Goal: Use online tool/utility: Utilize a website feature to perform a specific function

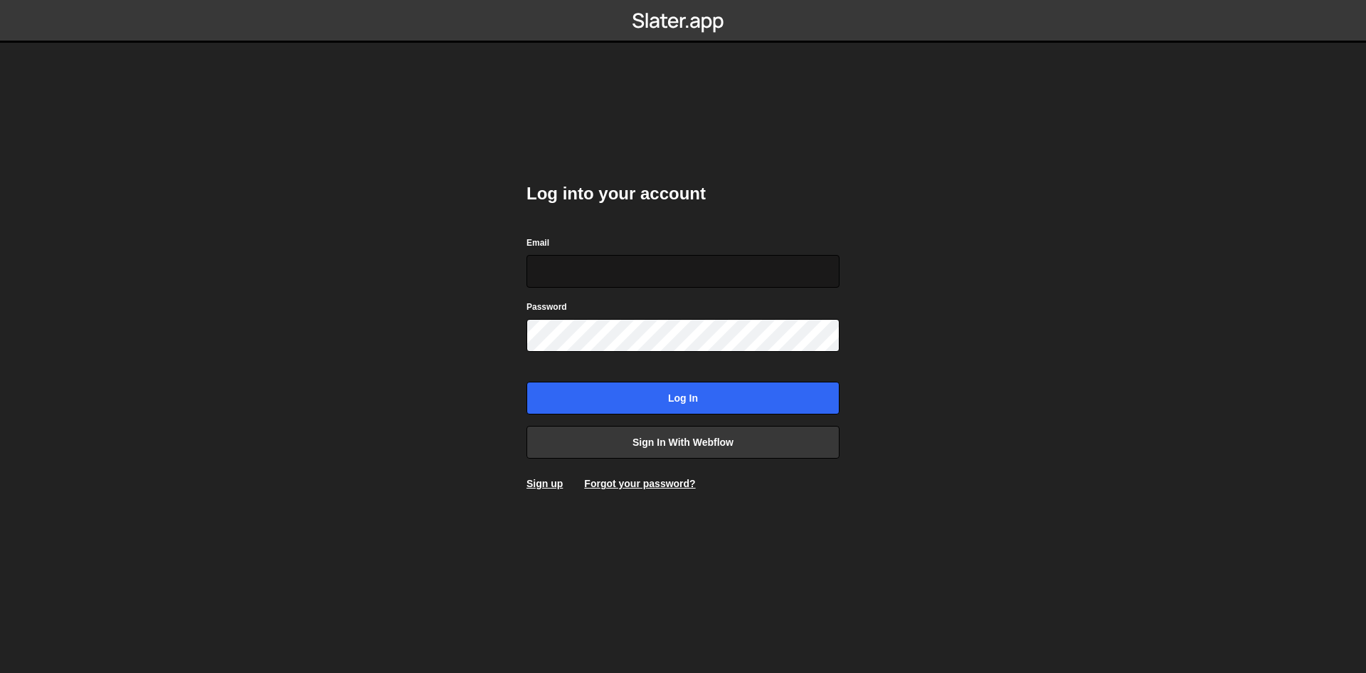
click at [627, 268] on input "Email" at bounding box center [683, 271] width 313 height 33
click at [628, 269] on input "Email" at bounding box center [683, 271] width 313 height 33
type input "[EMAIL_ADDRESS][DOMAIN_NAME]"
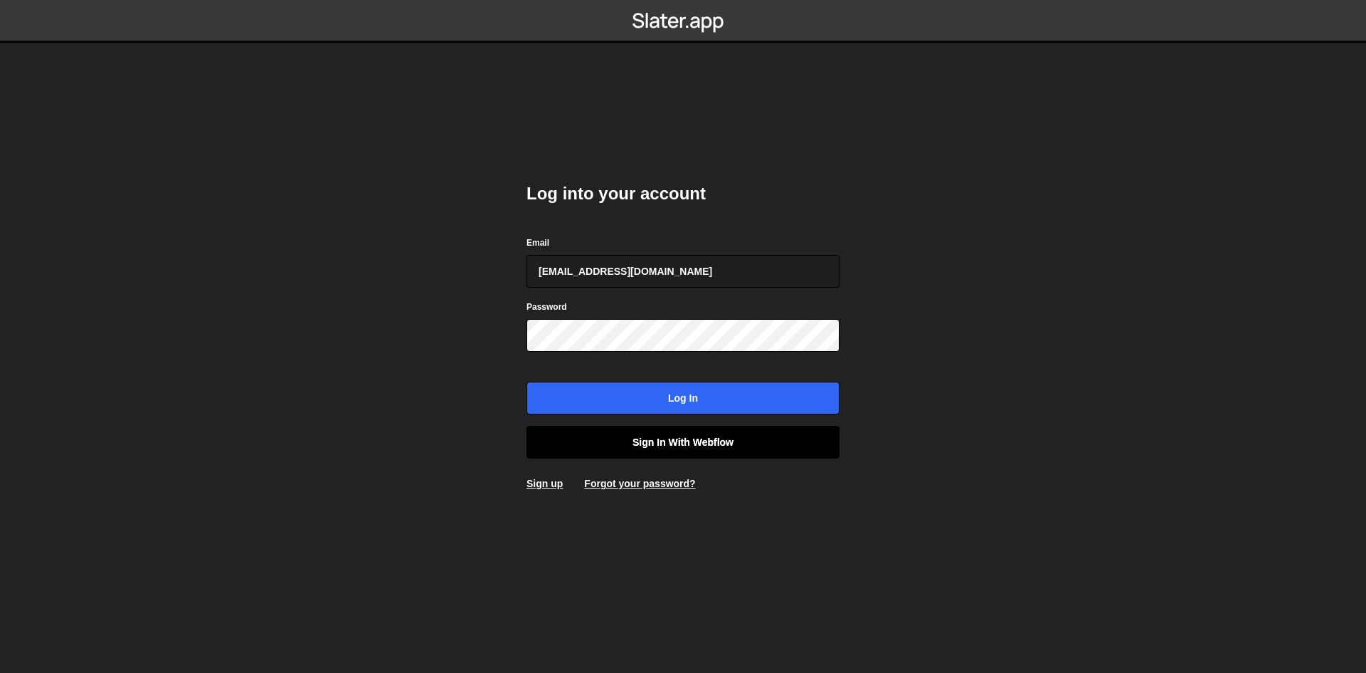
click at [709, 438] on link "Sign in with Webflow" at bounding box center [683, 442] width 313 height 33
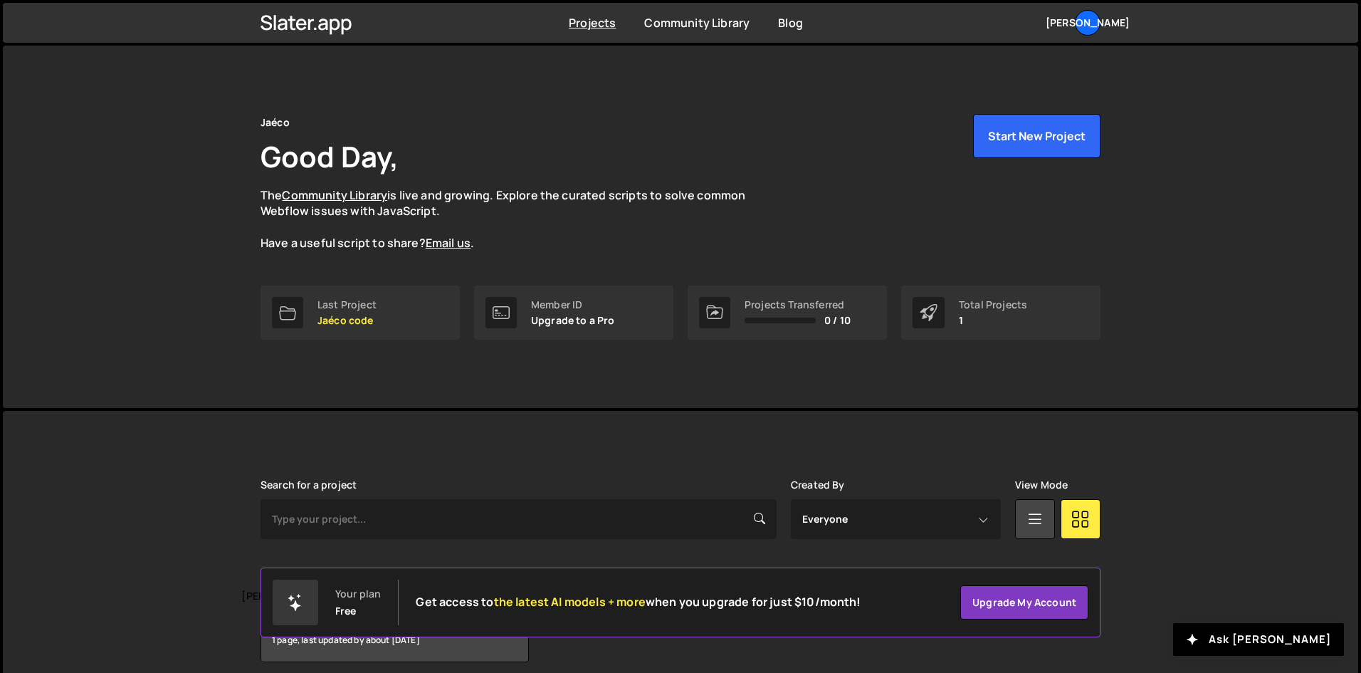
scroll to position [60, 0]
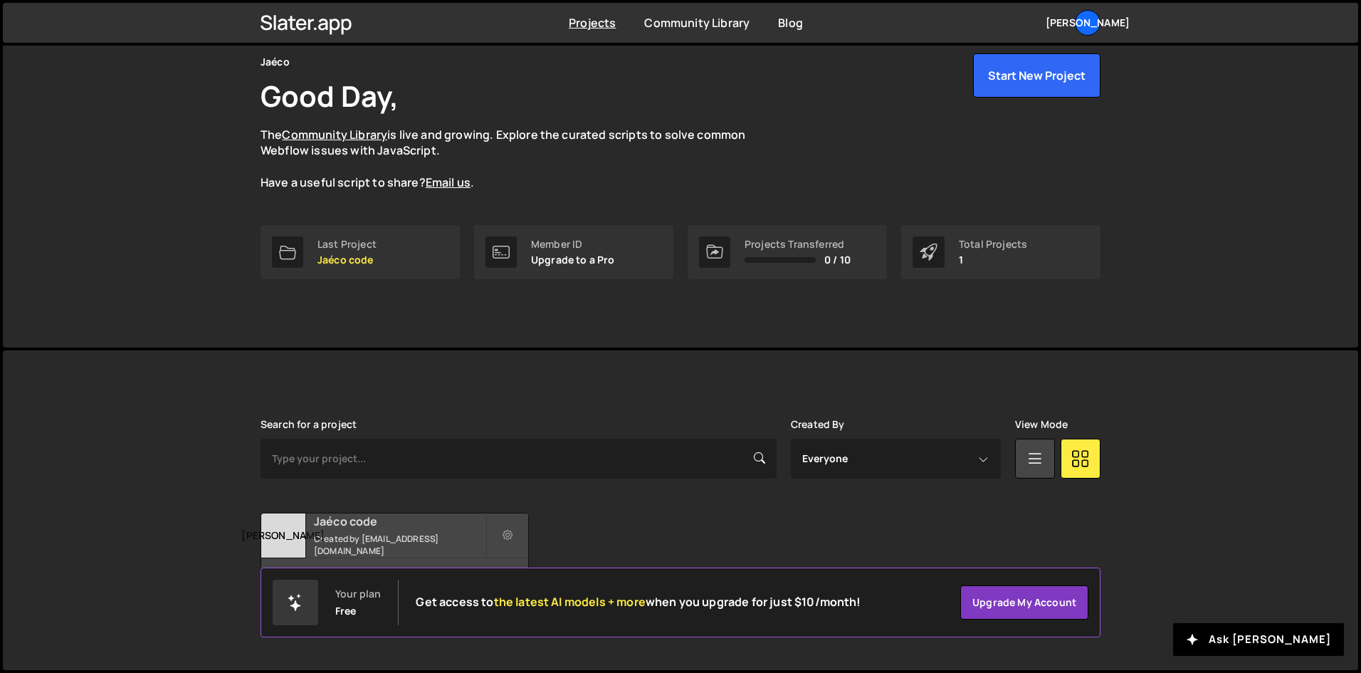
click at [384, 537] on div "Jaéco code Created by [EMAIL_ADDRESS][DOMAIN_NAME]" at bounding box center [394, 535] width 267 height 44
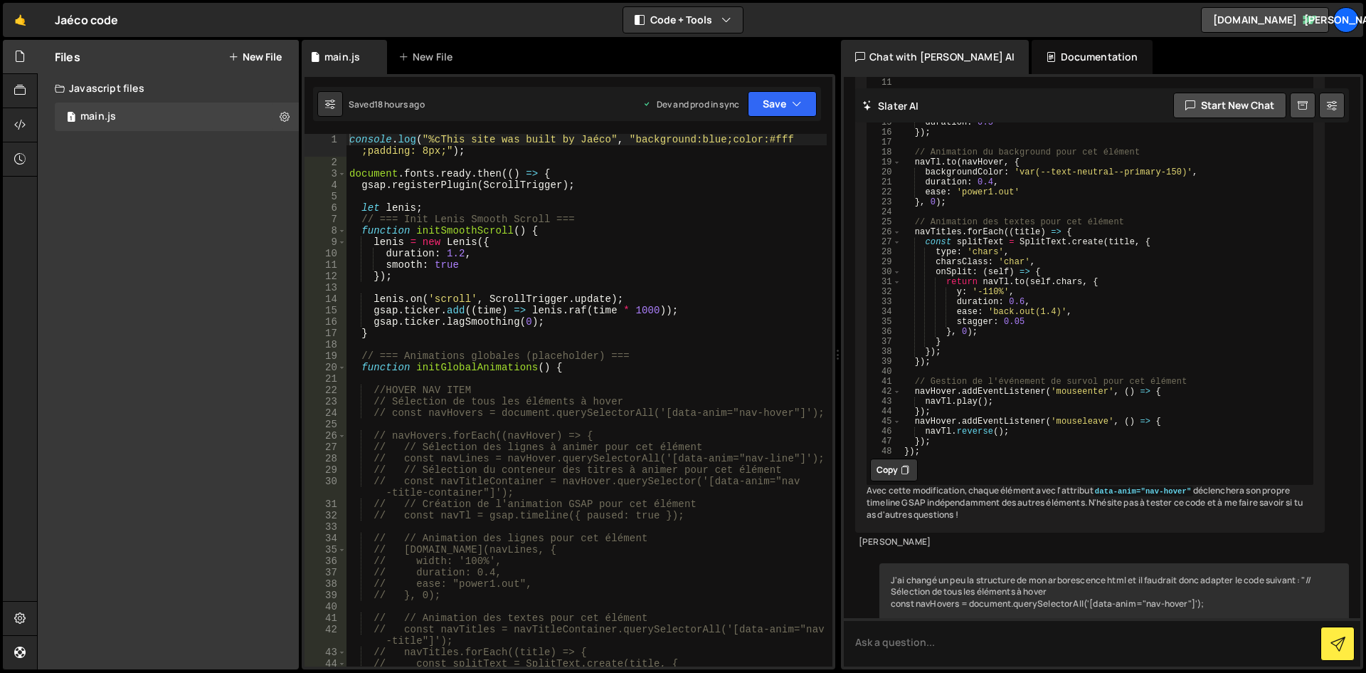
scroll to position [8149, 0]
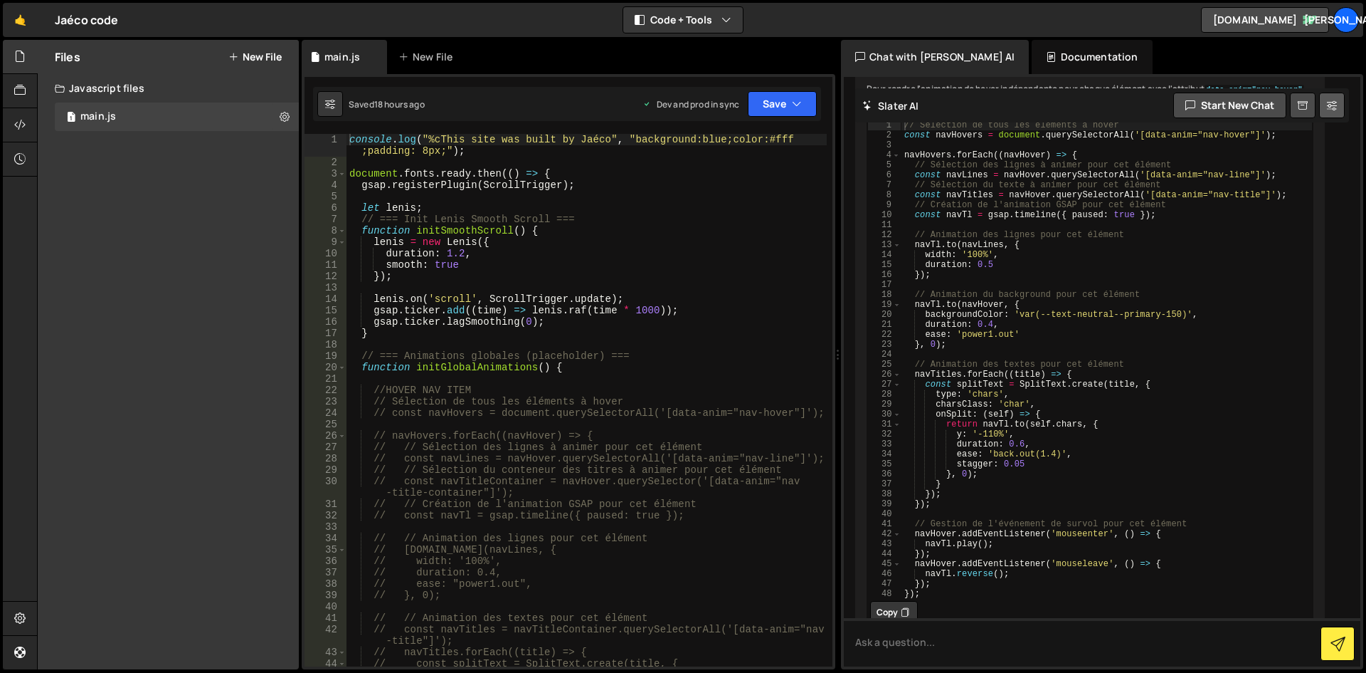
click at [1334, 105] on icon at bounding box center [1332, 105] width 10 height 14
select select "chat"
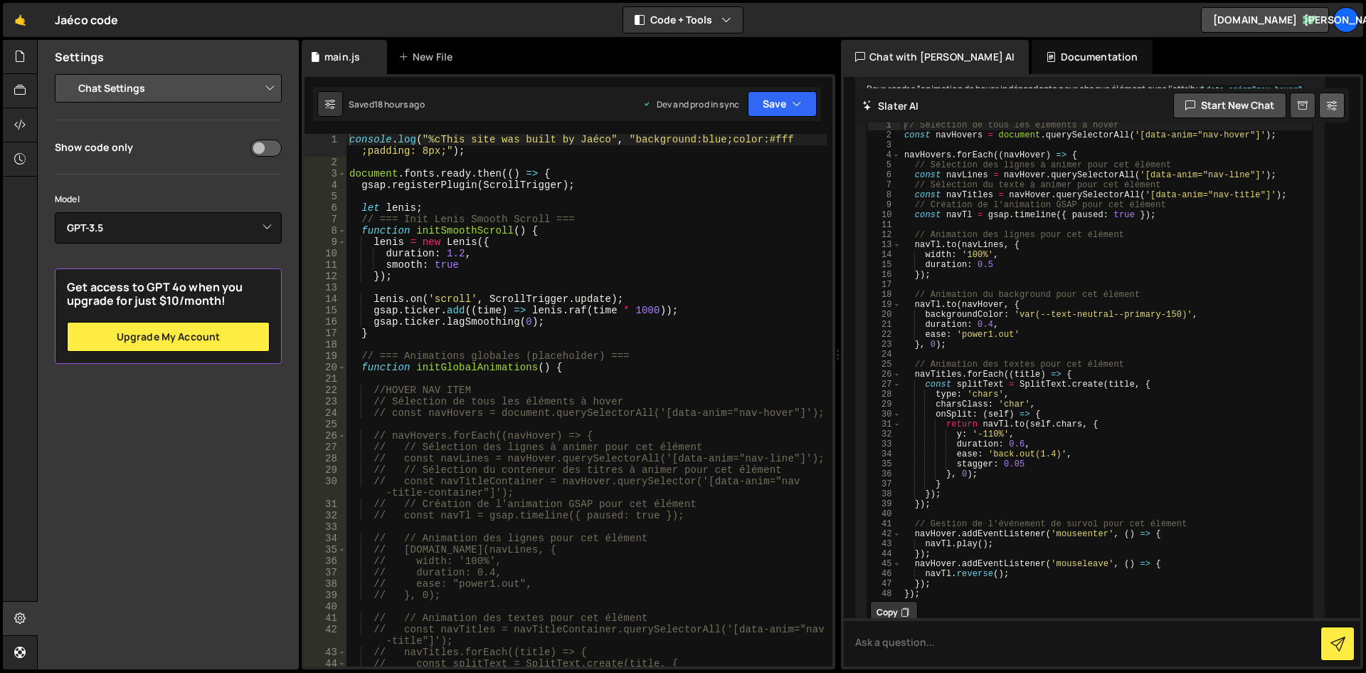
click at [1335, 105] on icon at bounding box center [1332, 105] width 10 height 14
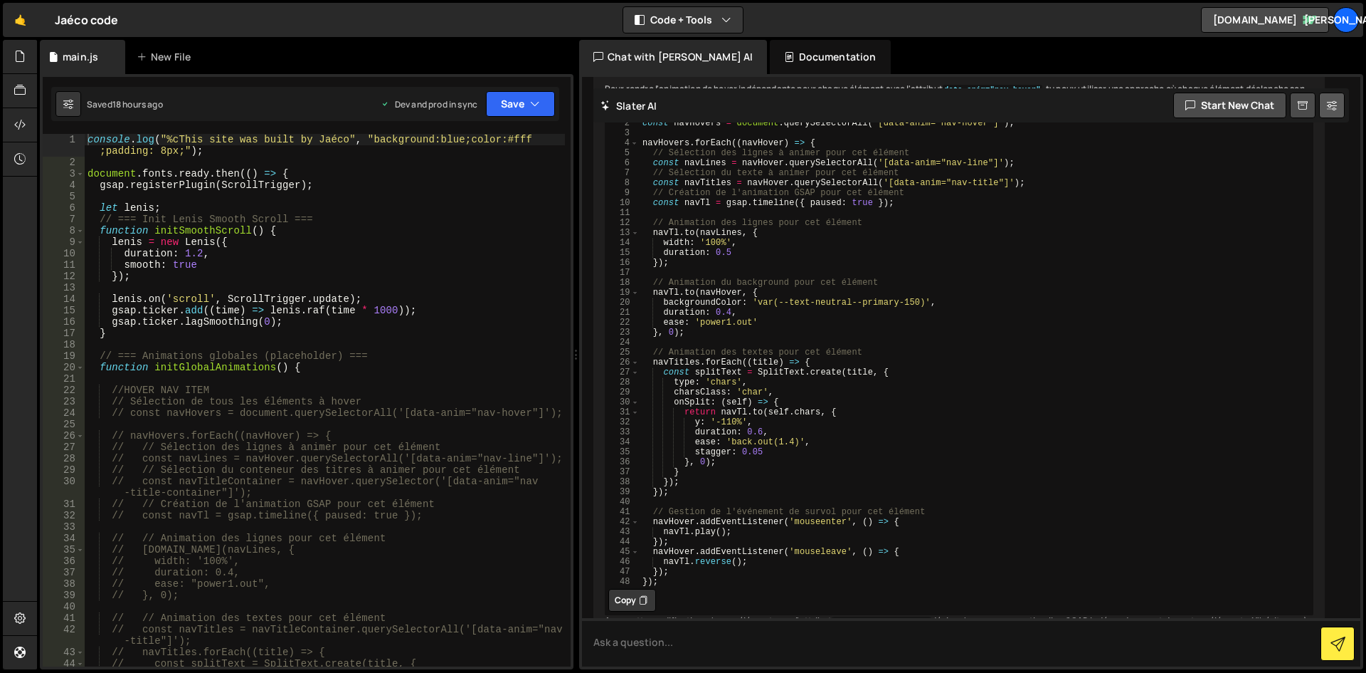
click at [1335, 105] on icon at bounding box center [1332, 105] width 10 height 14
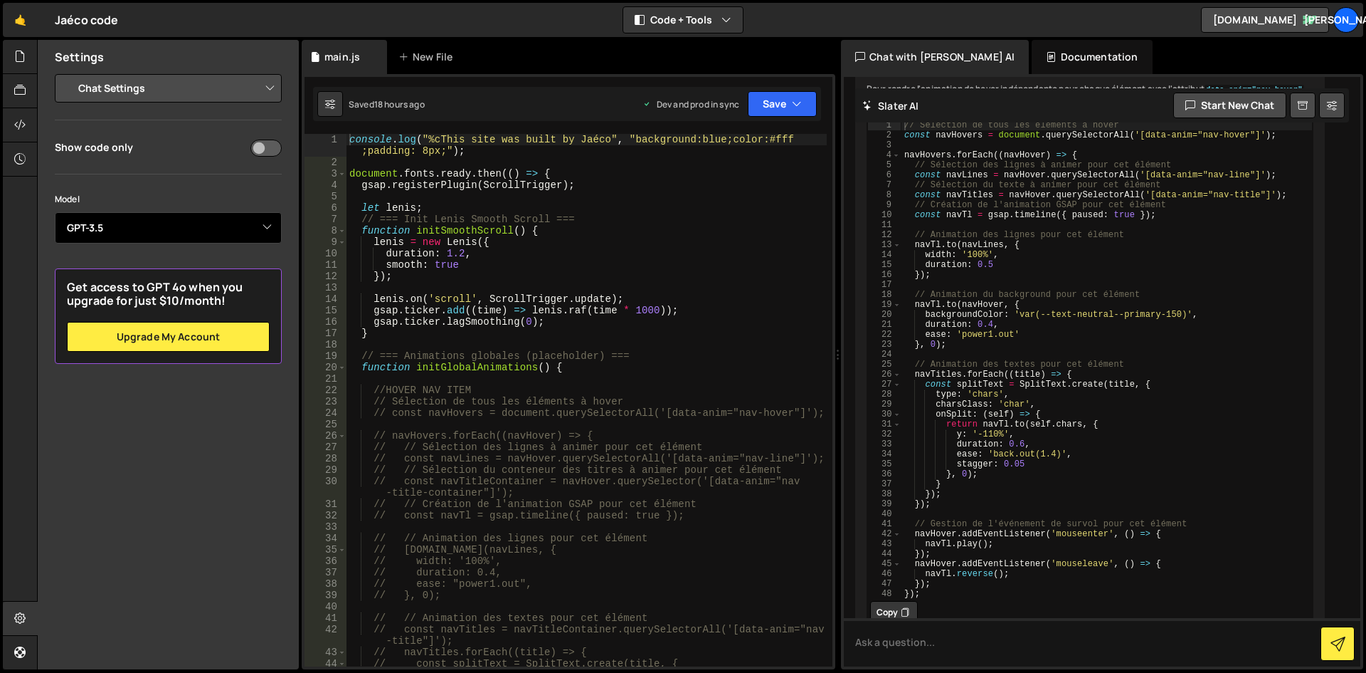
click at [122, 234] on select "Select Model GPT-3.5 GPT-4o mini GPT-4o (Pro) GPT-4.1 (Pro)" at bounding box center [168, 227] width 227 height 31
click at [127, 231] on select "Select Model GPT-3.5 GPT-4o mini GPT-4o (Pro) GPT-4.1 (Pro)" at bounding box center [168, 227] width 227 height 31
click at [169, 177] on div "Show code only Model Select Model GPT-3.5 GPT-4o mini GPT-4o (Pro) GPT-4.1 (Pro…" at bounding box center [168, 250] width 227 height 226
click at [16, 60] on icon at bounding box center [19, 56] width 11 height 16
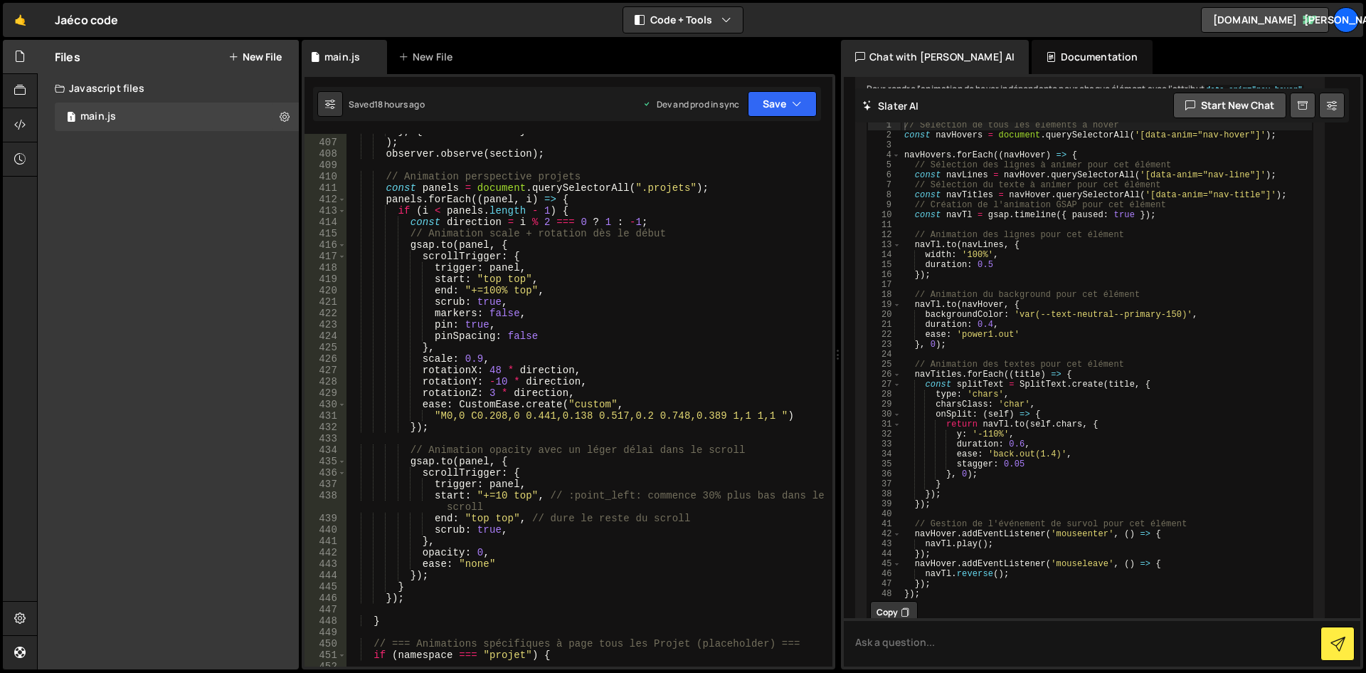
scroll to position [4697, 0]
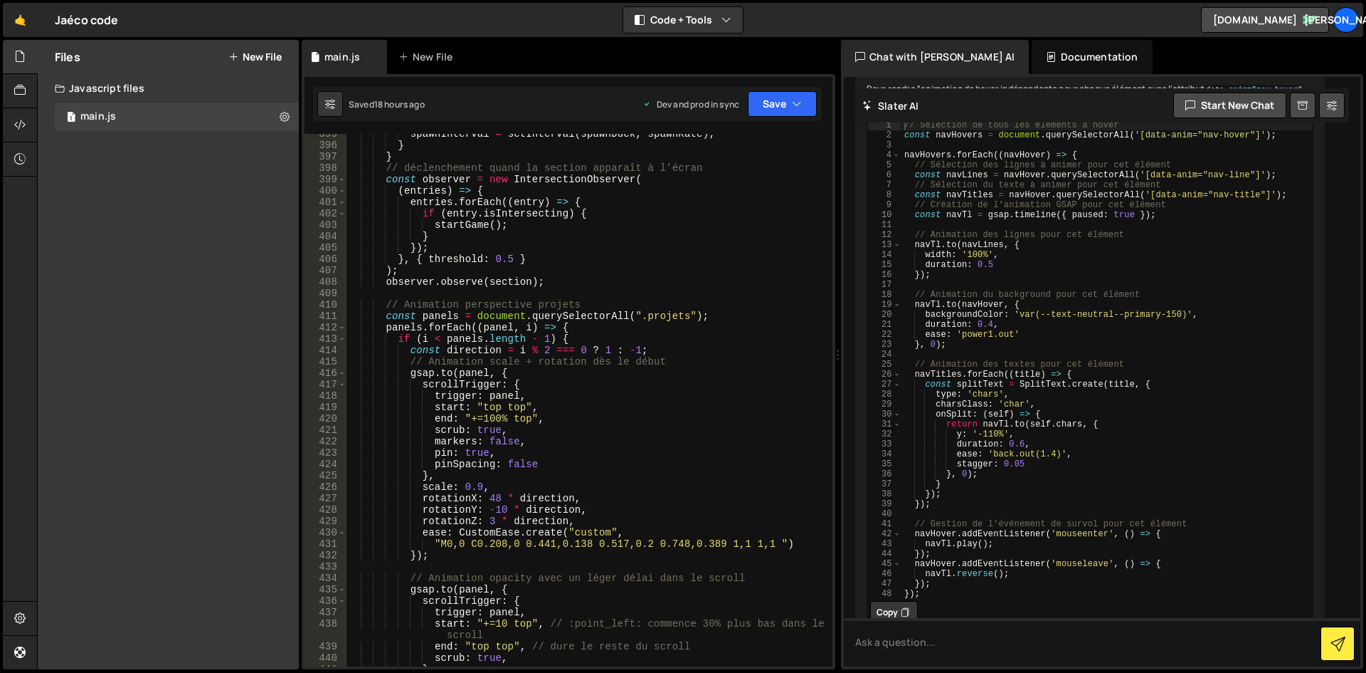
type textarea "observer.observe(section);"
click at [573, 277] on div "spawnInterval = setInterval ( spawnDuck , spawnRate ) ; } } // déclenchement qu…" at bounding box center [587, 405] width 480 height 555
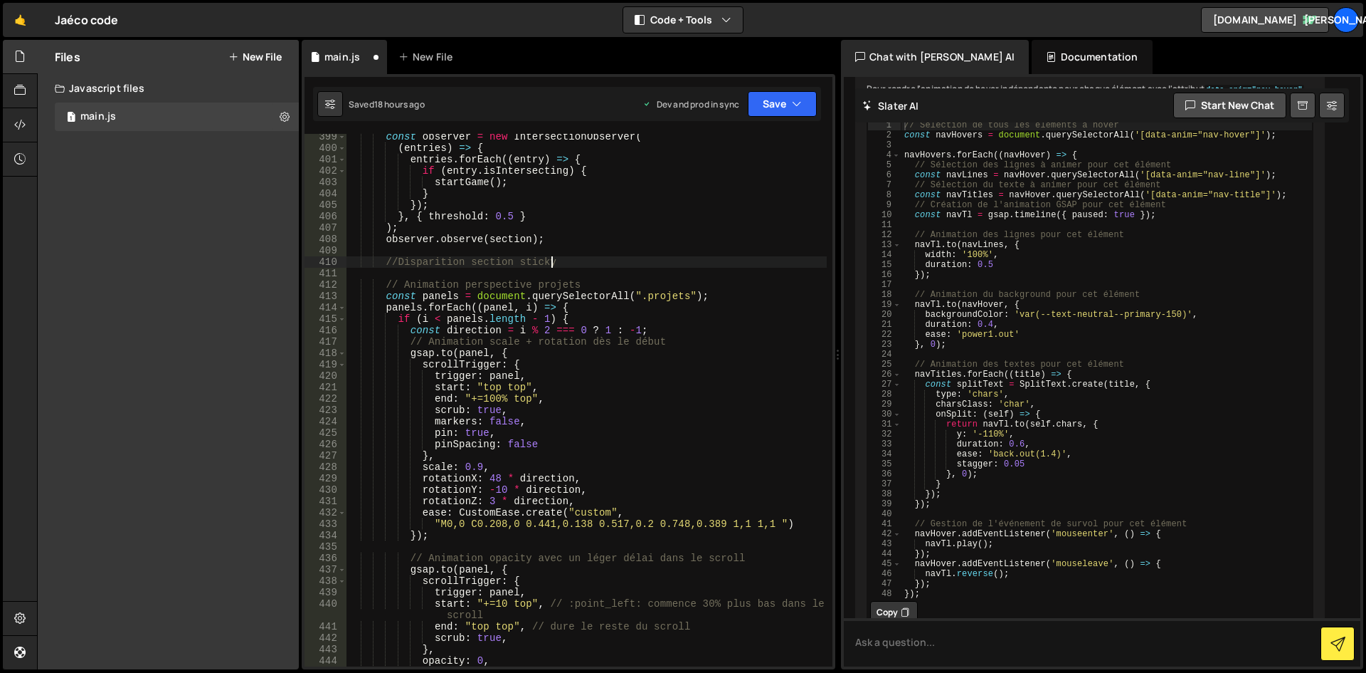
scroll to position [0, 14]
type textarea "//Disparition section sticky"
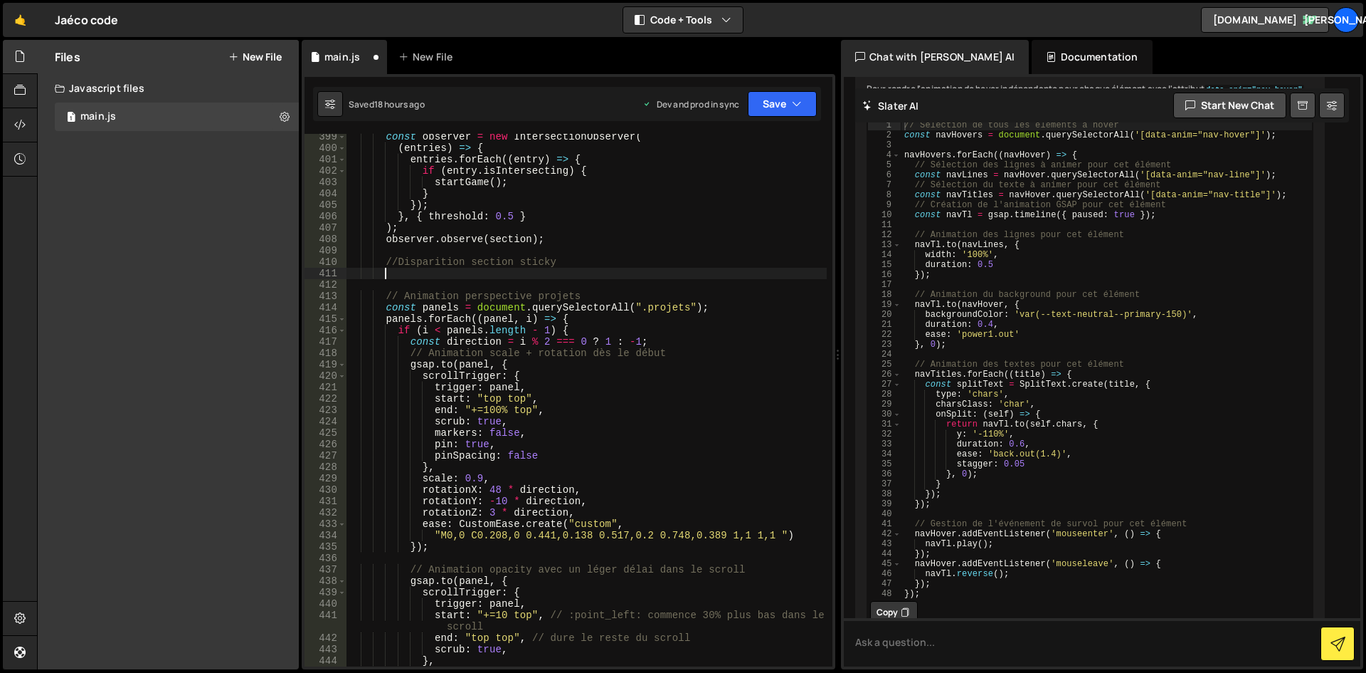
scroll to position [0, 2]
paste textarea "observer.observe(section);"
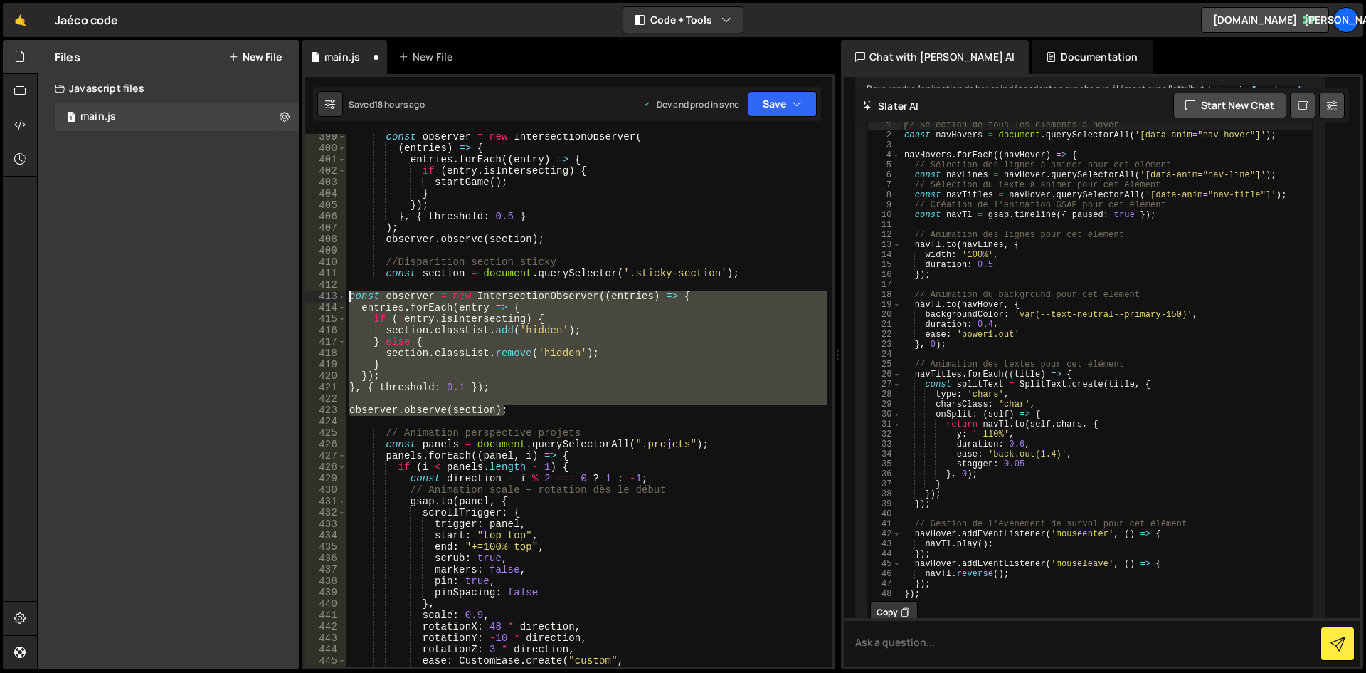
drag, startPoint x: 513, startPoint y: 414, endPoint x: 347, endPoint y: 298, distance: 203.0
click at [347, 298] on div "const observer = new IntersectionObserver ( ( entries ) => { entries . forEach …" at bounding box center [587, 408] width 480 height 555
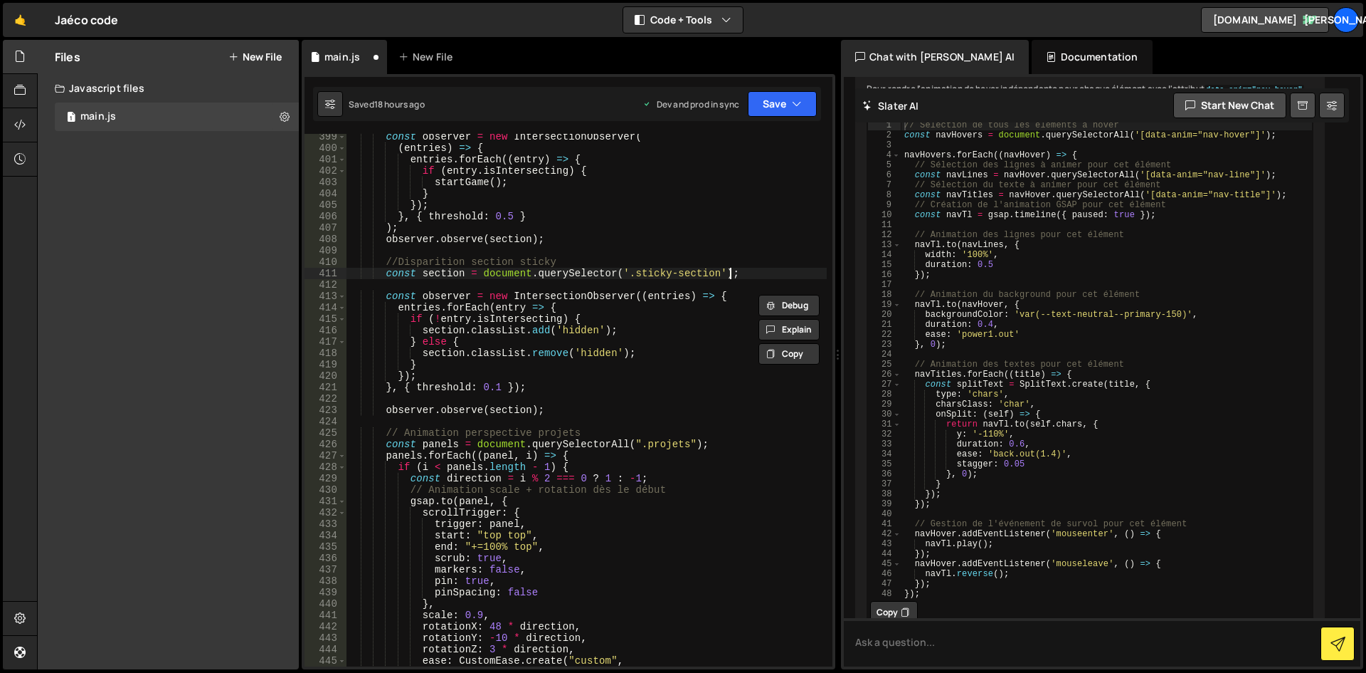
click at [762, 276] on div "const observer = new IntersectionObserver ( ( entries ) => { entries . forEach …" at bounding box center [587, 408] width 480 height 555
drag, startPoint x: 623, startPoint y: 274, endPoint x: 712, endPoint y: 275, distance: 88.3
click at [712, 275] on div "const observer = new IntersectionObserver ( ( entries ) => { entries . forEach …" at bounding box center [587, 408] width 480 height 555
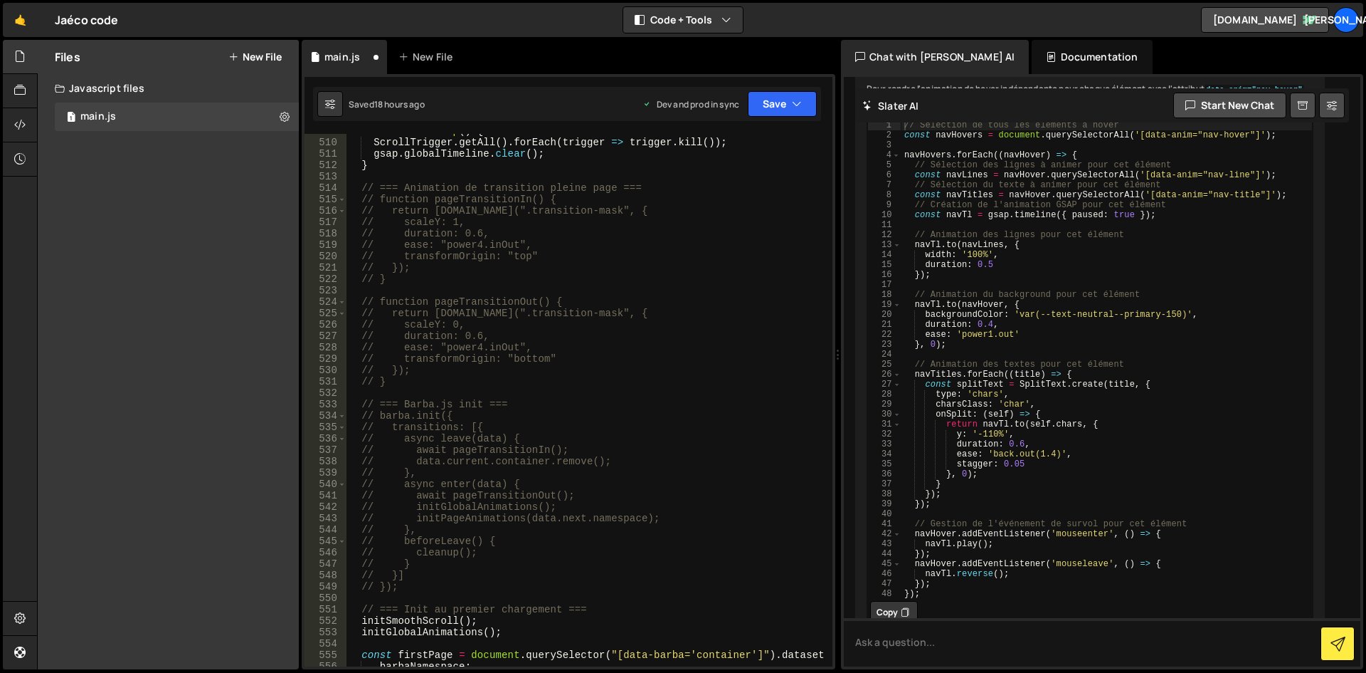
scroll to position [6277, 0]
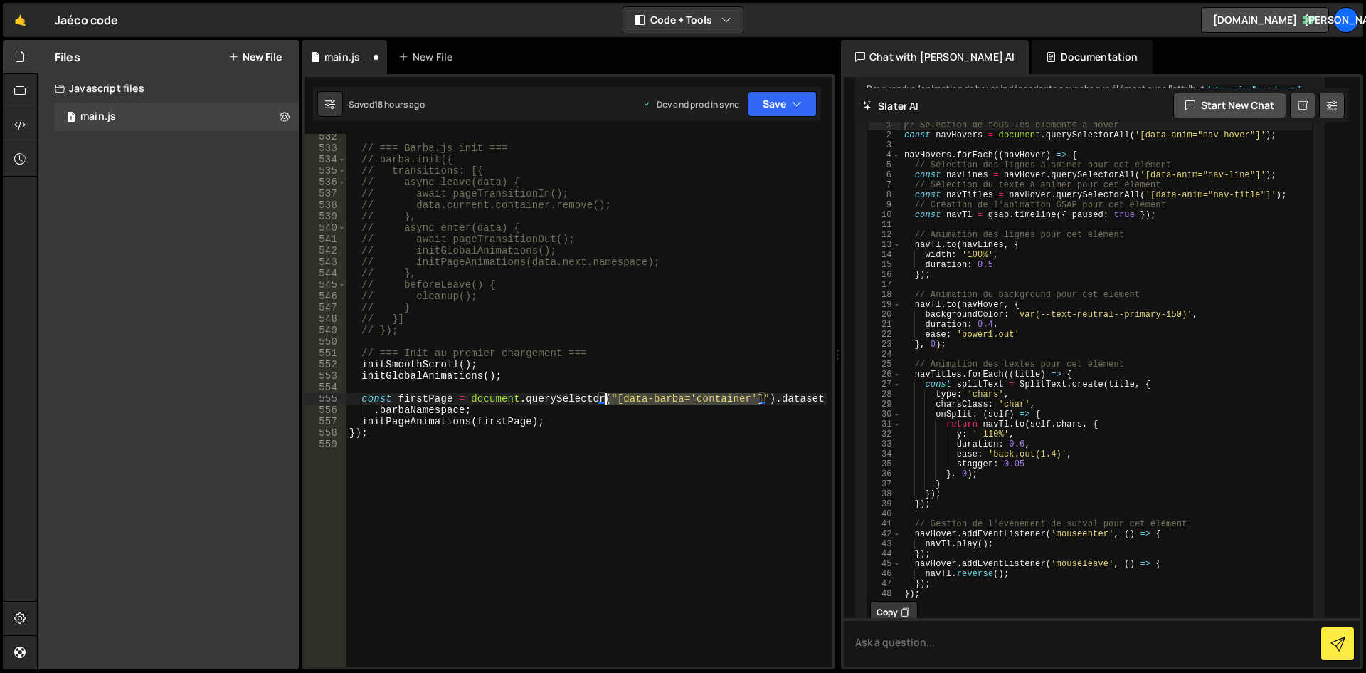
drag, startPoint x: 758, startPoint y: 397, endPoint x: 606, endPoint y: 395, distance: 151.6
click at [606, 395] on div "// === Barba.js init === // barba.init({ // transitions: [{ // async leave(data…" at bounding box center [587, 408] width 480 height 555
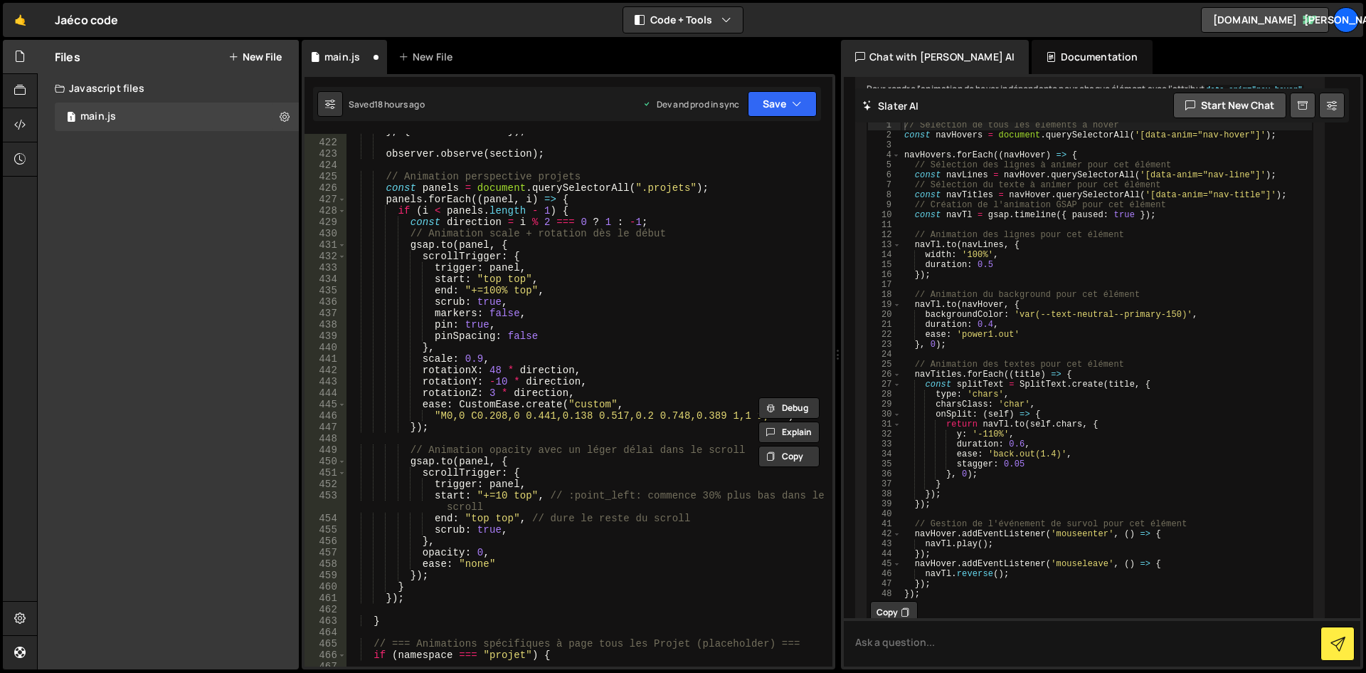
scroll to position [4825, 0]
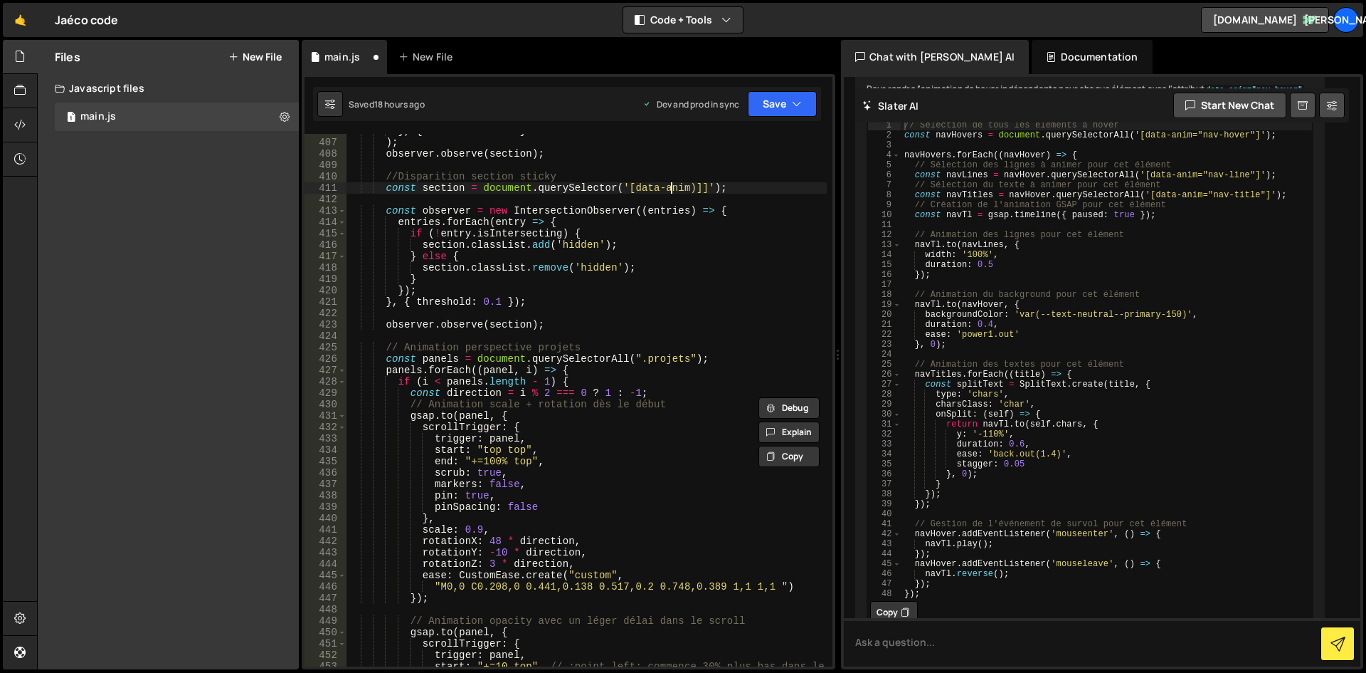
click at [670, 189] on div "} , { threshold : 0.5 } ) ; observer . observe ( section ) ; //Disparition sect…" at bounding box center [587, 408] width 480 height 566
drag, startPoint x: 704, startPoint y: 188, endPoint x: 618, endPoint y: 189, distance: 86.1
click at [618, 189] on div "} , { threshold : 0.5 } ) ; observer . observe ( section ) ; //Disparition sect…" at bounding box center [587, 408] width 480 height 566
paste textarea ""[data-barba='container']""
click at [705, 189] on div "} , { threshold : 0.5 } ) ; observer . observe ( section ) ; //Disparition sect…" at bounding box center [587, 408] width 480 height 566
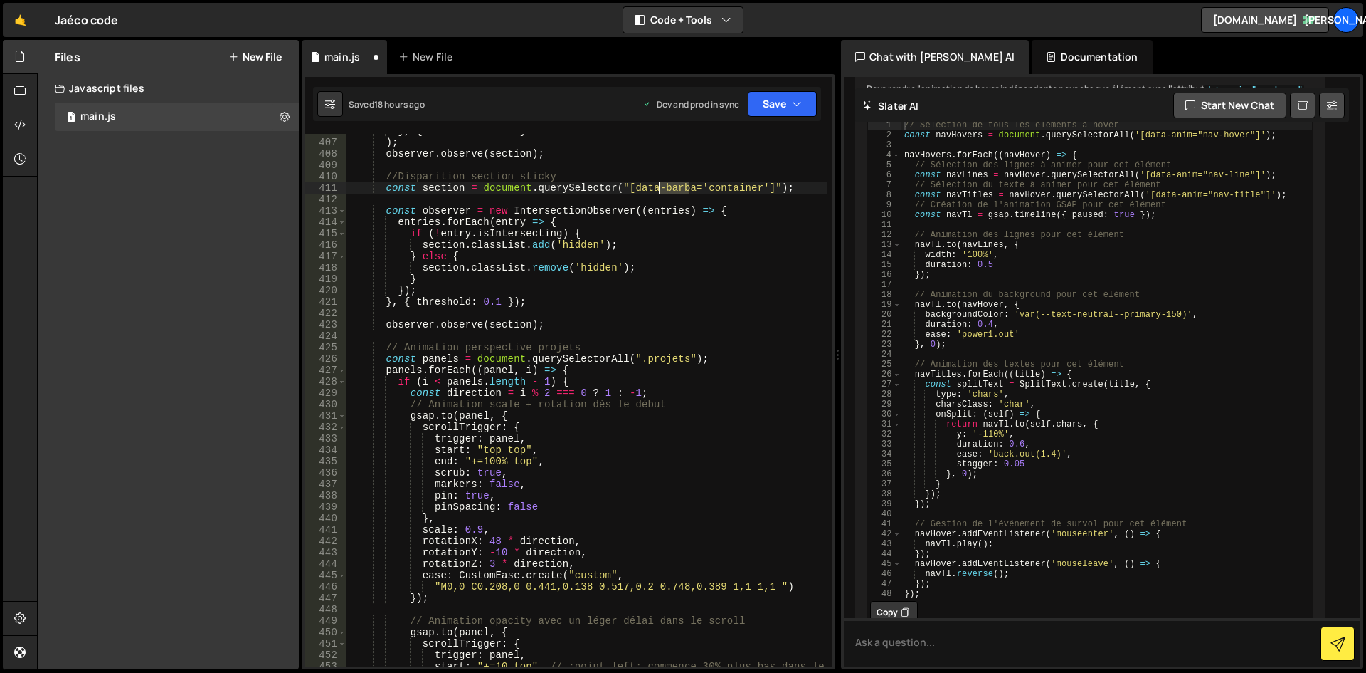
drag, startPoint x: 687, startPoint y: 189, endPoint x: 851, endPoint y: 203, distance: 165.0
click at [663, 190] on div "} , { threshold : 0.5 } ) ; observer . observe ( section ) ; //Disparition sect…" at bounding box center [587, 408] width 480 height 566
click at [786, 101] on button "Save" at bounding box center [782, 104] width 69 height 26
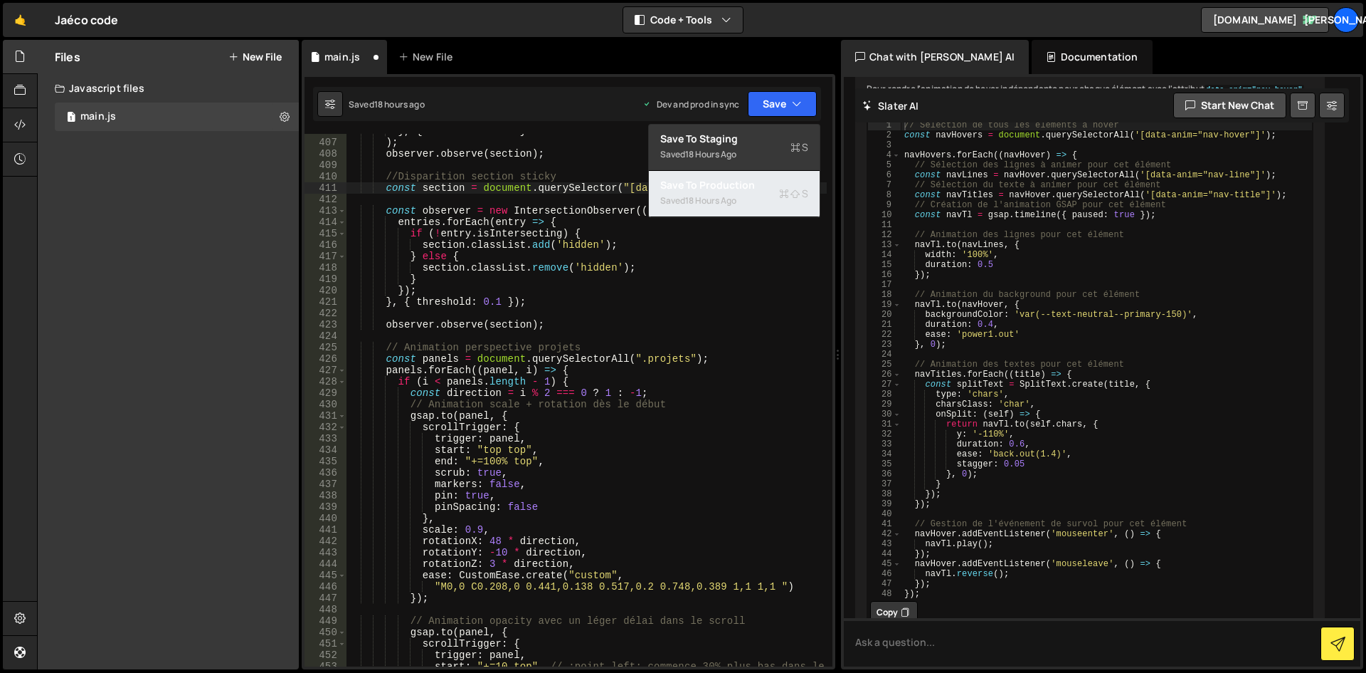
click at [738, 193] on div "Saved 18 hours ago" at bounding box center [734, 200] width 148 height 17
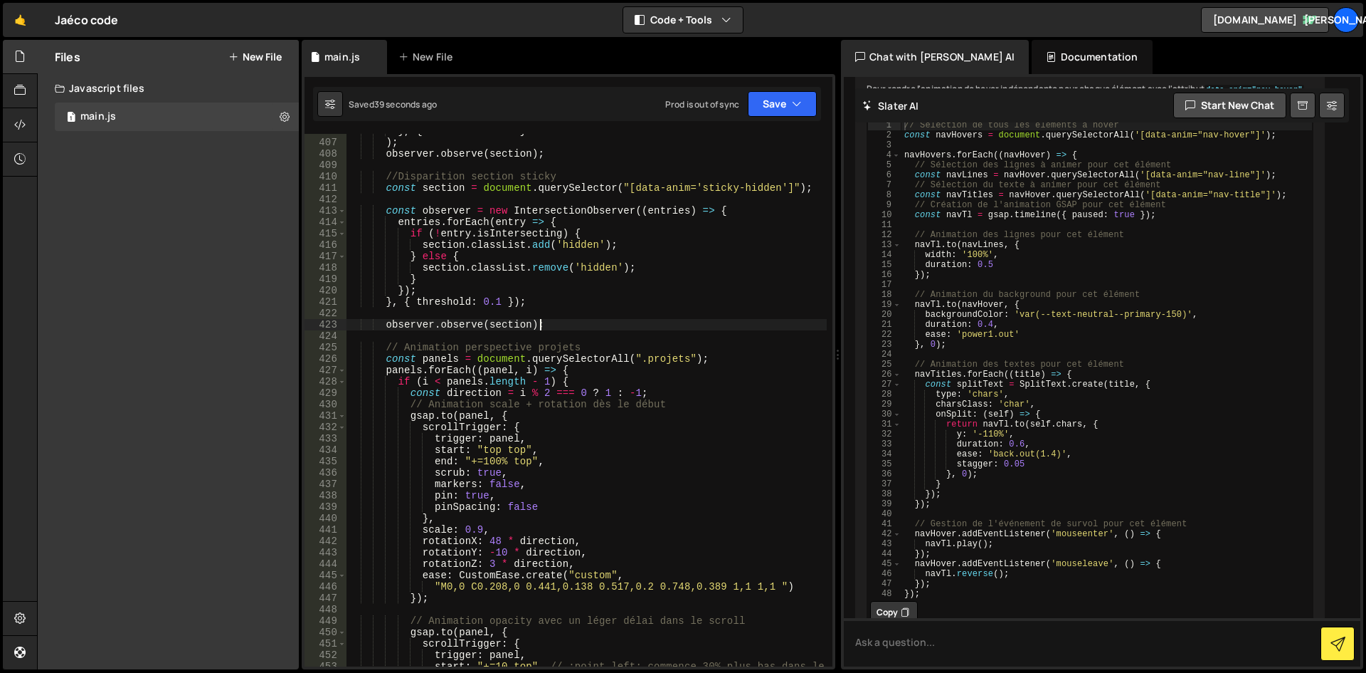
click at [595, 329] on div "} , { threshold : 0.5 } ) ; observer . observe ( section ) ; //Disparition sect…" at bounding box center [587, 408] width 480 height 566
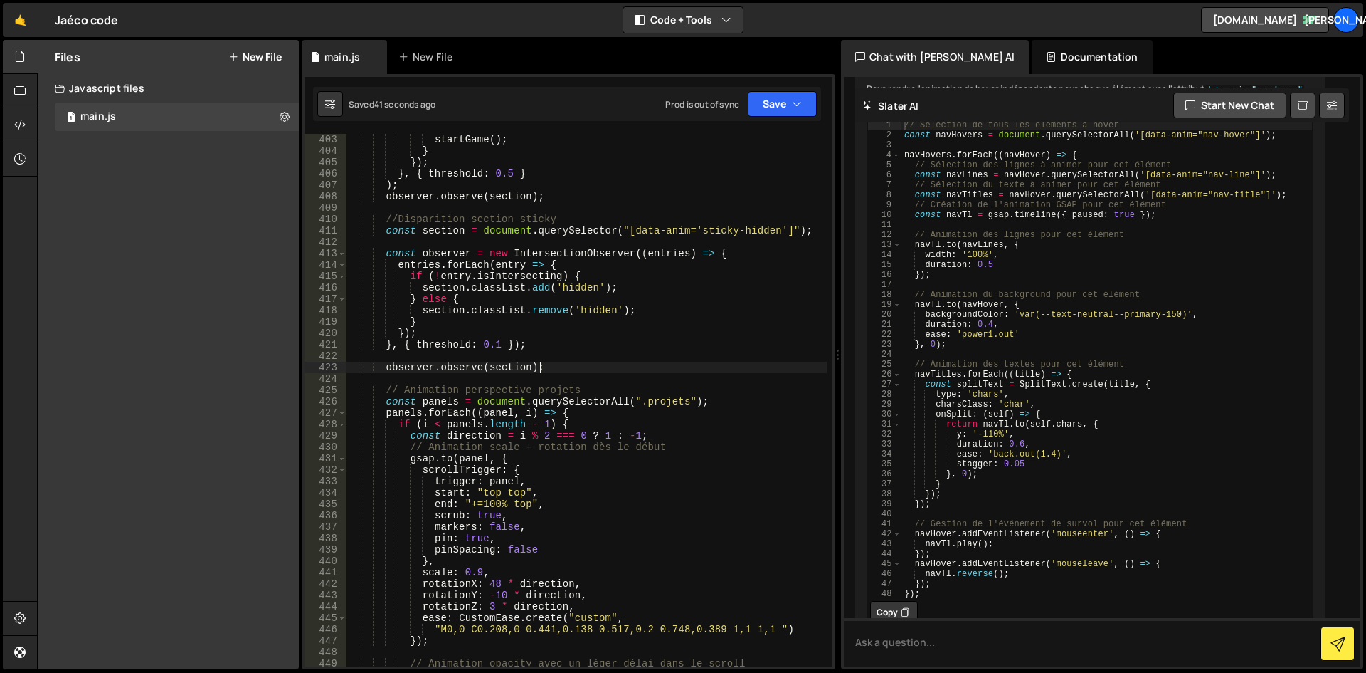
scroll to position [4740, 0]
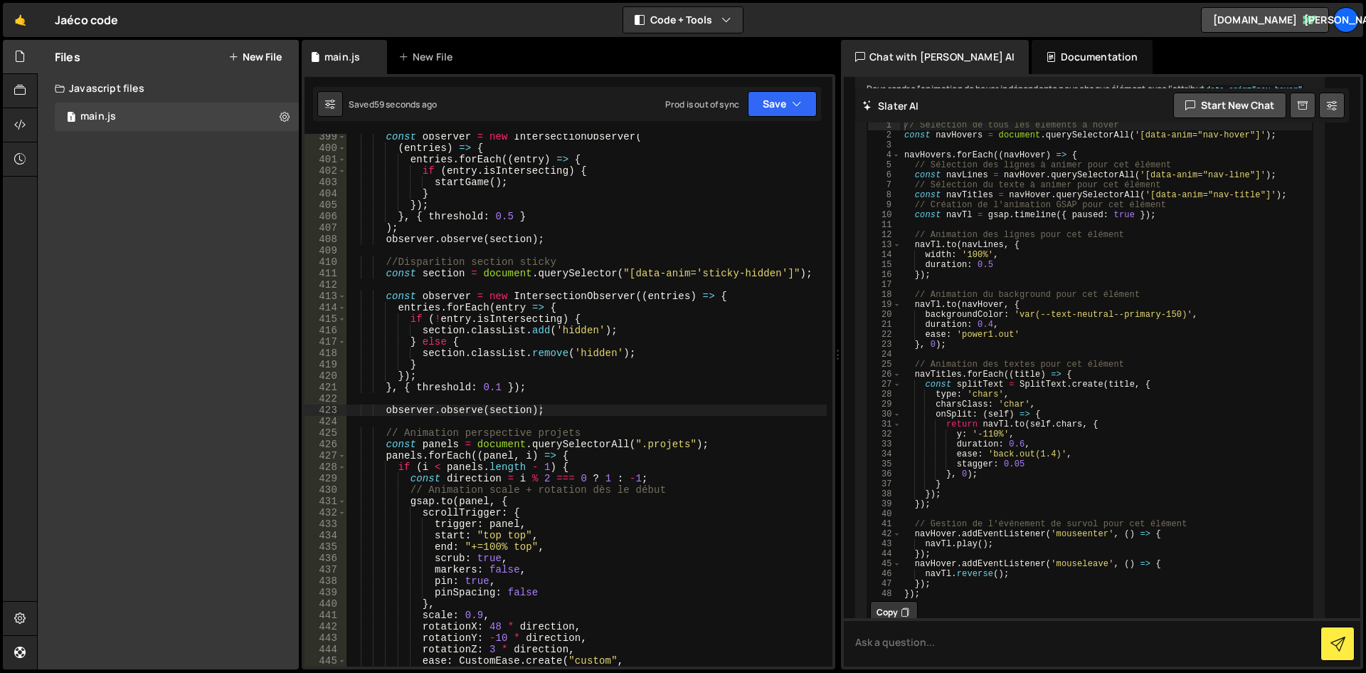
click at [457, 275] on div "const observer = new IntersectionObserver ( ( entries ) => { entries . forEach …" at bounding box center [587, 408] width 480 height 555
drag, startPoint x: 462, startPoint y: 273, endPoint x: 421, endPoint y: 273, distance: 40.6
click at [421, 273] on div "const observer = new IntersectionObserver ( ( entries ) => { entries . forEach …" at bounding box center [587, 408] width 480 height 555
click at [470, 273] on div "const observer = new IntersectionObserver ( ( entries ) => { entries . forEach …" at bounding box center [587, 408] width 480 height 555
drag, startPoint x: 460, startPoint y: 273, endPoint x: 423, endPoint y: 275, distance: 37.0
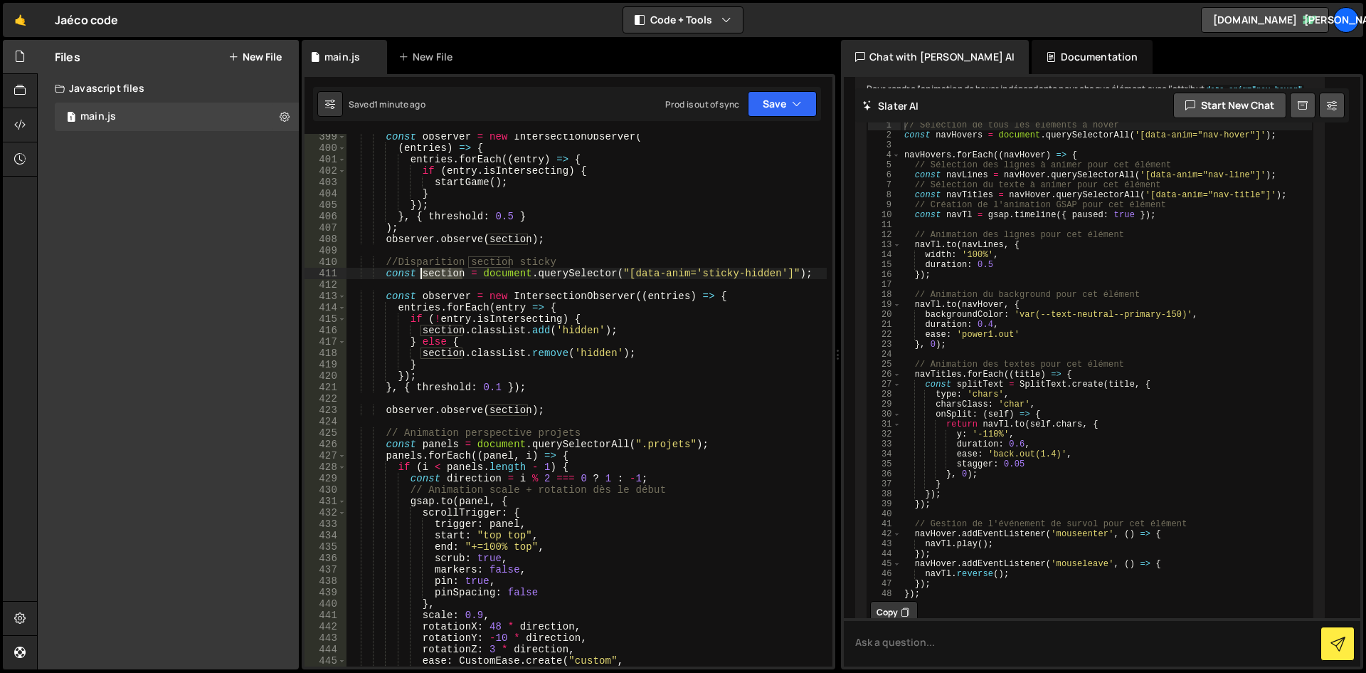
click at [423, 275] on div "const observer = new IntersectionObserver ( ( entries ) => { entries . forEach …" at bounding box center [587, 408] width 480 height 555
click at [464, 274] on div "const observer = new IntersectionObserver ( ( entries ) => { entries . forEach …" at bounding box center [587, 400] width 480 height 532
click at [460, 271] on div "const observer = new IntersectionObserver ( ( entries ) => { entries . forEach …" at bounding box center [587, 408] width 480 height 555
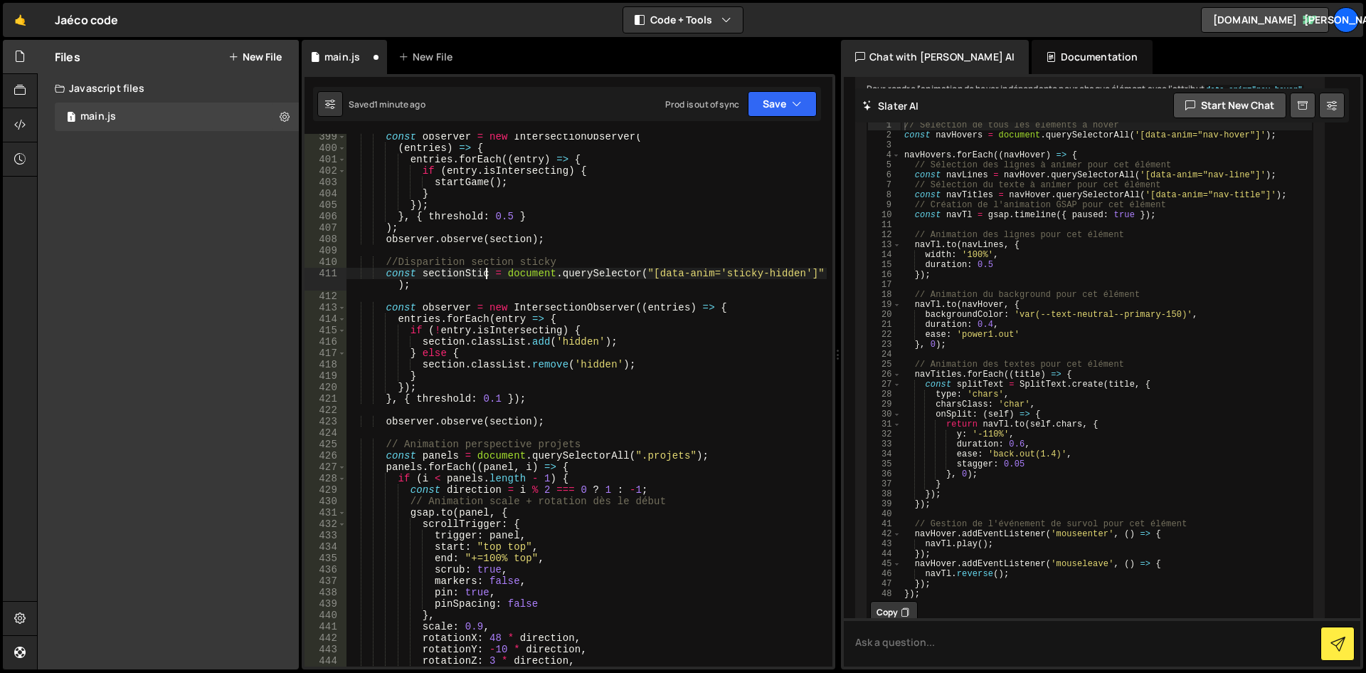
scroll to position [0, 10]
click at [527, 419] on div "const observer = new IntersectionObserver ( ( entries ) => { entries . forEach …" at bounding box center [587, 408] width 480 height 555
click at [589, 422] on div "const observer = new IntersectionObserver ( ( entries ) => { entries . forEach …" at bounding box center [587, 408] width 480 height 555
click at [522, 424] on div "const observer = new IntersectionObserver ( ( entries ) => { entries . forEach …" at bounding box center [587, 408] width 480 height 555
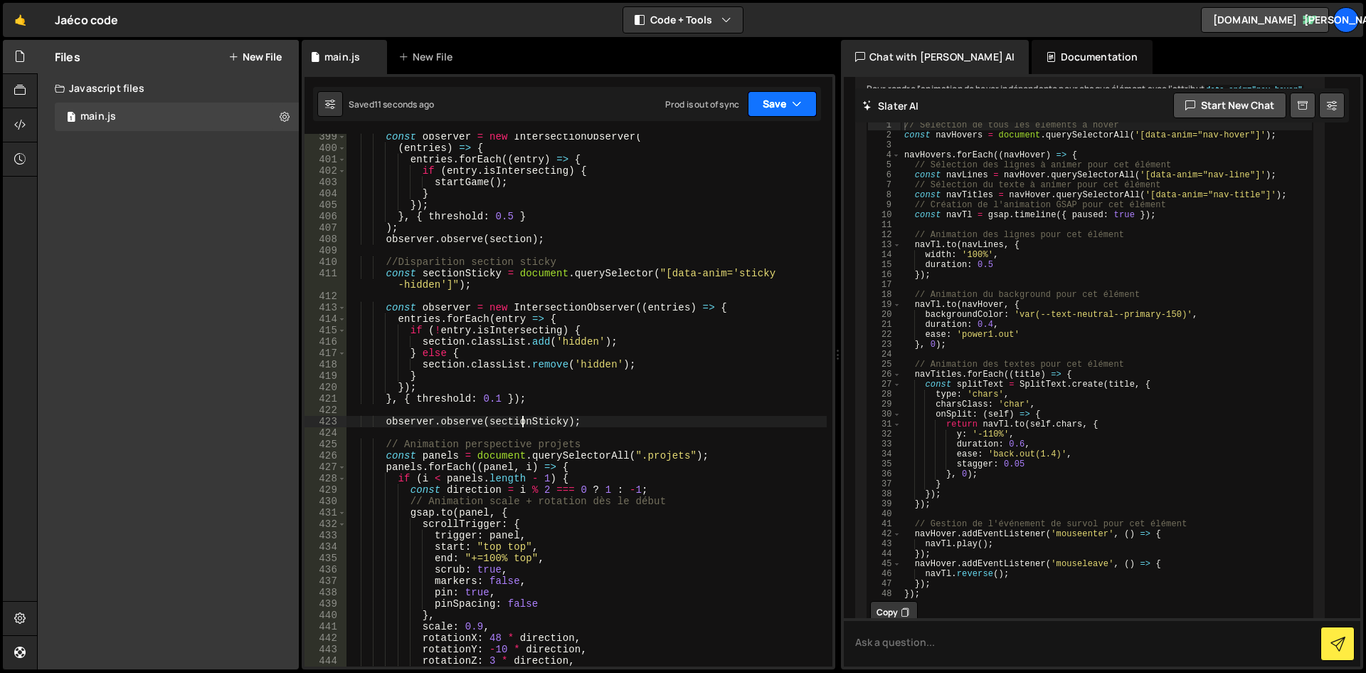
click at [789, 110] on button "Save" at bounding box center [782, 104] width 69 height 26
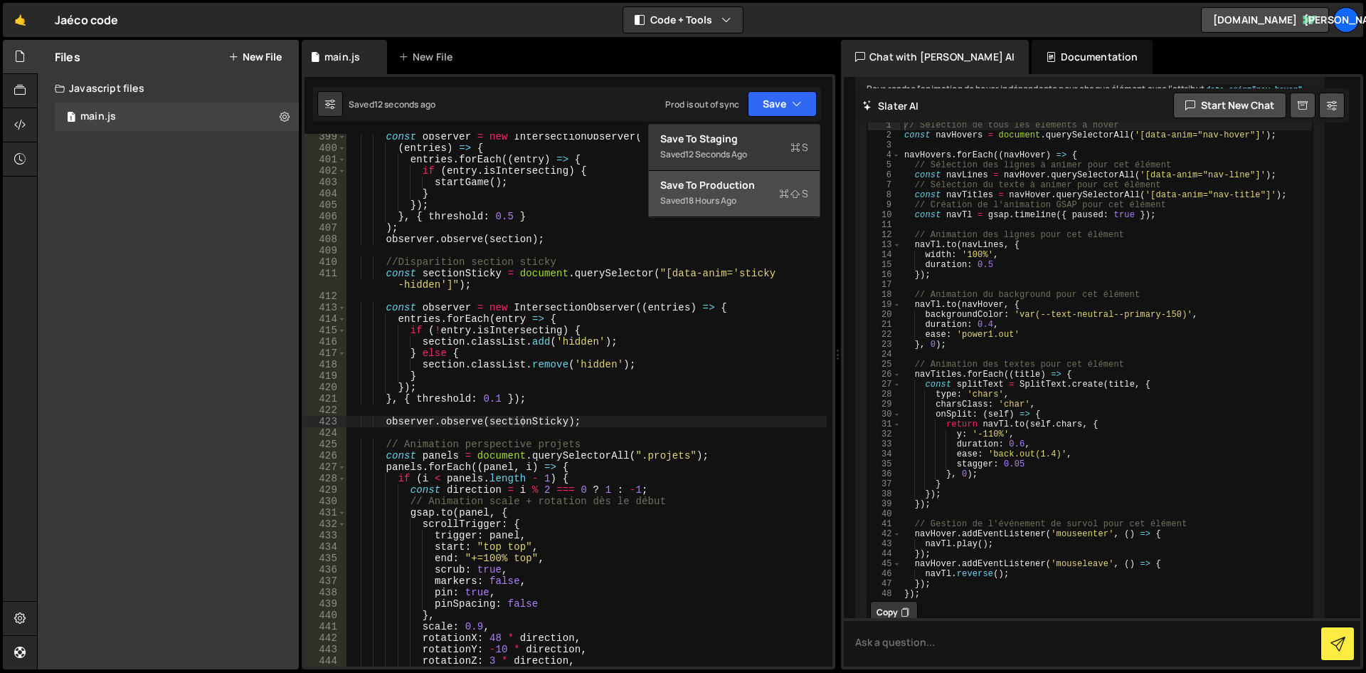
click at [740, 194] on div "Saved 18 hours ago" at bounding box center [734, 200] width 148 height 17
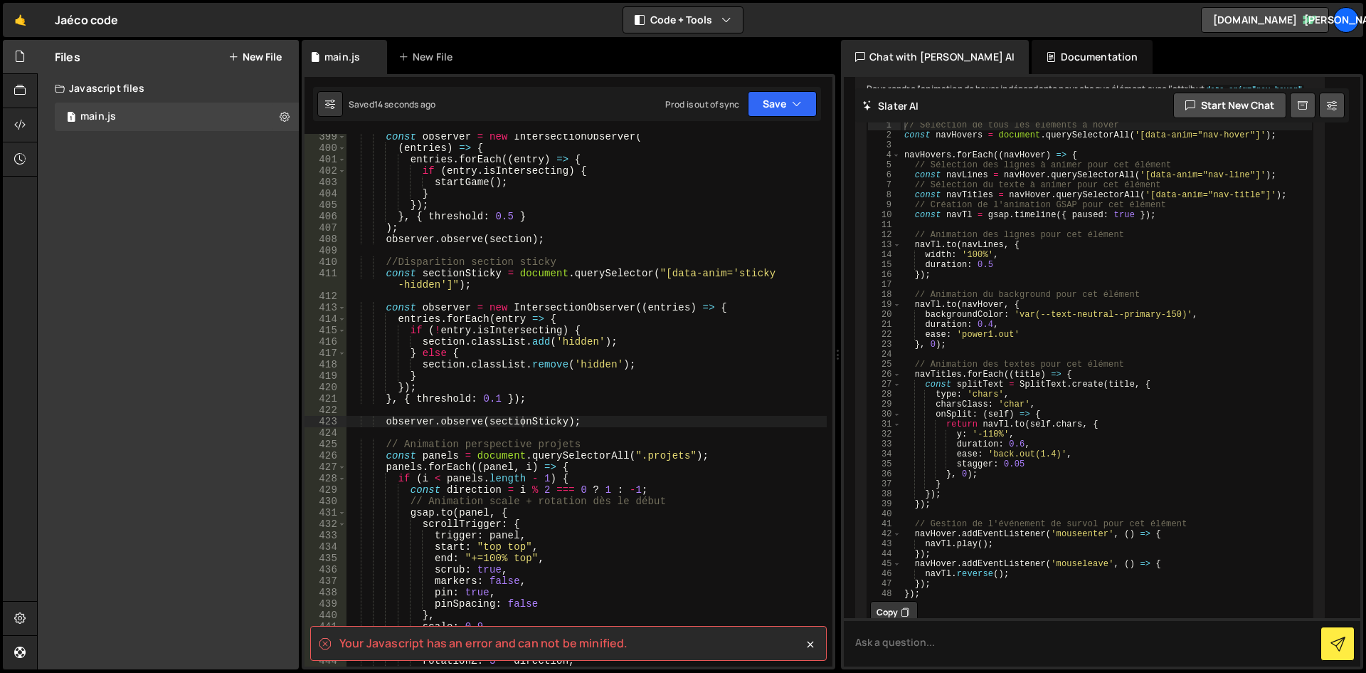
click at [626, 384] on div "const observer = new IntersectionObserver ( ( entries ) => { entries . forEach …" at bounding box center [587, 408] width 480 height 555
click at [588, 643] on spa "Your Javascript has an error and can not be minified." at bounding box center [483, 643] width 288 height 16
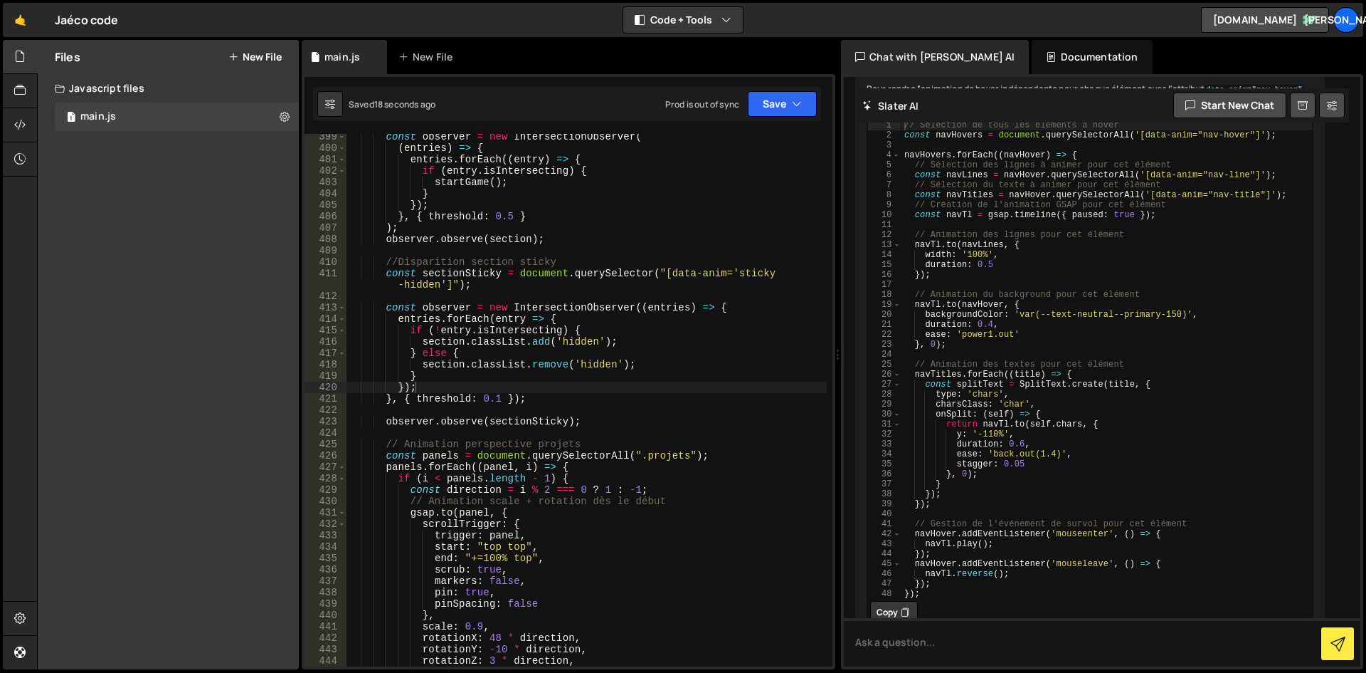
click at [552, 356] on div "const observer = new IntersectionObserver ( ( entries ) => { entries . forEach …" at bounding box center [587, 408] width 480 height 555
click at [463, 336] on div "const observer = new IntersectionObserver ( ( entries ) => { entries . forEach …" at bounding box center [587, 408] width 480 height 555
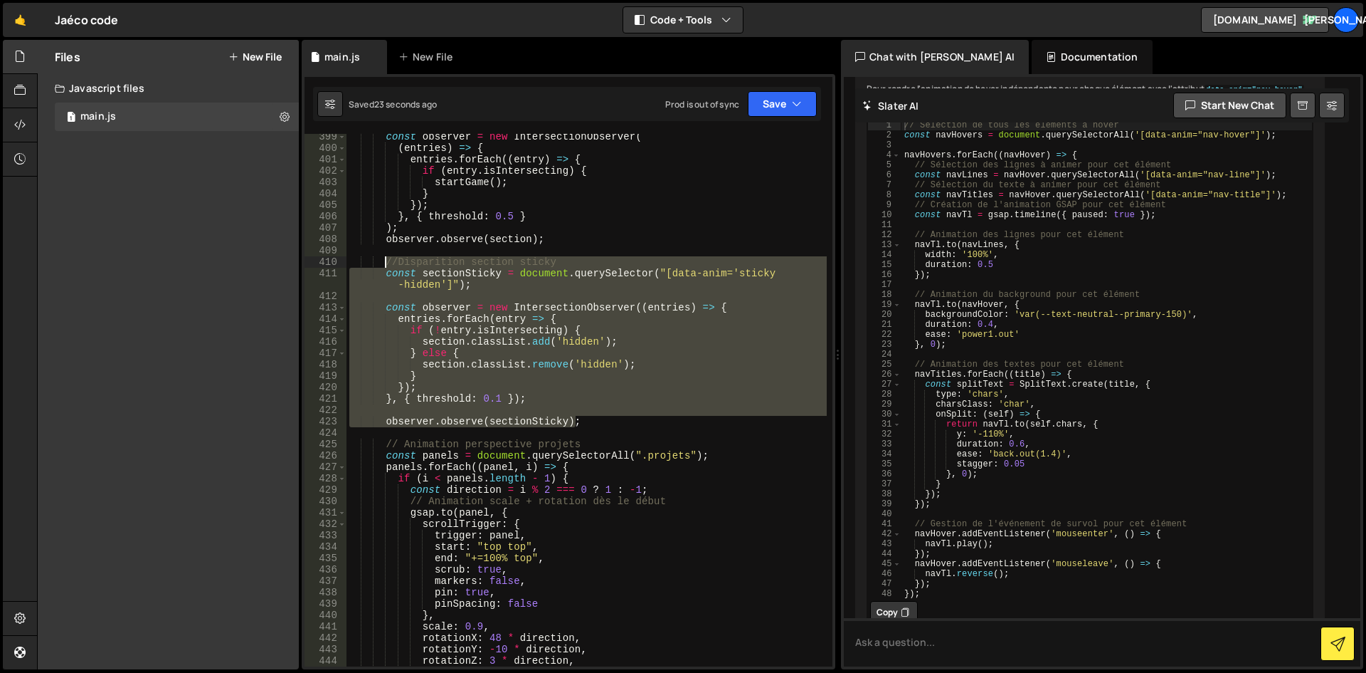
drag, startPoint x: 589, startPoint y: 418, endPoint x: 386, endPoint y: 266, distance: 253.6
click at [386, 266] on div "const observer = new IntersectionObserver ( ( entries ) => { entries . forEach …" at bounding box center [587, 408] width 480 height 555
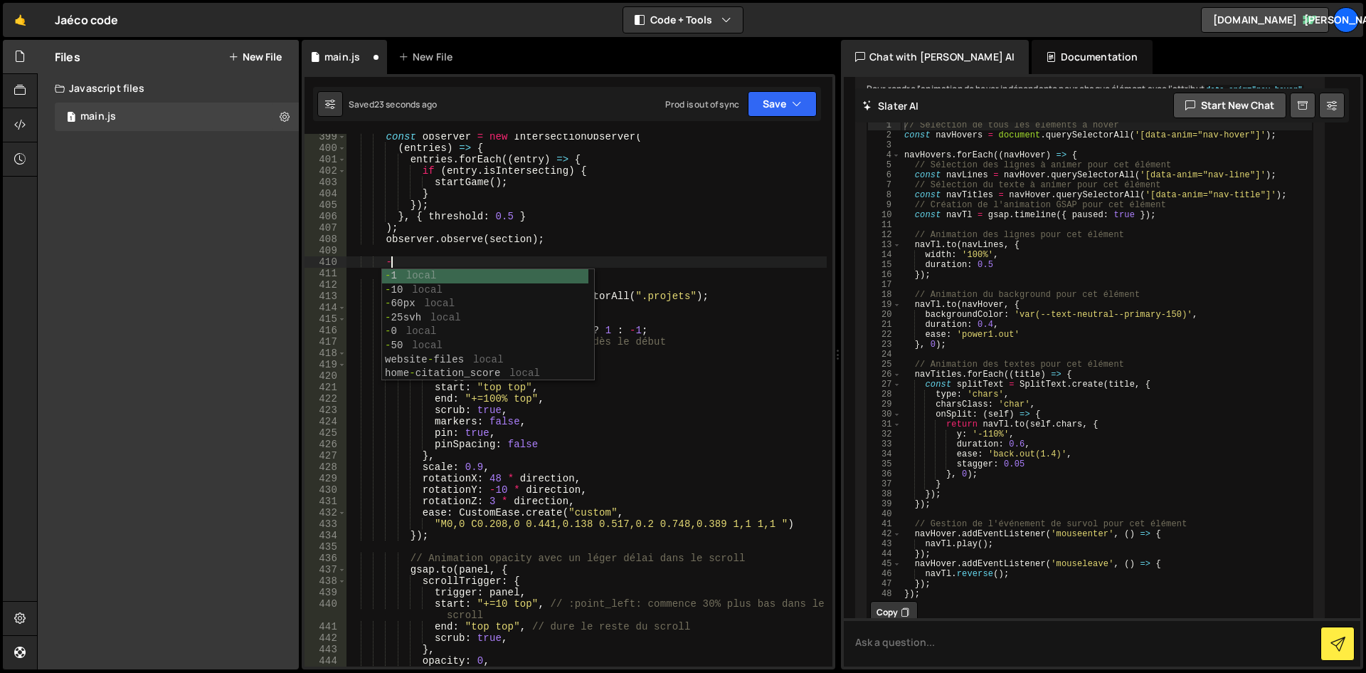
scroll to position [0, 2]
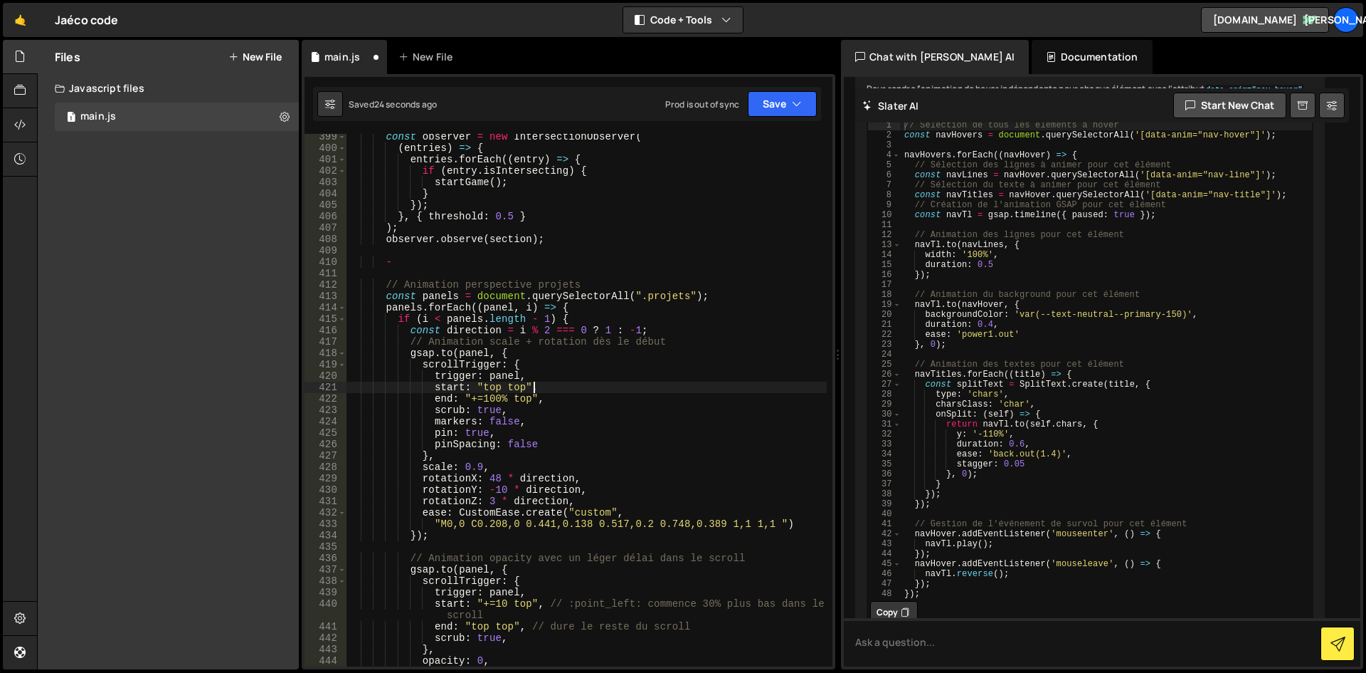
click at [739, 386] on div "const observer = new IntersectionObserver ( ( entries ) => { entries . forEach …" at bounding box center [587, 408] width 480 height 555
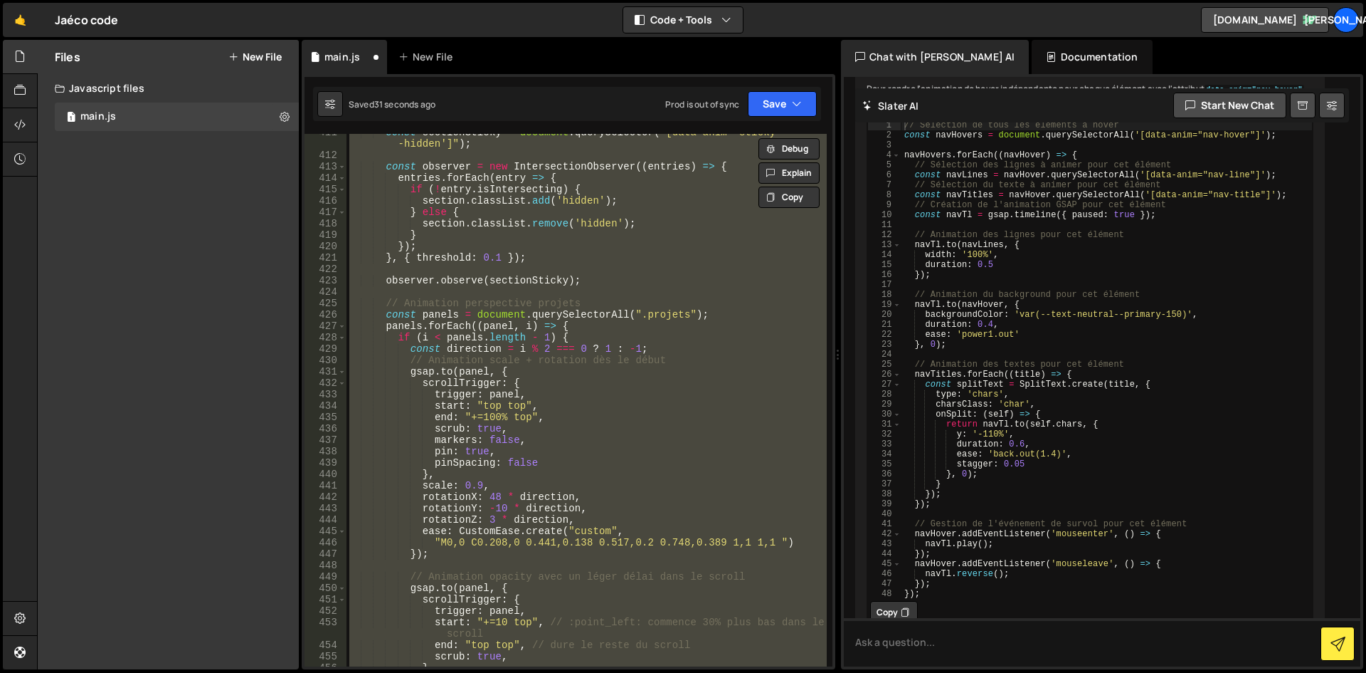
scroll to position [4795, 0]
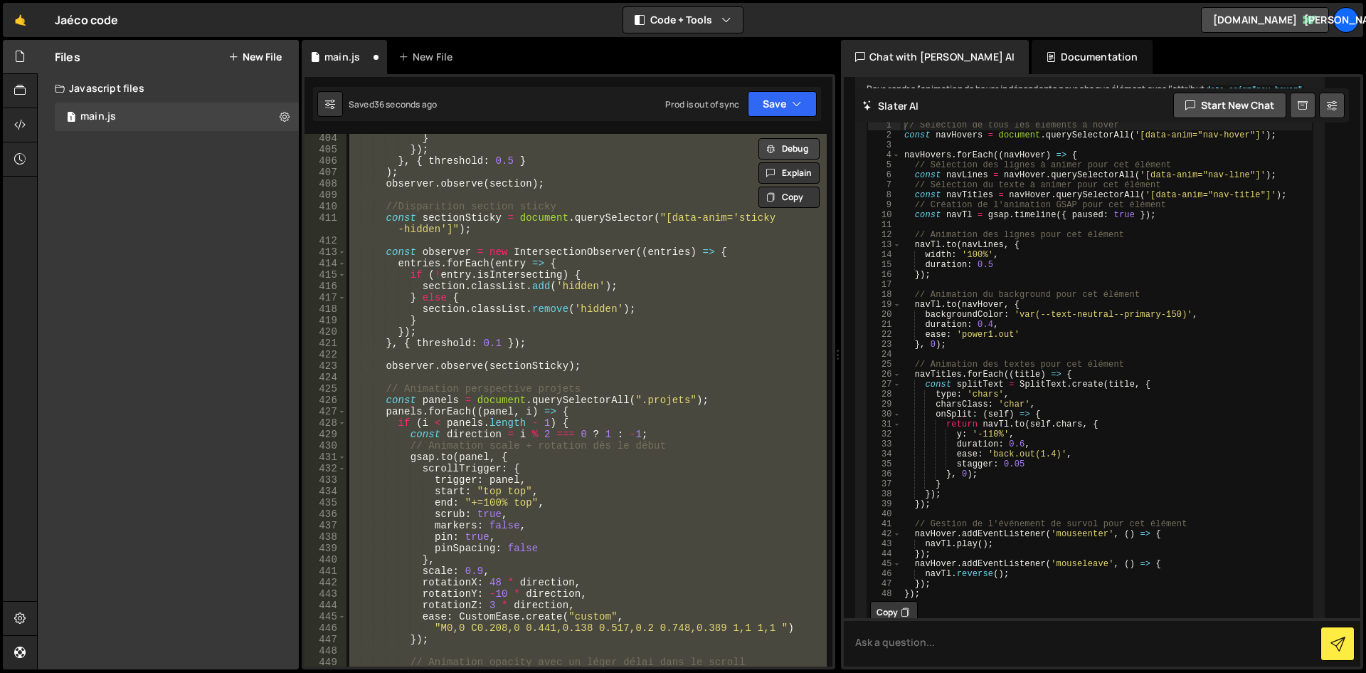
click at [789, 149] on button "Debug" at bounding box center [789, 148] width 61 height 21
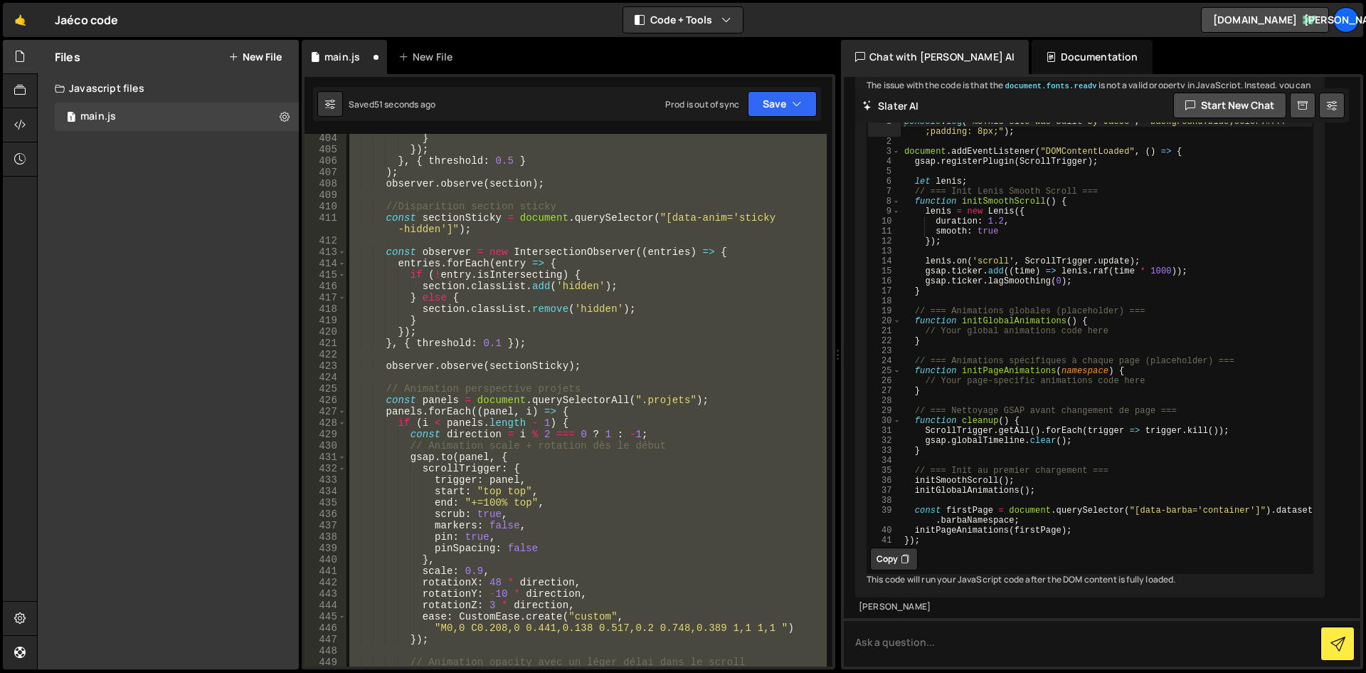
scroll to position [17455, 0]
click at [581, 346] on div "} }) ; } , { threshold : 0.5 } ) ; observer . observe ( section ) ; //Dispariti…" at bounding box center [587, 400] width 480 height 532
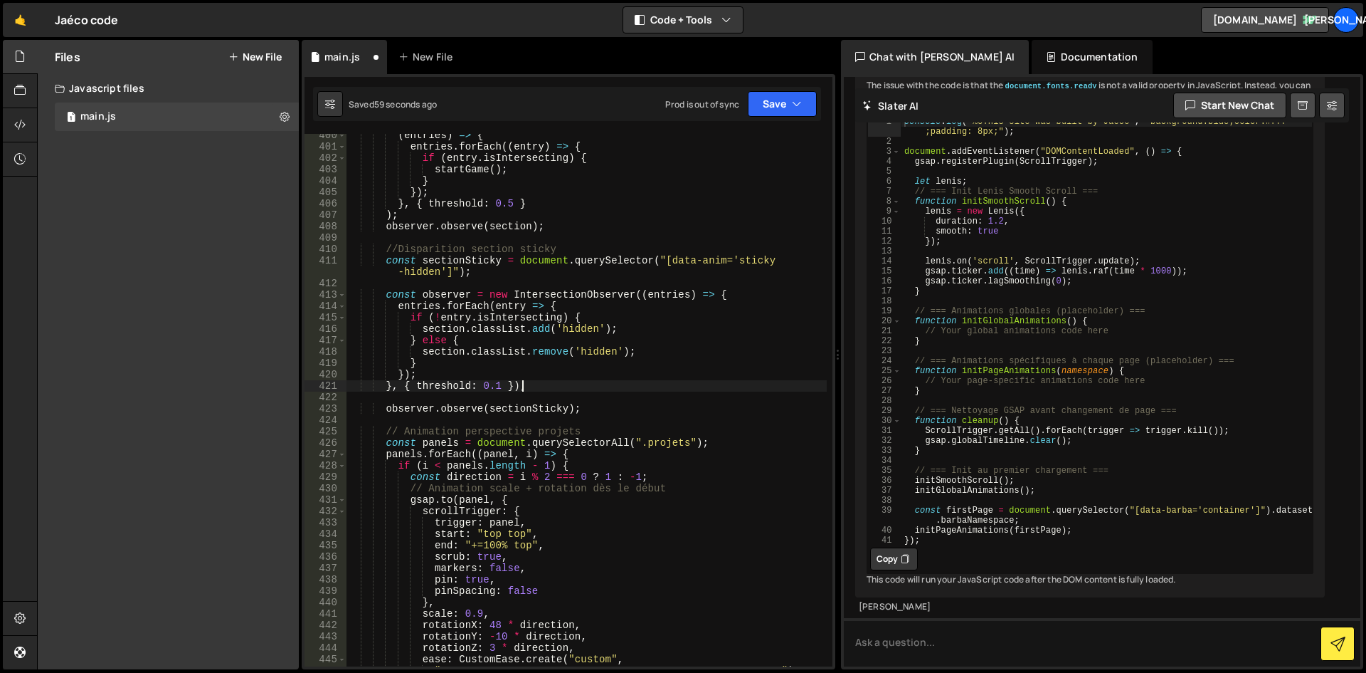
scroll to position [17384, 0]
click at [638, 363] on div "( entries ) => { entries . forEach (( entry ) => { if ( entry . isIntersecting …" at bounding box center [587, 407] width 480 height 555
click at [601, 347] on div "( entries ) => { entries . forEach (( entry ) => { if ( entry . isIntersecting …" at bounding box center [587, 407] width 480 height 555
click at [568, 315] on div "( entries ) => { entries . forEach (( entry ) => { if ( entry . isIntersecting …" at bounding box center [587, 407] width 480 height 555
click at [567, 315] on div "( entries ) => { entries . forEach (( entry ) => { if ( entry . isIntersecting …" at bounding box center [587, 407] width 480 height 555
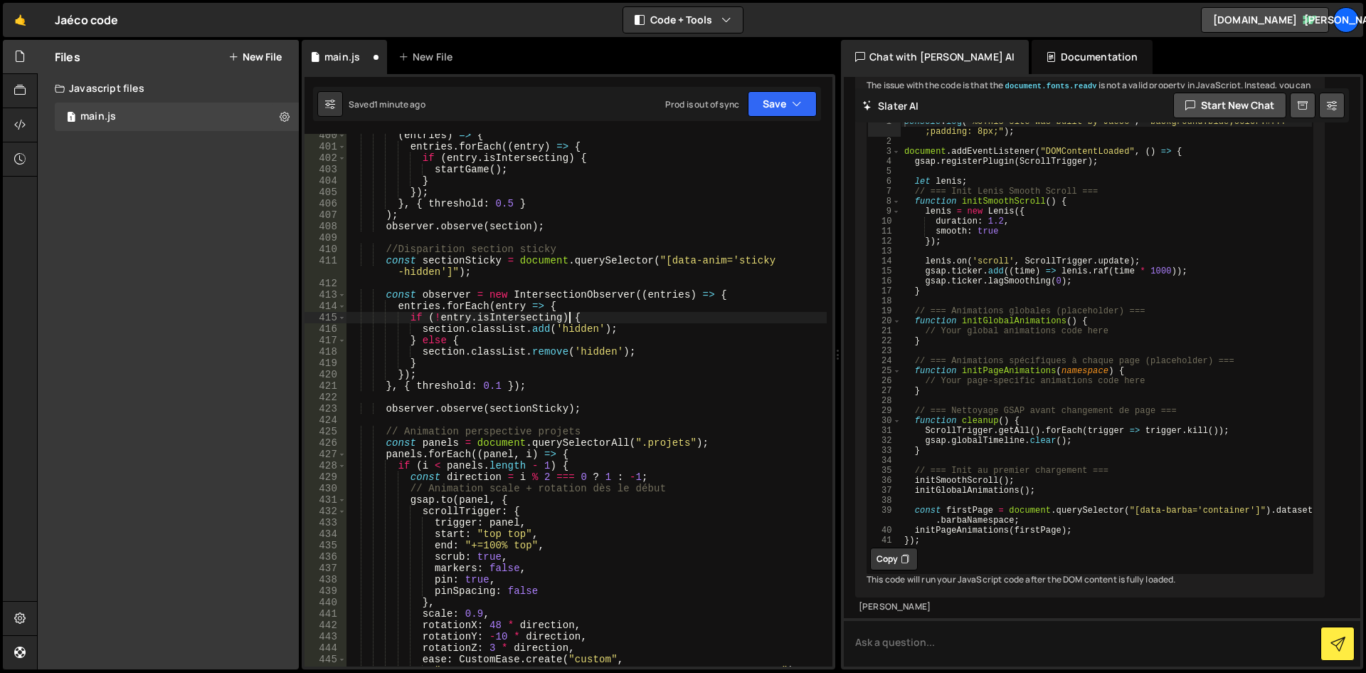
type textarea "if (!entry.isIntersecting) { section.classList.add('hidden');"
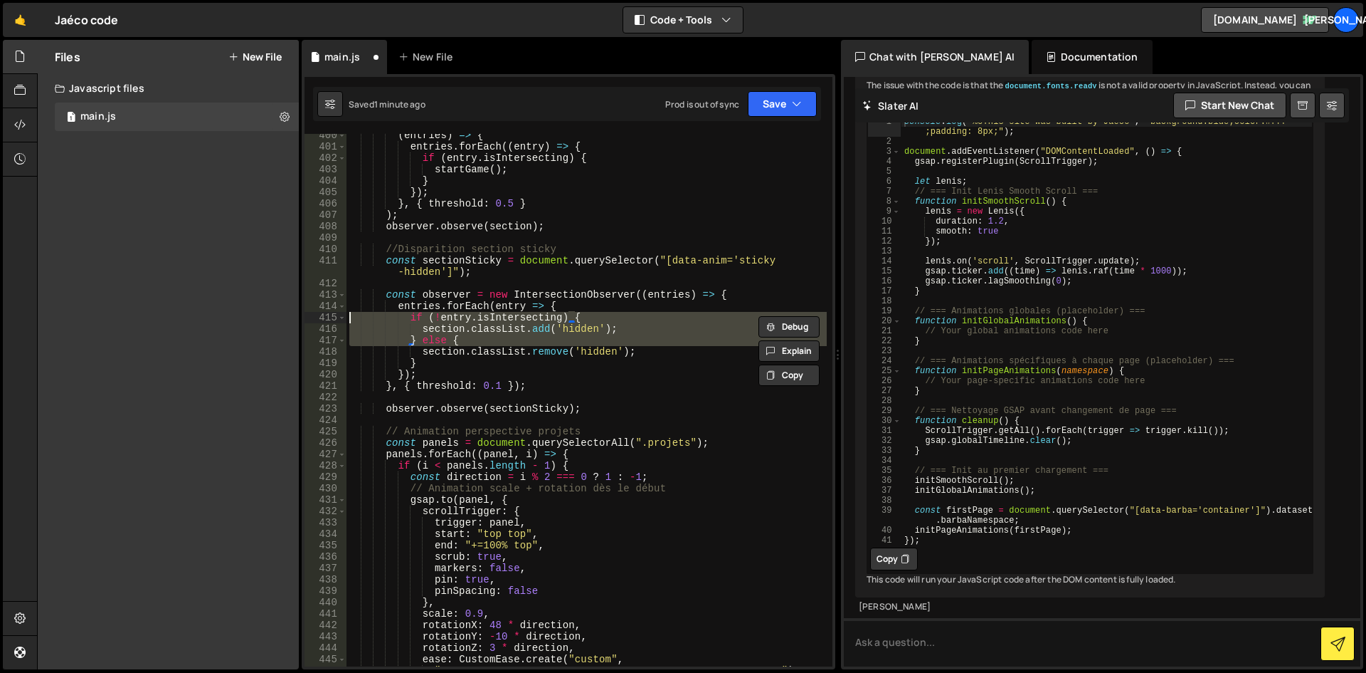
click at [567, 315] on div "( entries ) => { entries . forEach (( entry ) => { if ( entry . isIntersecting …" at bounding box center [587, 407] width 480 height 555
click at [599, 285] on div "( entries ) => { entries . forEach (( entry ) => { if ( entry . isIntersecting …" at bounding box center [587, 407] width 480 height 555
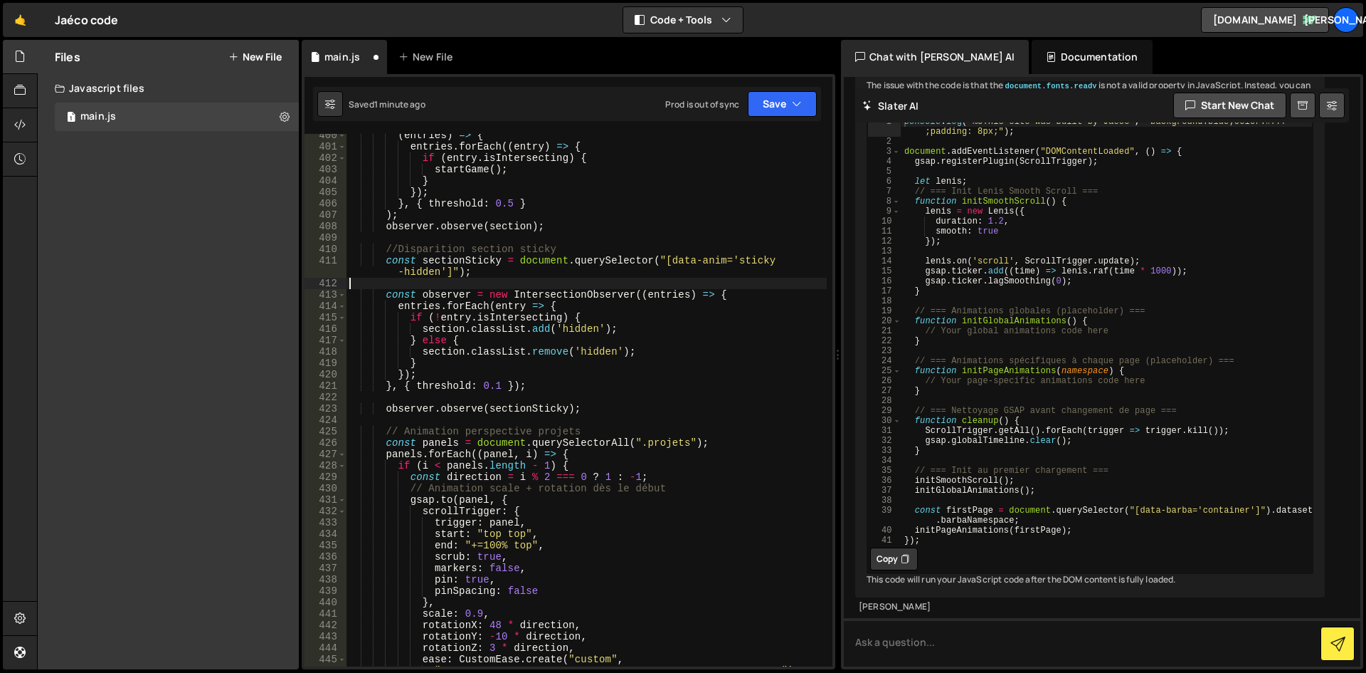
scroll to position [0, 0]
click at [623, 294] on div "( entries ) => { entries . forEach (( entry ) => { if ( entry . isIntersecting …" at bounding box center [587, 407] width 480 height 555
click at [655, 291] on div "( entries ) => { entries . forEach (( entry ) => { if ( entry . isIntersecting …" at bounding box center [587, 407] width 480 height 555
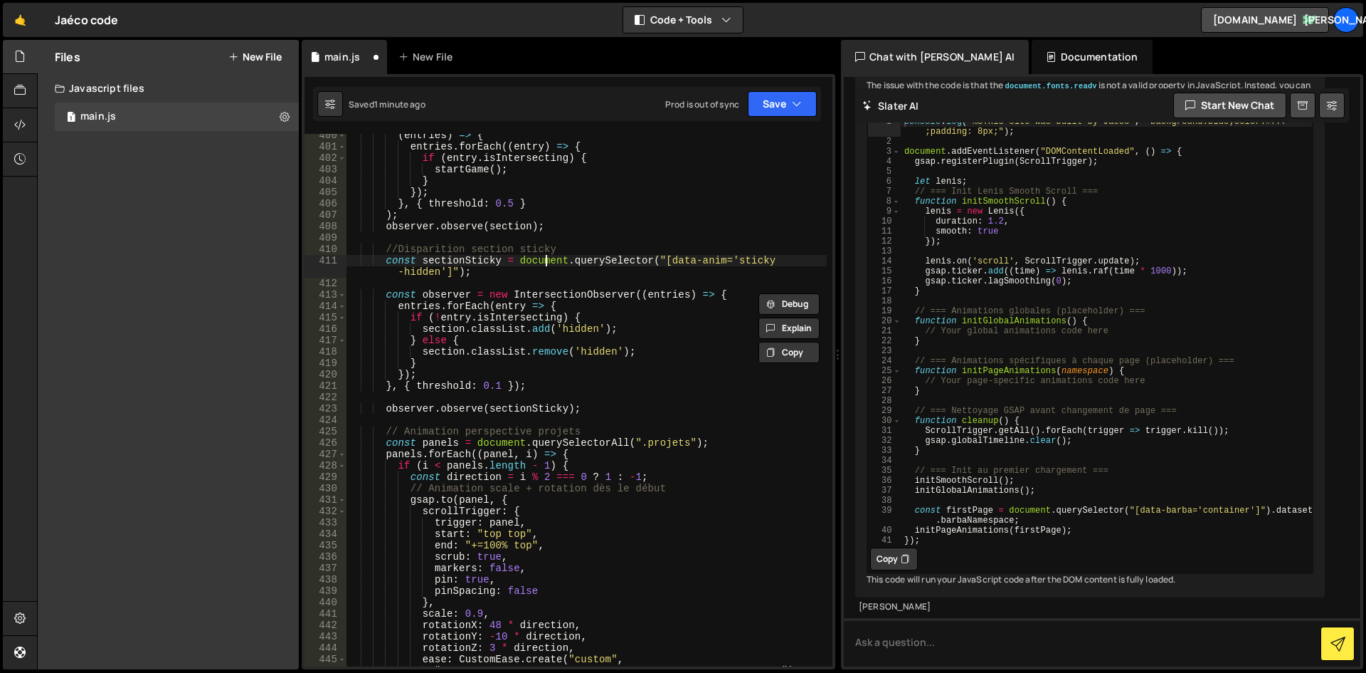
click at [546, 260] on div "( entries ) => { entries . forEach (( entry ) => { if ( entry . isIntersecting …" at bounding box center [587, 407] width 480 height 555
click at [500, 259] on div "( entries ) => { entries . forEach (( entry ) => { if ( entry . isIntersecting …" at bounding box center [587, 407] width 480 height 555
click at [718, 291] on div "( entries ) => { entries . forEach (( entry ) => { if ( entry . isIntersecting …" at bounding box center [587, 407] width 480 height 555
click at [406, 388] on div "( entries ) => { entries . forEach (( entry ) => { if ( entry . isIntersecting …" at bounding box center [587, 407] width 480 height 555
click at [522, 263] on div "( entries ) => { entries . forEach (( entry ) => { if ( entry . isIntersecting …" at bounding box center [587, 407] width 480 height 555
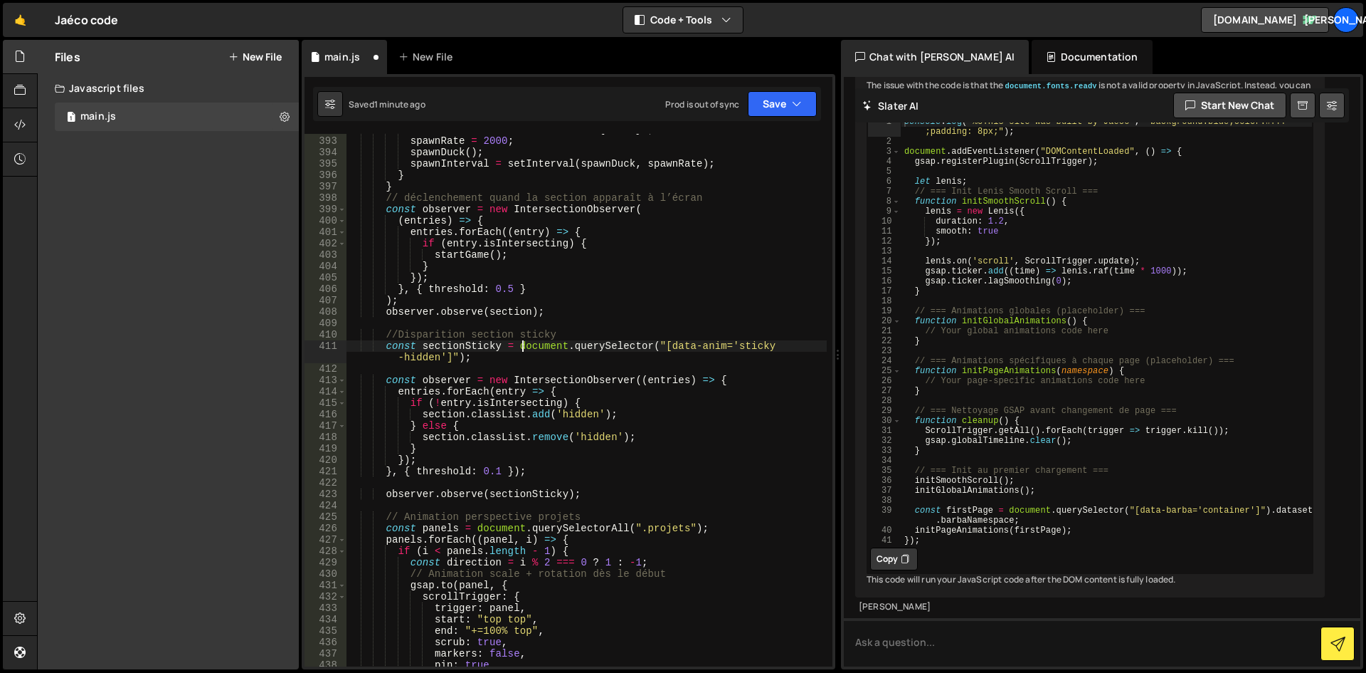
scroll to position [4667, 0]
click at [468, 379] on div "scoreEl . textContent = ` Score : ${ score } ` ; spawnRate = 2000 ; spawnDuck (…" at bounding box center [587, 401] width 480 height 555
click at [616, 379] on div "scoreEl . textContent = ` Score : ${ score } ` ; spawnRate = 2000 ; spawnDuck (…" at bounding box center [587, 401] width 480 height 555
click at [658, 381] on div "scoreEl . textContent = ` Score : ${ score } ` ; spawnRate = 2000 ; spawnDuck (…" at bounding box center [587, 401] width 480 height 555
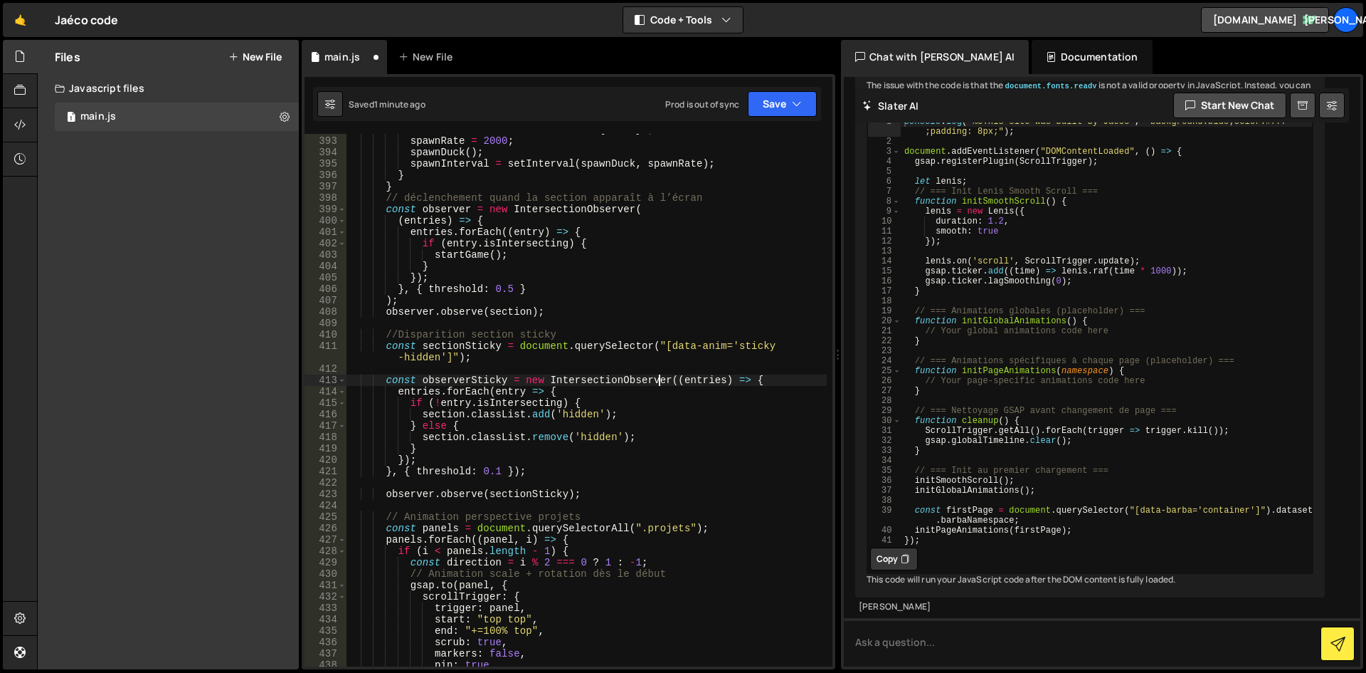
click at [433, 494] on div "scoreEl . textContent = ` Score : ${ score } ` ; spawnRate = 2000 ; spawnDuck (…" at bounding box center [587, 401] width 480 height 555
type textarea "observerSticky.observe(sectionSticky);"
click at [764, 110] on button "Save" at bounding box center [782, 104] width 69 height 26
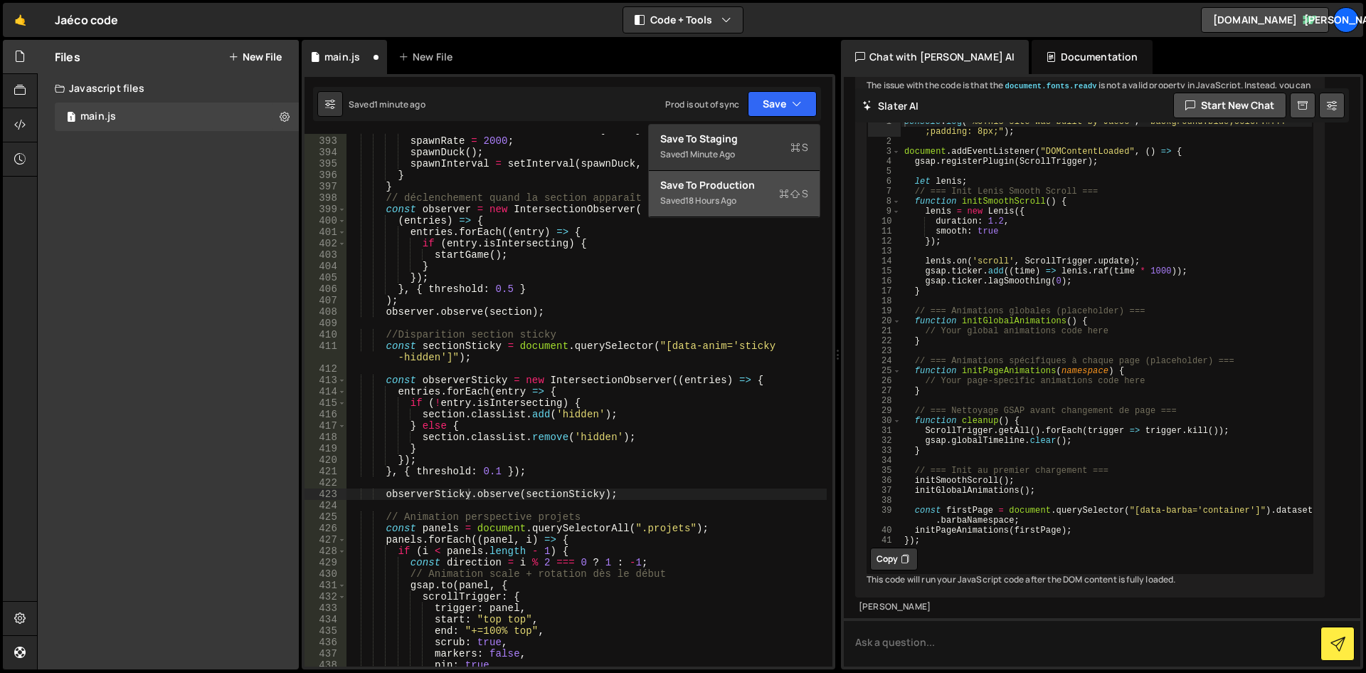
click at [743, 192] on div "Saved 18 hours ago" at bounding box center [734, 200] width 148 height 17
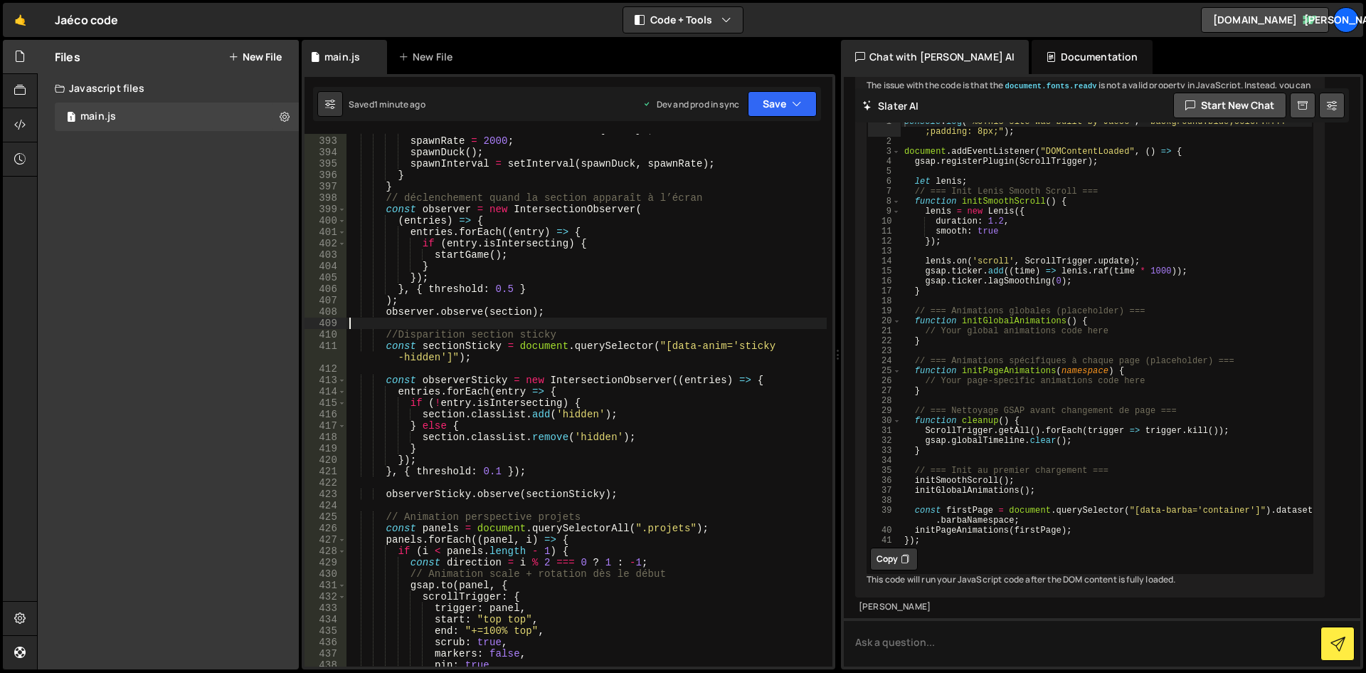
click at [461, 322] on div "scoreEl . textContent = ` Score : ${ score } ` ; spawnRate = 2000 ; spawnDuck (…" at bounding box center [587, 401] width 480 height 555
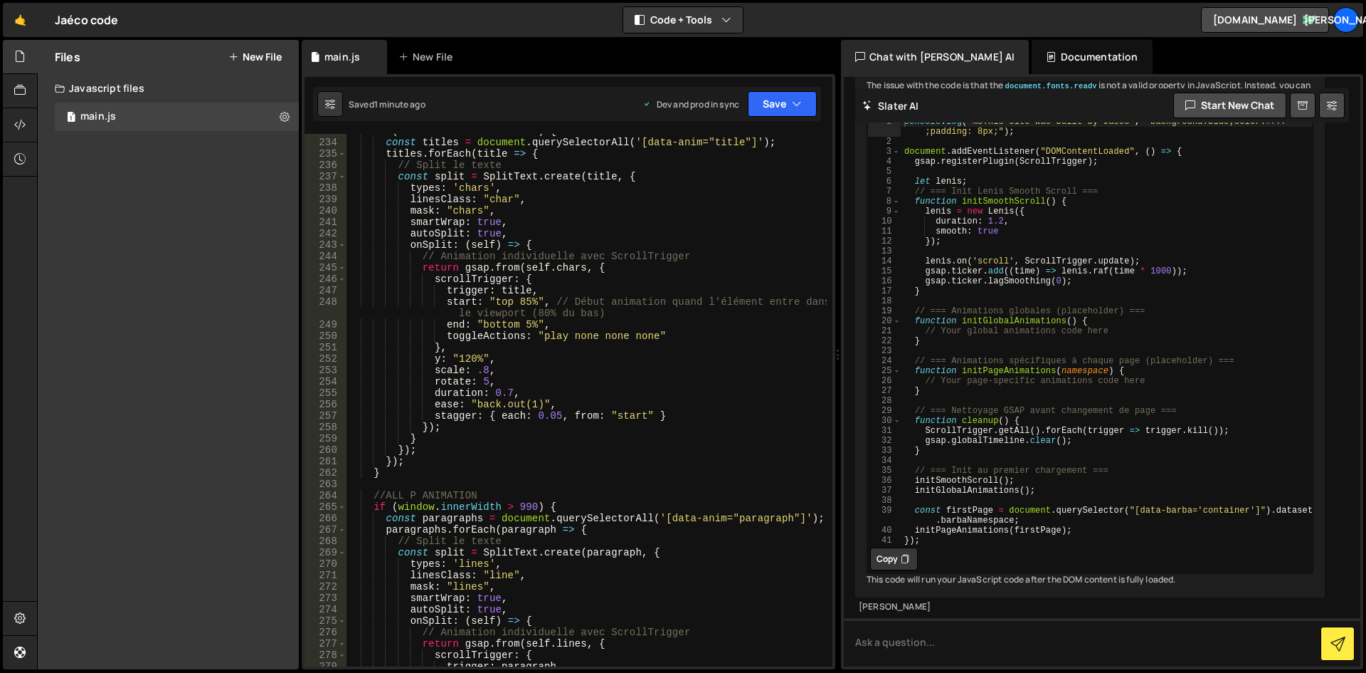
scroll to position [2776, 0]
click at [464, 346] on div "if ( window . innerWidth > 990 ) { const titles = document . querySelectorAll (…" at bounding box center [587, 402] width 480 height 555
type textarea "},"
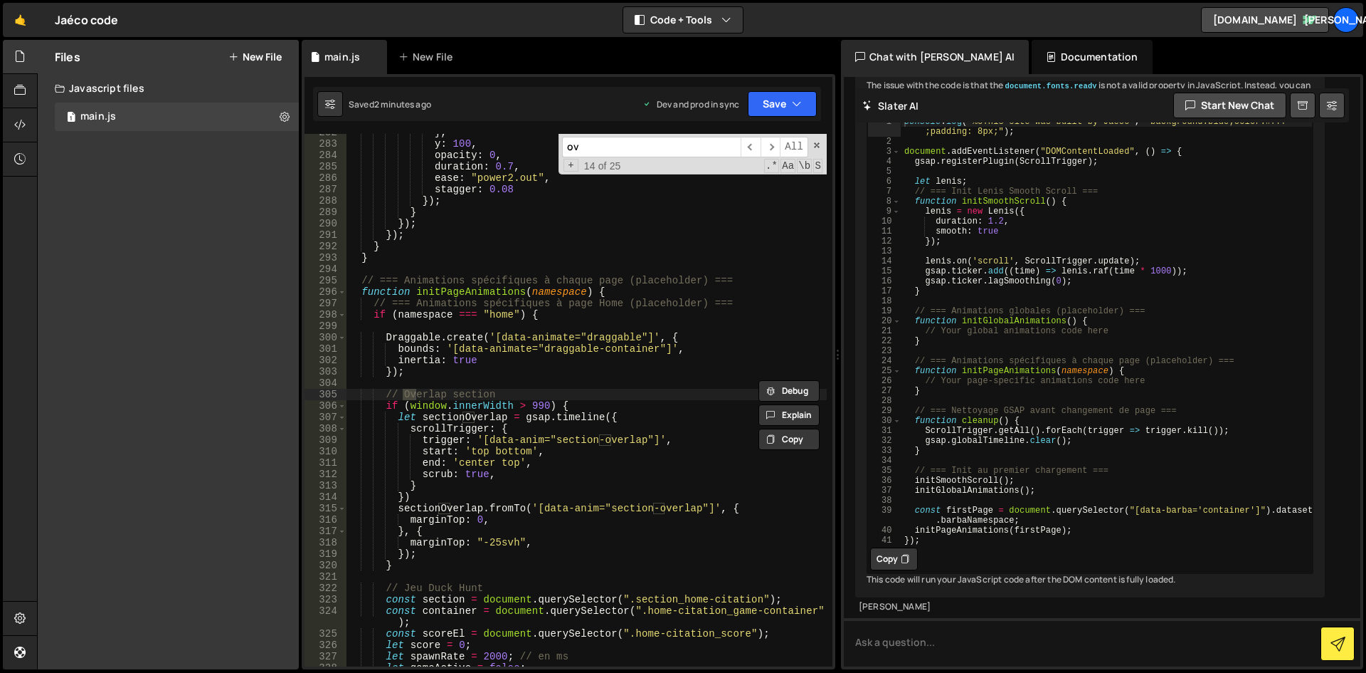
scroll to position [3355, 0]
type input "overlap"
click at [645, 423] on div "} , y : 100 , opacity : 0 , duration : 0.7 , ease : "power2.out" , stagger : 0.…" at bounding box center [587, 404] width 480 height 555
click at [527, 362] on div "} , y : 100 , opacity : 0 , duration : 0.7 , ease : "power2.out" , stagger : 0.…" at bounding box center [587, 404] width 480 height 555
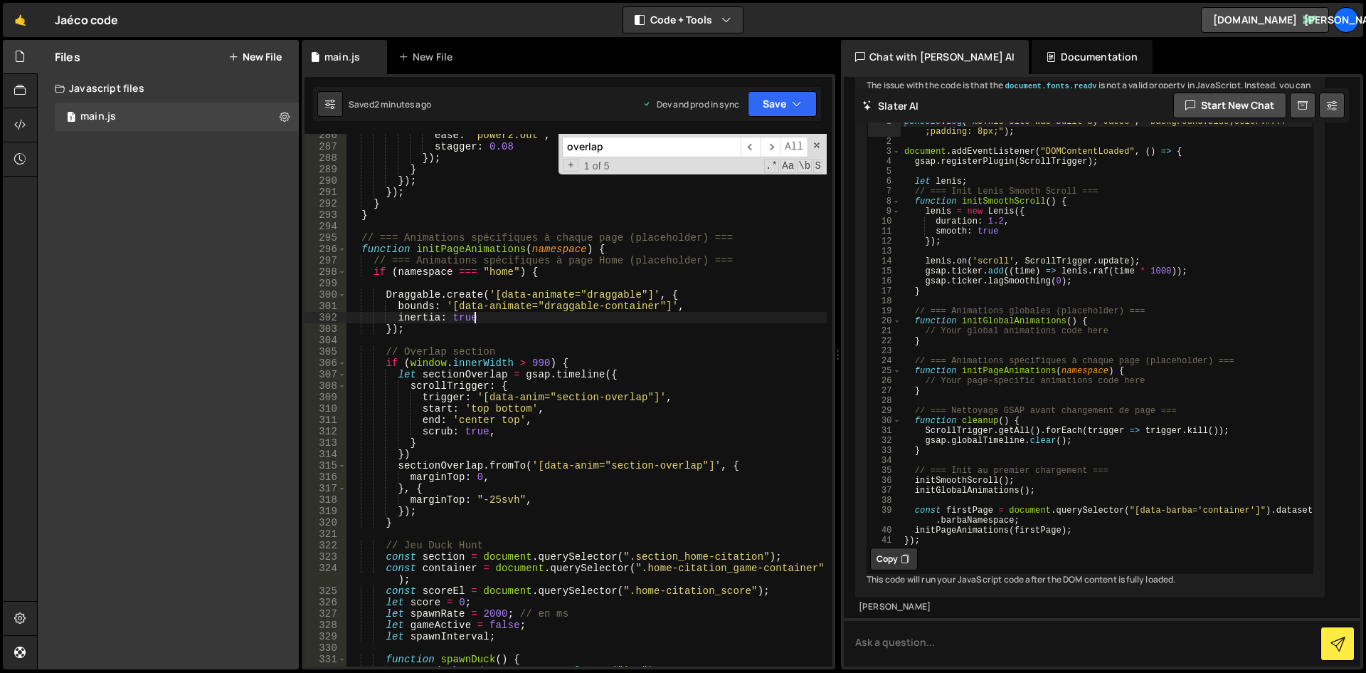
click at [445, 520] on div "ease : "power2.out" , stagger : 0.08 }) ; } }) ; }) ; } } // === Animations spé…" at bounding box center [587, 407] width 480 height 555
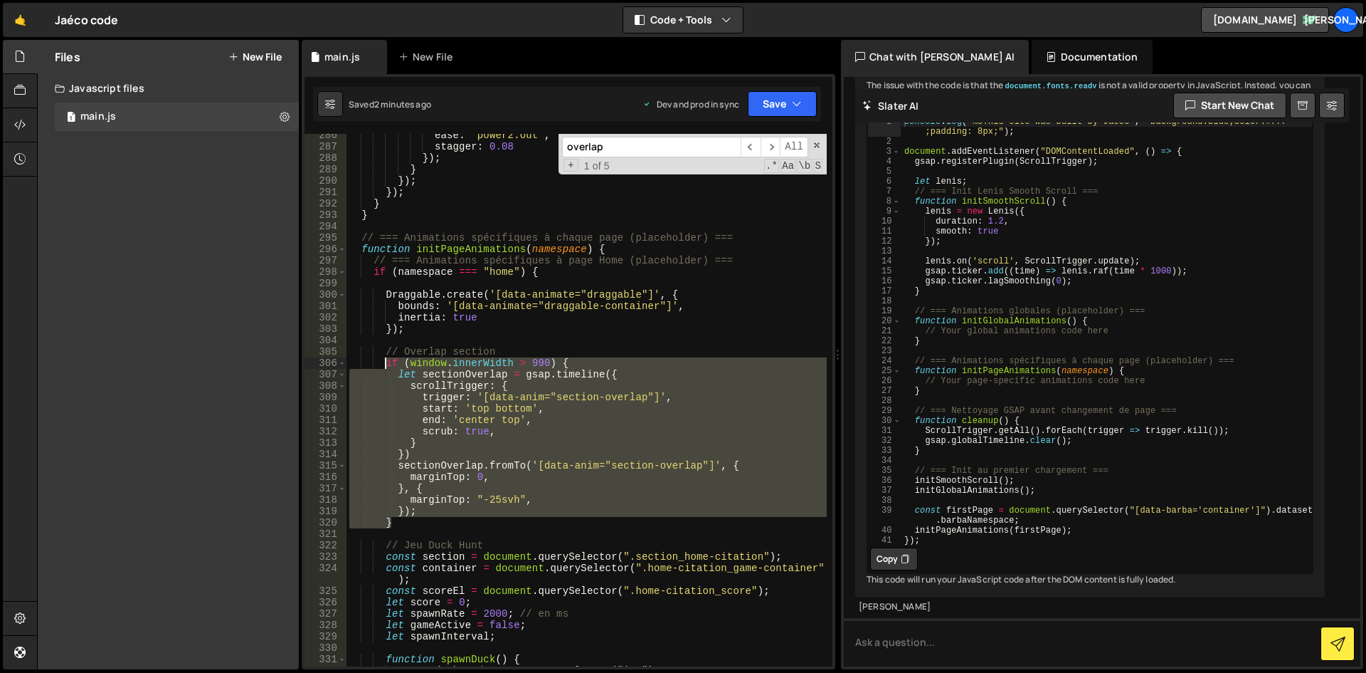
drag, startPoint x: 411, startPoint y: 522, endPoint x: 384, endPoint y: 359, distance: 164.4
click at [384, 359] on div "ease : "power2.out" , stagger : 0.08 }) ; } }) ; }) ; } } // === Animations spé…" at bounding box center [587, 407] width 480 height 555
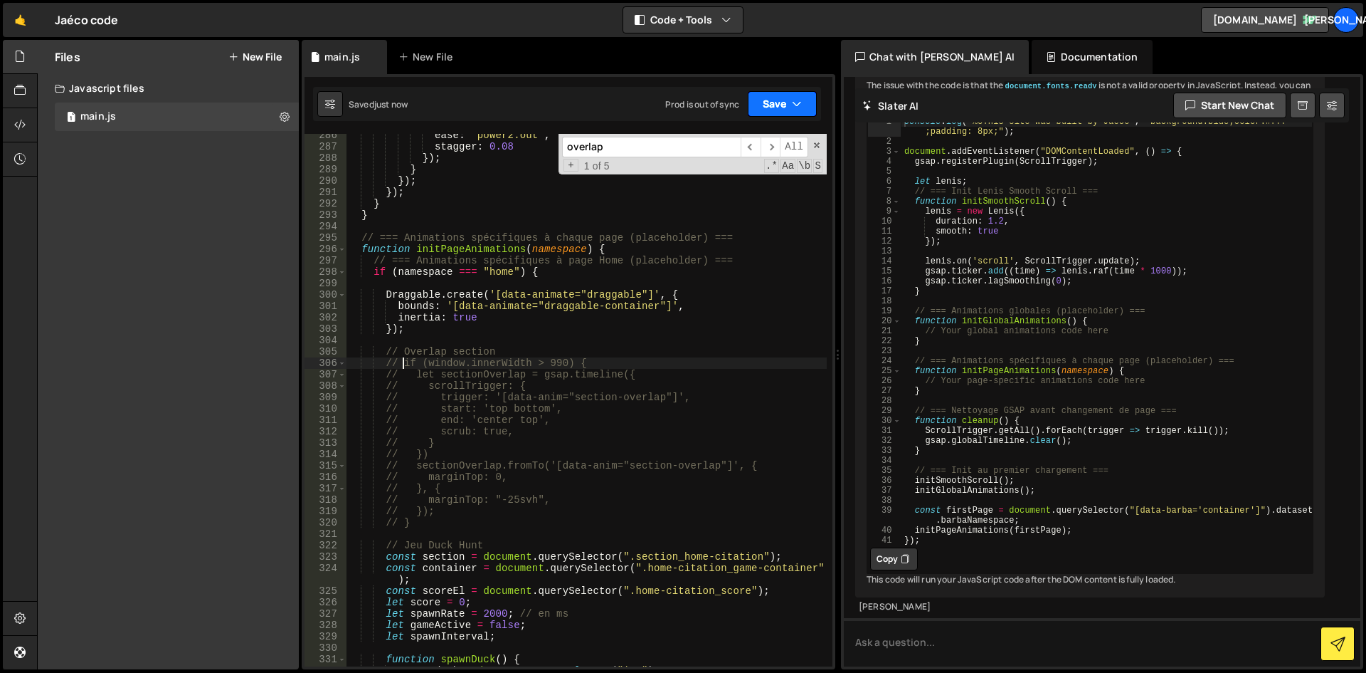
click at [771, 100] on button "Save" at bounding box center [782, 104] width 69 height 26
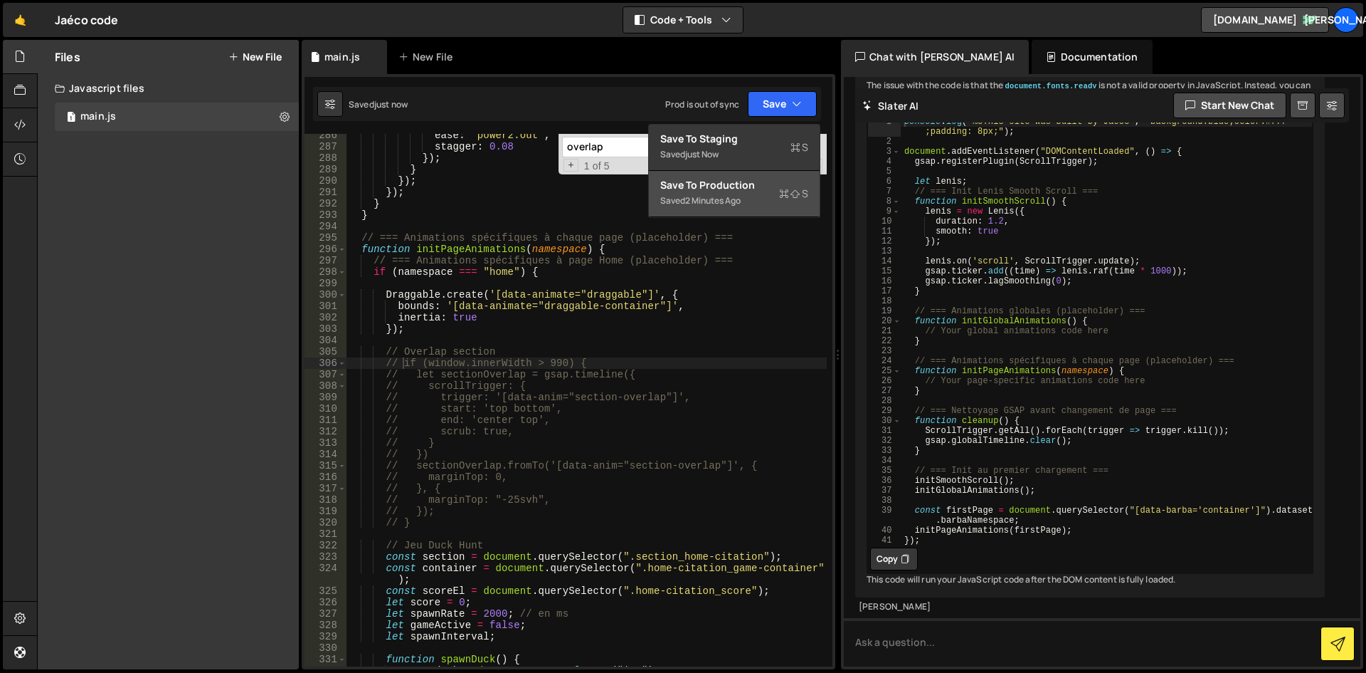
click at [747, 195] on div "Saved 2 minutes ago" at bounding box center [734, 200] width 148 height 17
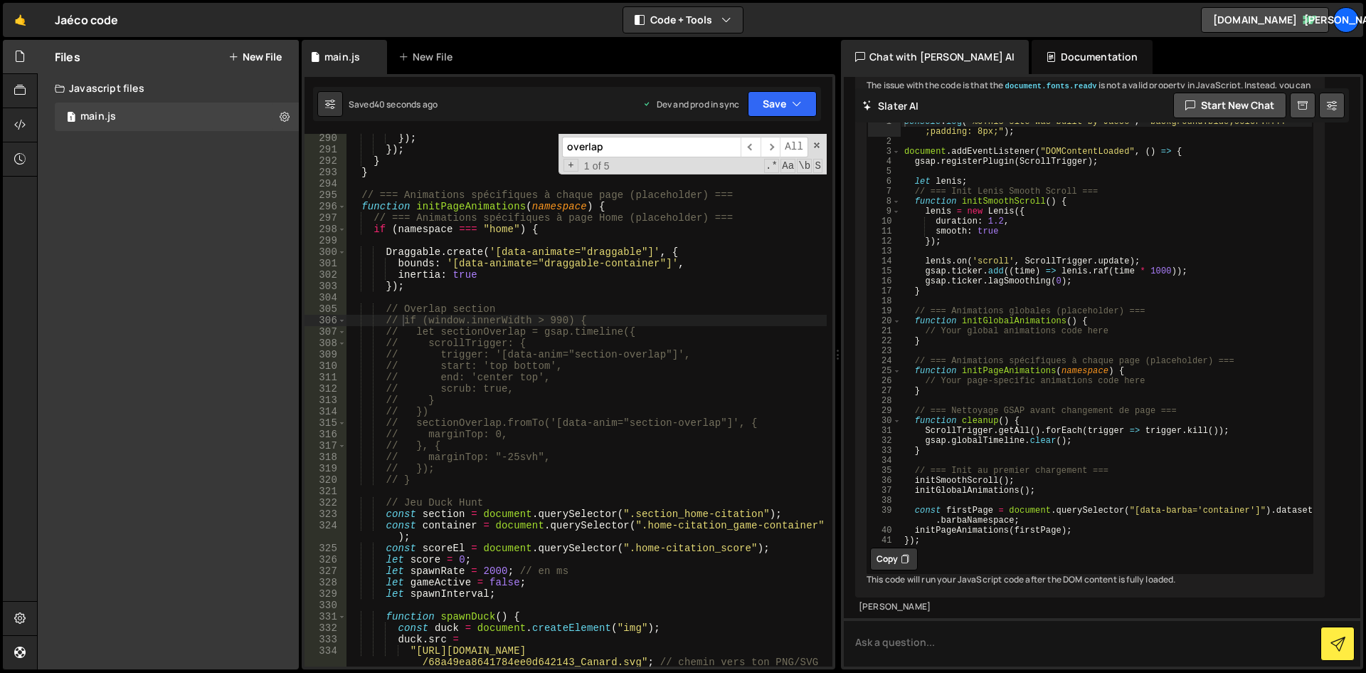
click at [555, 421] on div "}) ; }) ; } } // === Animations spécifiques à chaque page (placeholder) === fun…" at bounding box center [587, 409] width 480 height 555
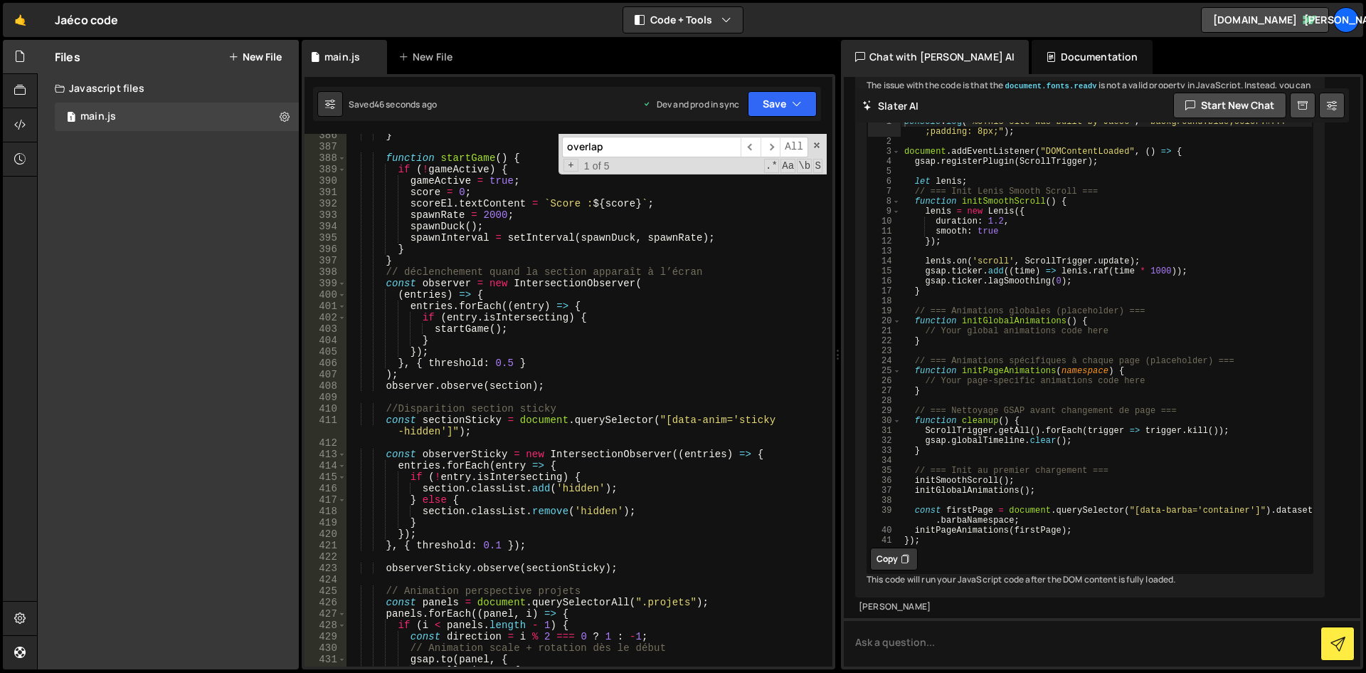
scroll to position [4636, 0]
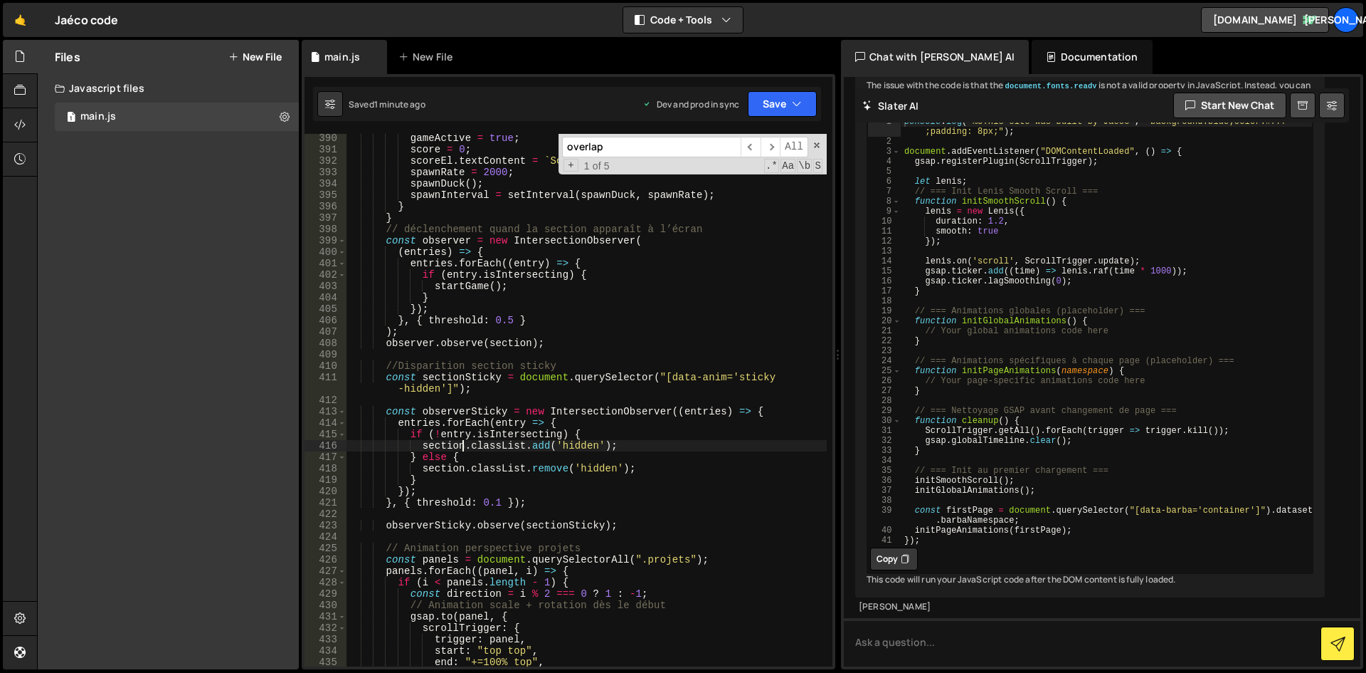
click at [460, 450] on div "gameActive = true ; score = 0 ; scoreEl . textContent = ` Score : ${ score } ` …" at bounding box center [587, 409] width 480 height 555
click at [654, 454] on div "gameActive = true ; score = 0 ; scoreEl . textContent = ` Score : ${ score } ` …" at bounding box center [587, 409] width 480 height 555
click at [784, 96] on button "Save" at bounding box center [782, 104] width 69 height 26
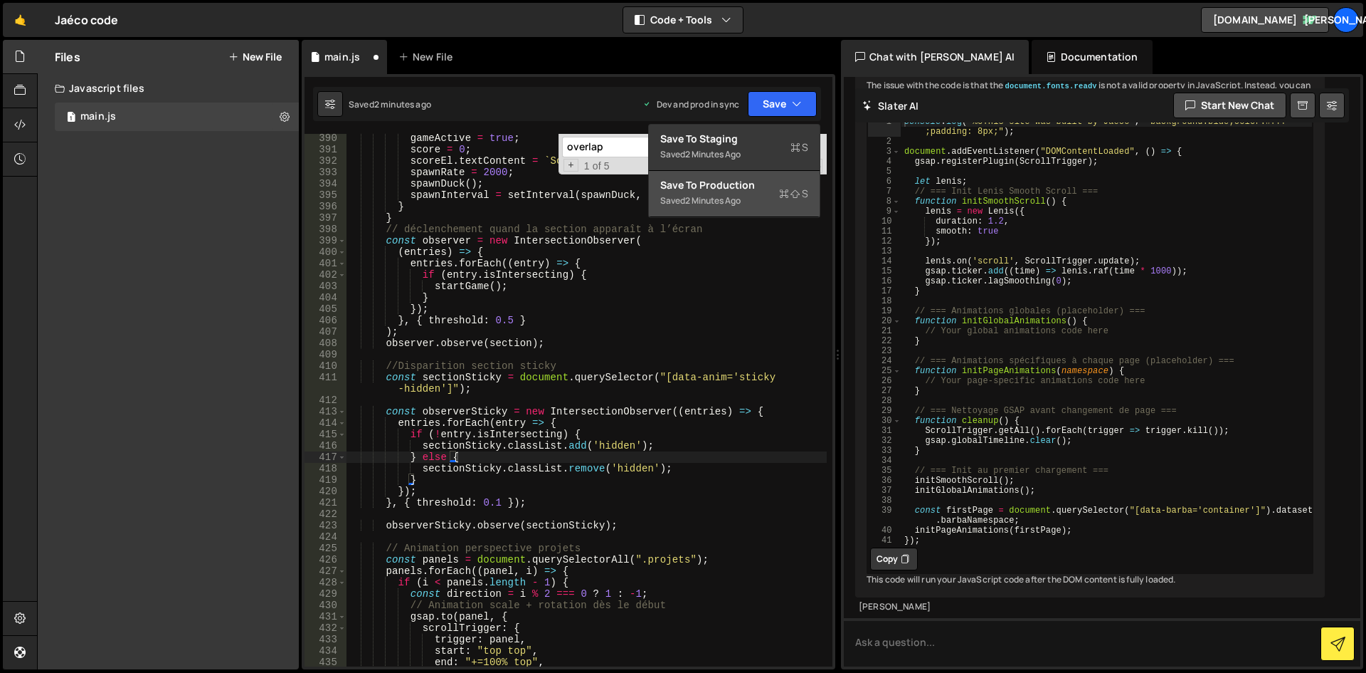
click at [738, 187] on div "Save to Production S" at bounding box center [734, 185] width 148 height 14
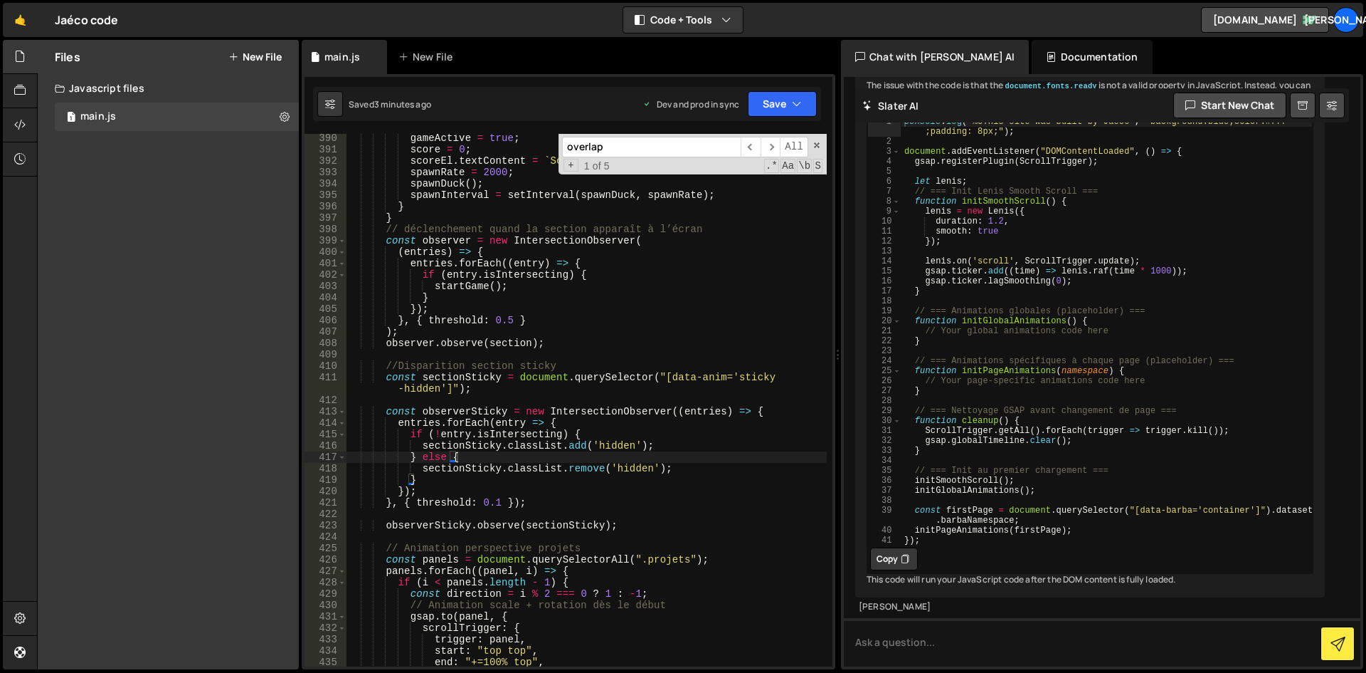
click at [396, 381] on div "gameActive = true ; score = 0 ; scoreEl . textContent = ` Score : ${ score } ` …" at bounding box center [587, 409] width 480 height 555
click at [378, 368] on div "gameActive = true ; score = 0 ; scoreEl . textContent = ` Score : ${ score } ` …" at bounding box center [587, 409] width 480 height 555
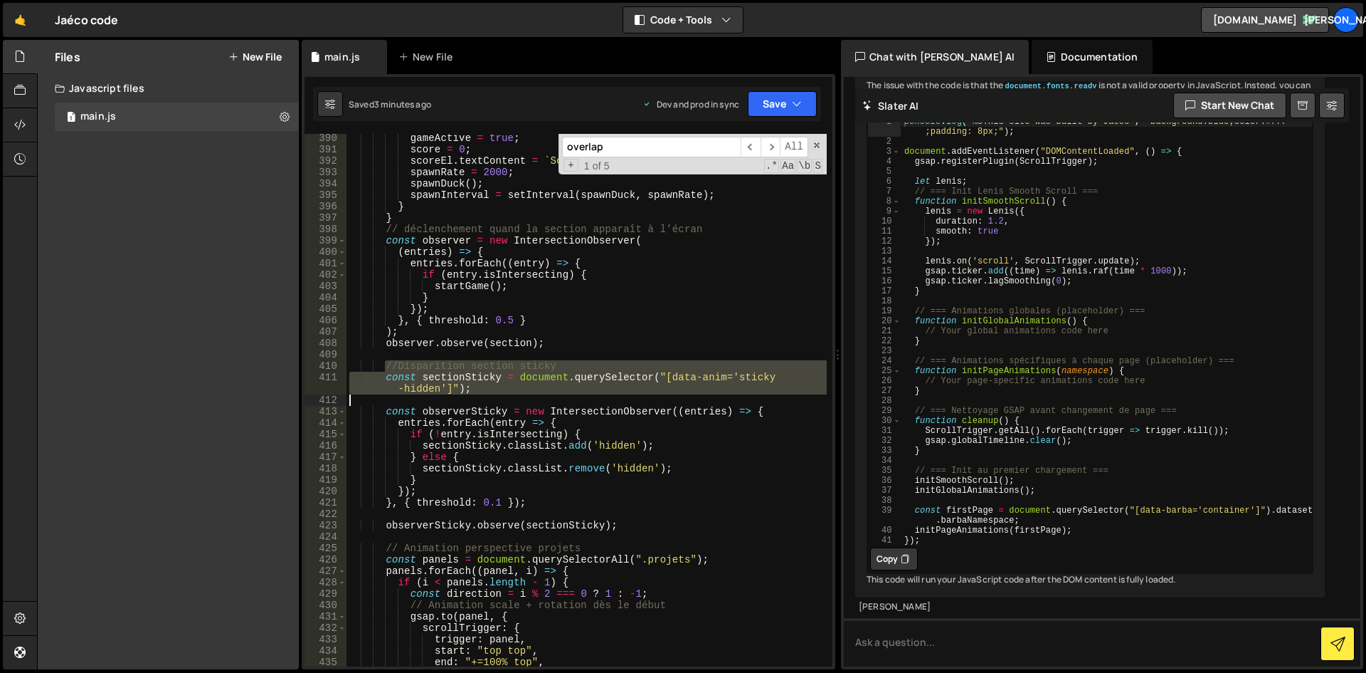
drag, startPoint x: 383, startPoint y: 365, endPoint x: 466, endPoint y: 396, distance: 88.7
click at [466, 396] on div "gameActive = true ; score = 0 ; scoreEl . textContent = ` Score : ${ score } ` …" at bounding box center [587, 409] width 480 height 555
type textarea "const sectionSticky = document.querySelector("[data-anim='sticky-hidden']");"
click at [480, 400] on div "gameActive = true ; score = 0 ; scoreEl . textContent = ` Score : ${ score } ` …" at bounding box center [587, 400] width 480 height 532
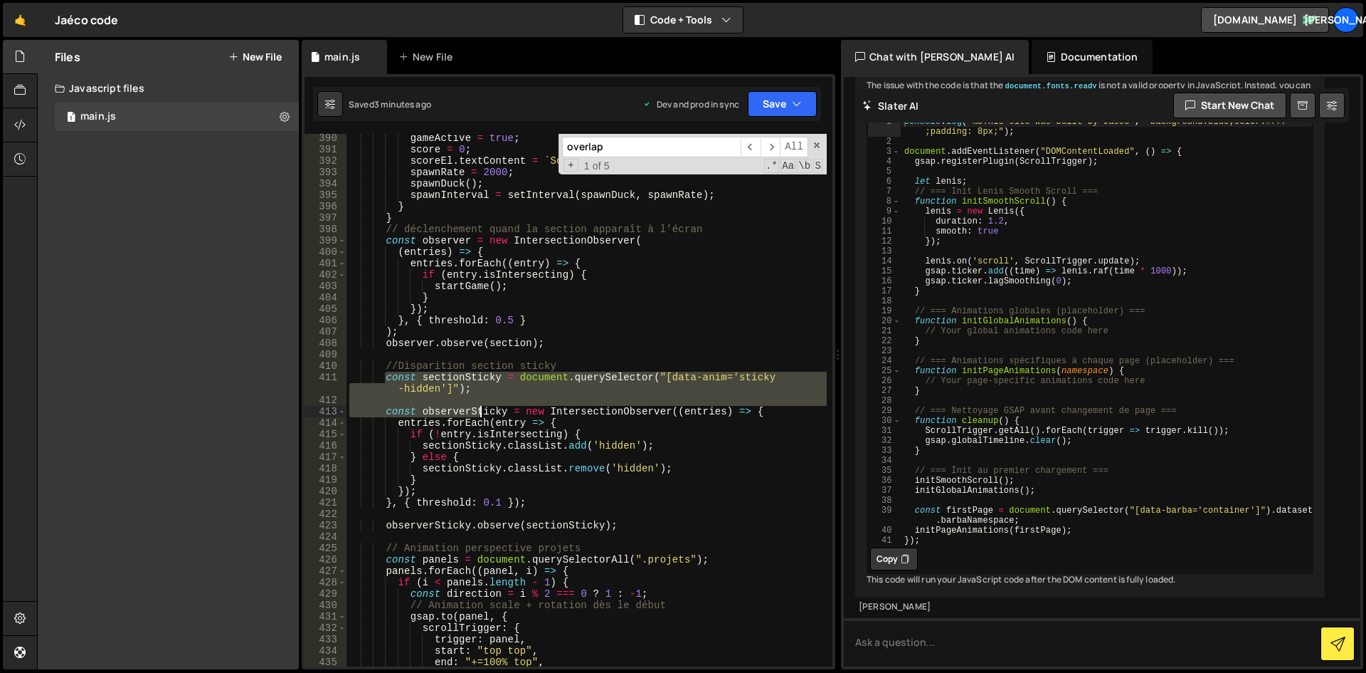
scroll to position [4679, 0]
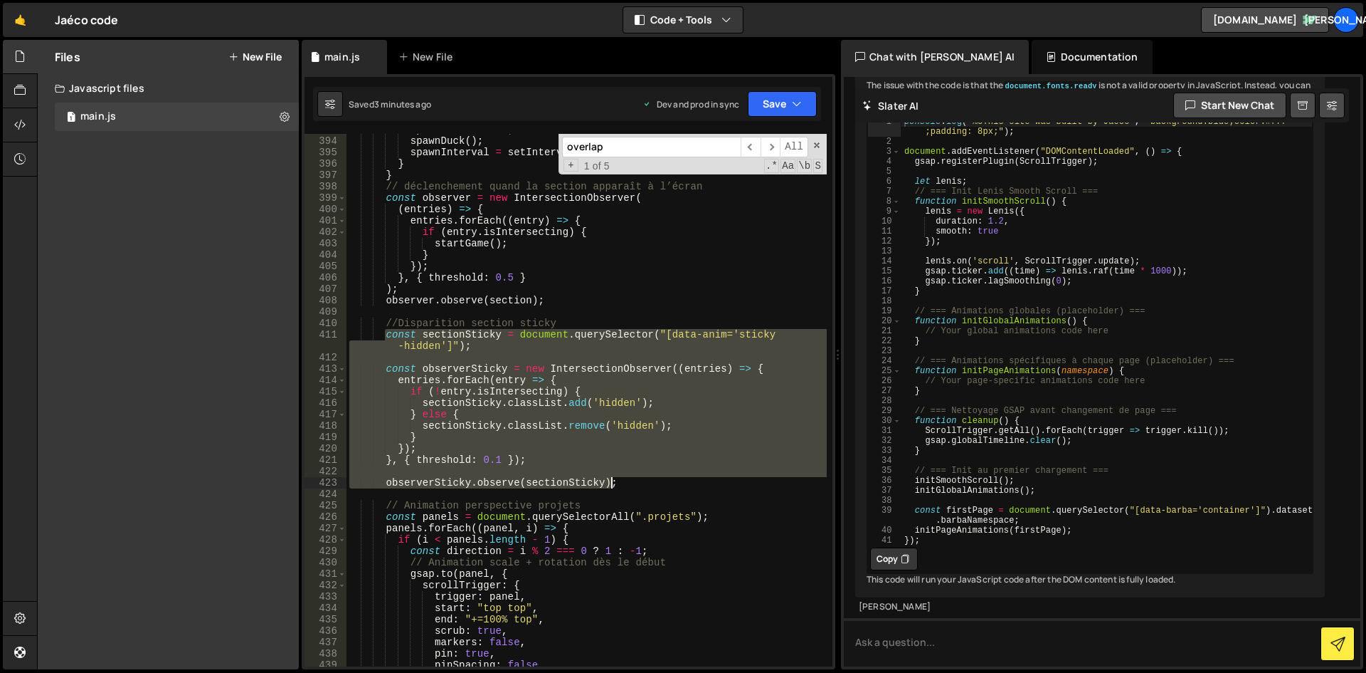
drag, startPoint x: 385, startPoint y: 376, endPoint x: 621, endPoint y: 483, distance: 259.6
click at [621, 483] on div "spawnRate = 2000 ; spawnDuck ( ) ; spawnInterval = setInterval ( spawnDuck , sp…" at bounding box center [587, 401] width 480 height 555
paste textarea "stickyObserver.observe(stickySection"
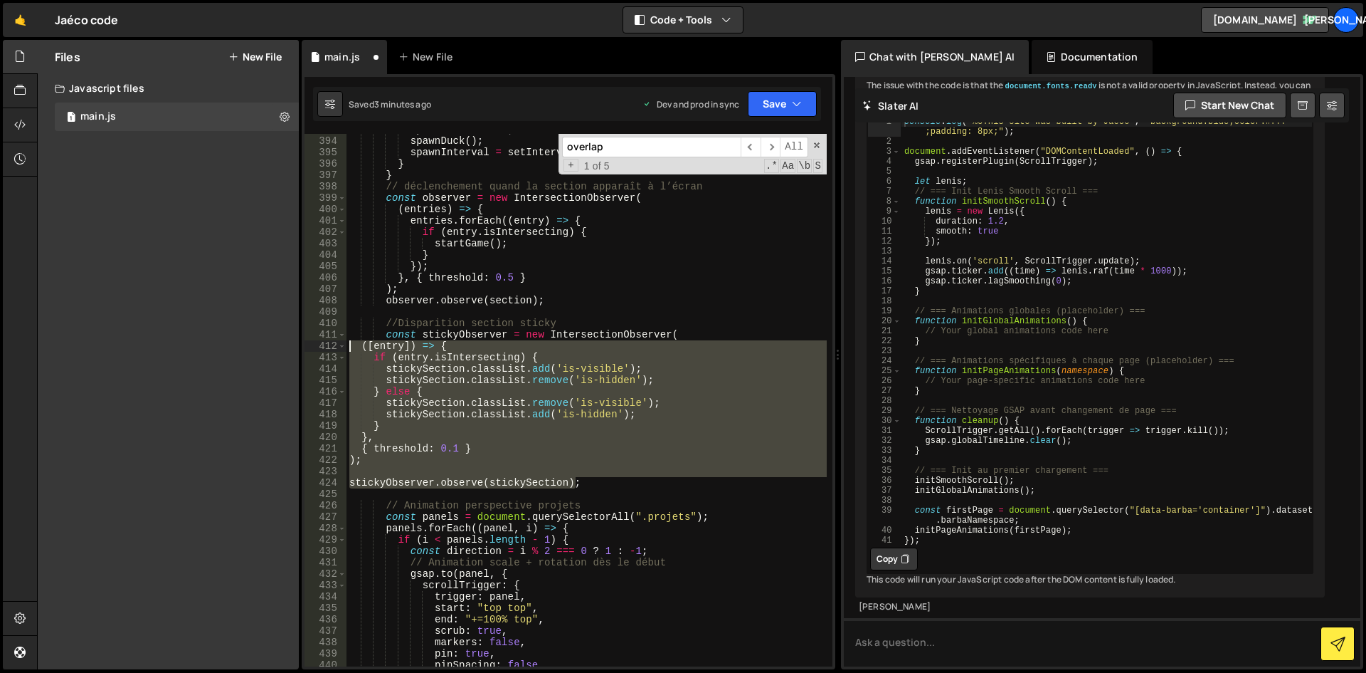
drag, startPoint x: 591, startPoint y: 483, endPoint x: 347, endPoint y: 348, distance: 279.1
click at [347, 348] on div "spawnRate = 2000 ; spawnDuck ( ) ; spawnInterval = setInterval ( spawnDuck , sp…" at bounding box center [587, 401] width 480 height 555
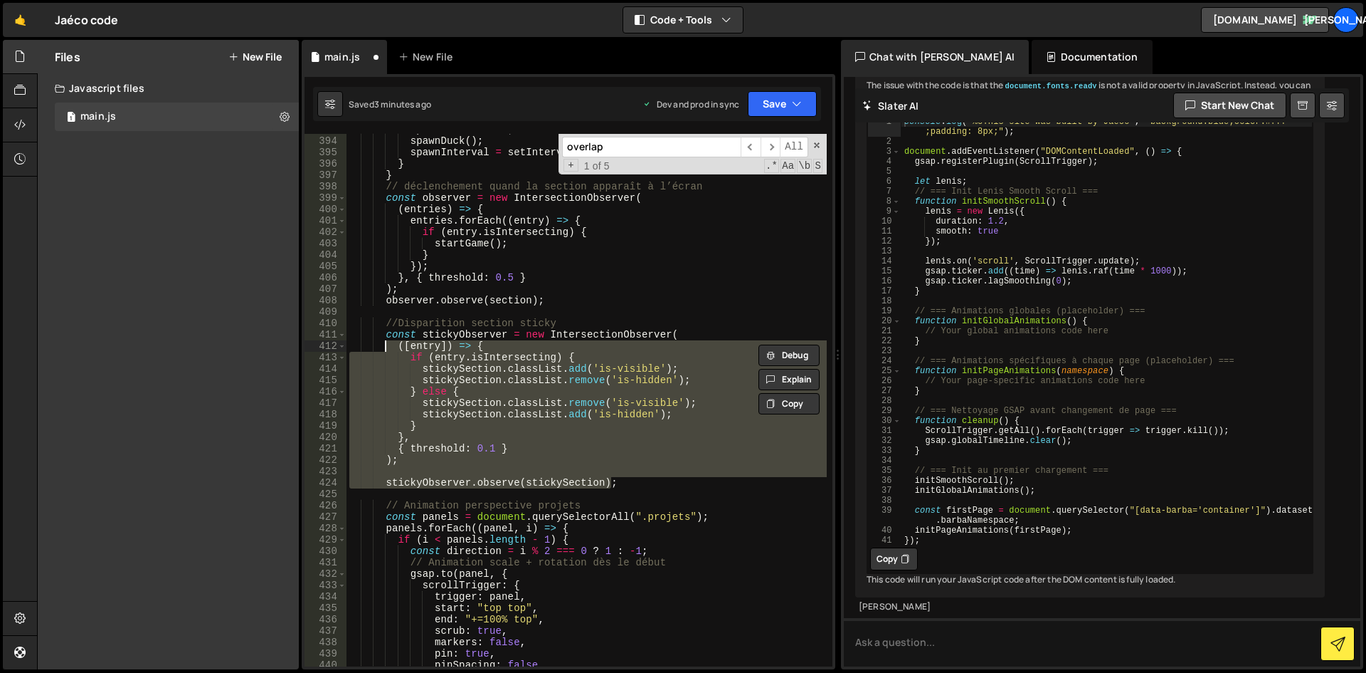
click at [501, 379] on div "spawnRate = 2000 ; spawnDuck ( ) ; spawnInterval = setInterval ( spawnDuck , sp…" at bounding box center [587, 400] width 480 height 532
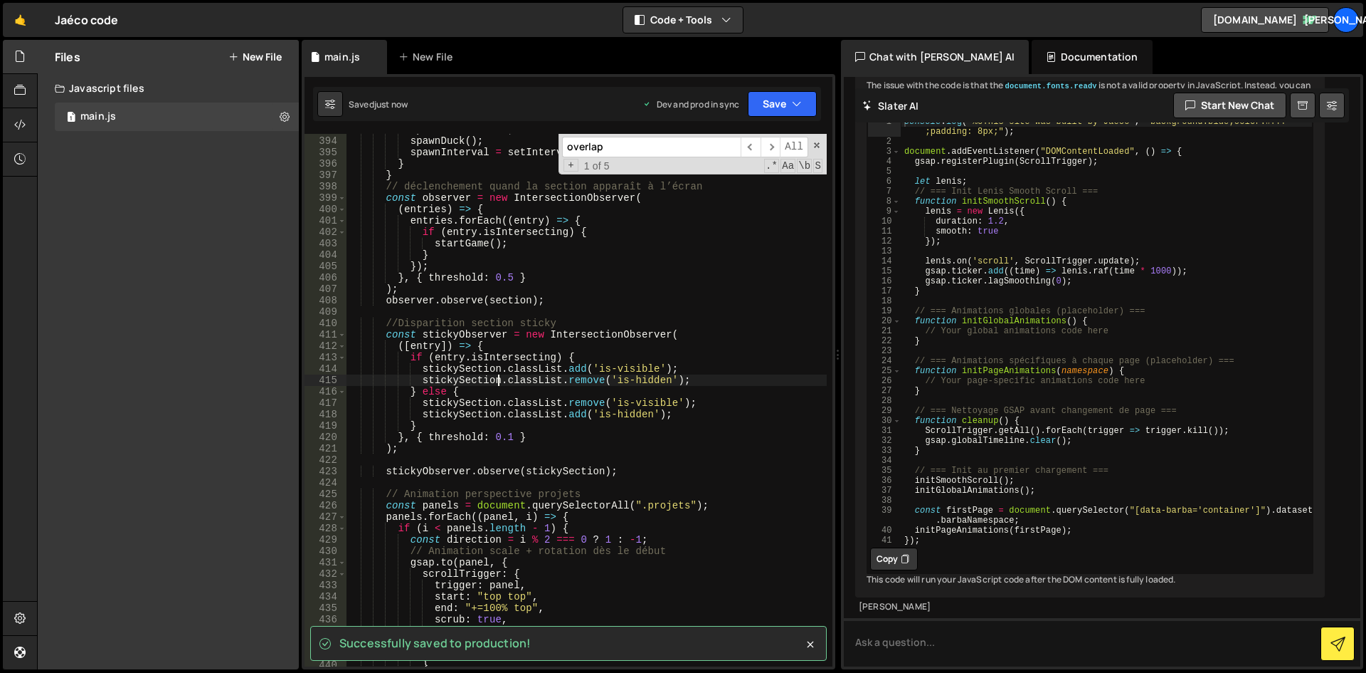
click at [622, 378] on div "spawnRate = 2000 ; spawnDuck ( ) ; spawnInterval = setInterval ( spawnDuck , sp…" at bounding box center [587, 401] width 480 height 555
click at [585, 367] on div "spawnRate = 2000 ; spawnDuck ( ) ; spawnInterval = setInterval ( spawnDuck , sp…" at bounding box center [587, 401] width 480 height 555
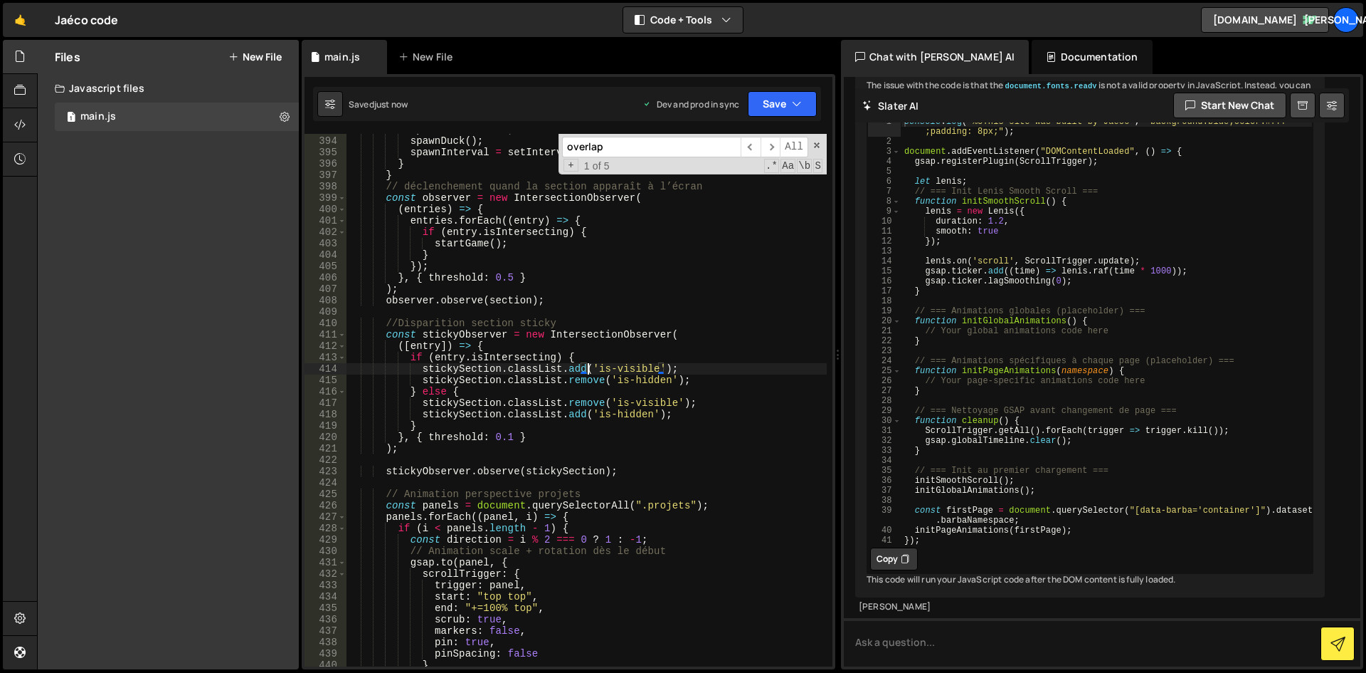
click at [647, 372] on div "spawnRate = 2000 ; spawnDuck ( ) ; spawnInterval = setInterval ( spawnDuck , sp…" at bounding box center [587, 401] width 480 height 555
click at [682, 370] on div "spawnRate = 2000 ; spawnDuck ( ) ; spawnInterval = setInterval ( spawnDuck , sp…" at bounding box center [587, 401] width 480 height 555
click at [686, 384] on div "spawnRate = 2000 ; spawnDuck ( ) ; spawnInterval = setInterval ( spawnDuck , sp…" at bounding box center [587, 401] width 480 height 555
click at [619, 381] on div "spawnRate = 2000 ; spawnDuck ( ) ; spawnInterval = setInterval ( spawnDuck , sp…" at bounding box center [587, 401] width 480 height 555
drag, startPoint x: 579, startPoint y: 380, endPoint x: 567, endPoint y: 382, distance: 11.6
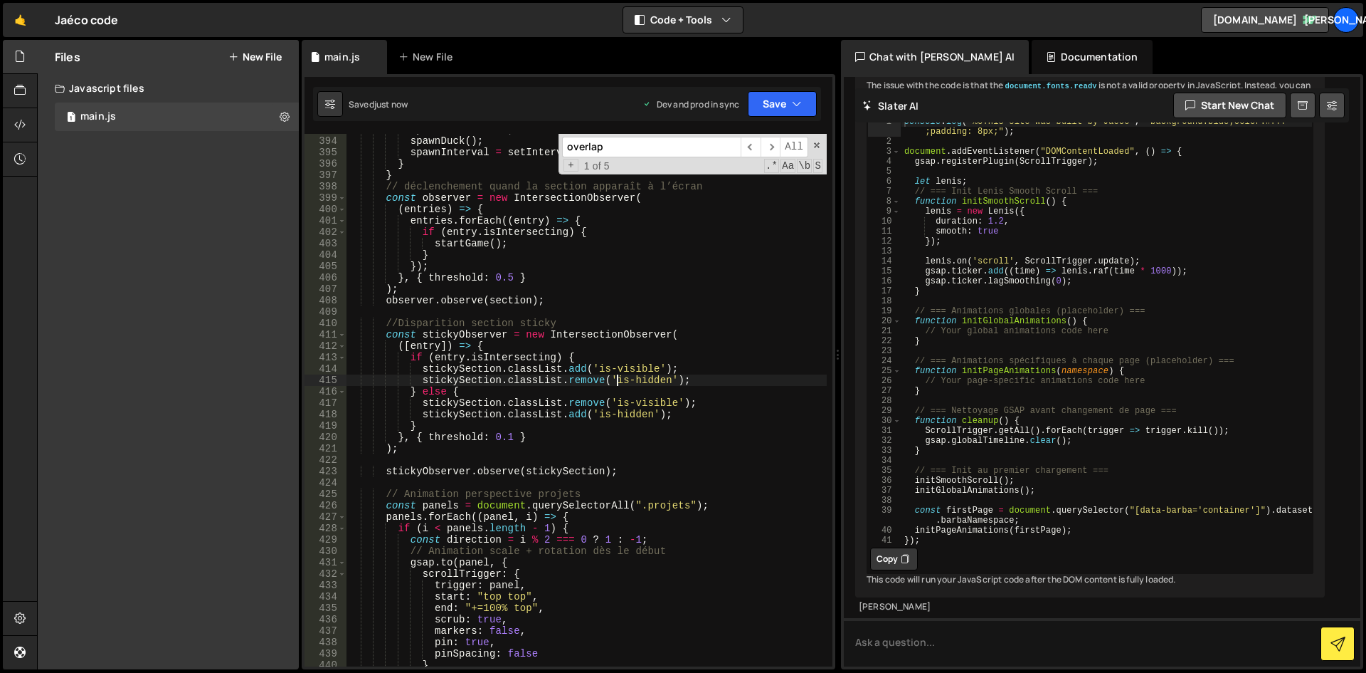
click at [579, 379] on div "spawnRate = 2000 ; spawnDuck ( ) ; spawnInterval = setInterval ( spawnDuck , sp…" at bounding box center [587, 401] width 480 height 555
click at [505, 385] on div "spawnRate = 2000 ; spawnDuck ( ) ; spawnInterval = setInterval ( spawnDuck , sp…" at bounding box center [587, 401] width 480 height 555
click at [452, 385] on div "spawnRate = 2000 ; spawnDuck ( ) ; spawnInterval = setInterval ( spawnDuck , sp…" at bounding box center [587, 401] width 480 height 555
click at [460, 369] on div "spawnRate = 2000 ; spawnDuck ( ) ; spawnInterval = setInterval ( spawnDuck , sp…" at bounding box center [587, 401] width 480 height 555
click at [624, 367] on div "spawnRate = 2000 ; spawnDuck ( ) ; spawnInterval = setInterval ( spawnDuck , sp…" at bounding box center [587, 401] width 480 height 555
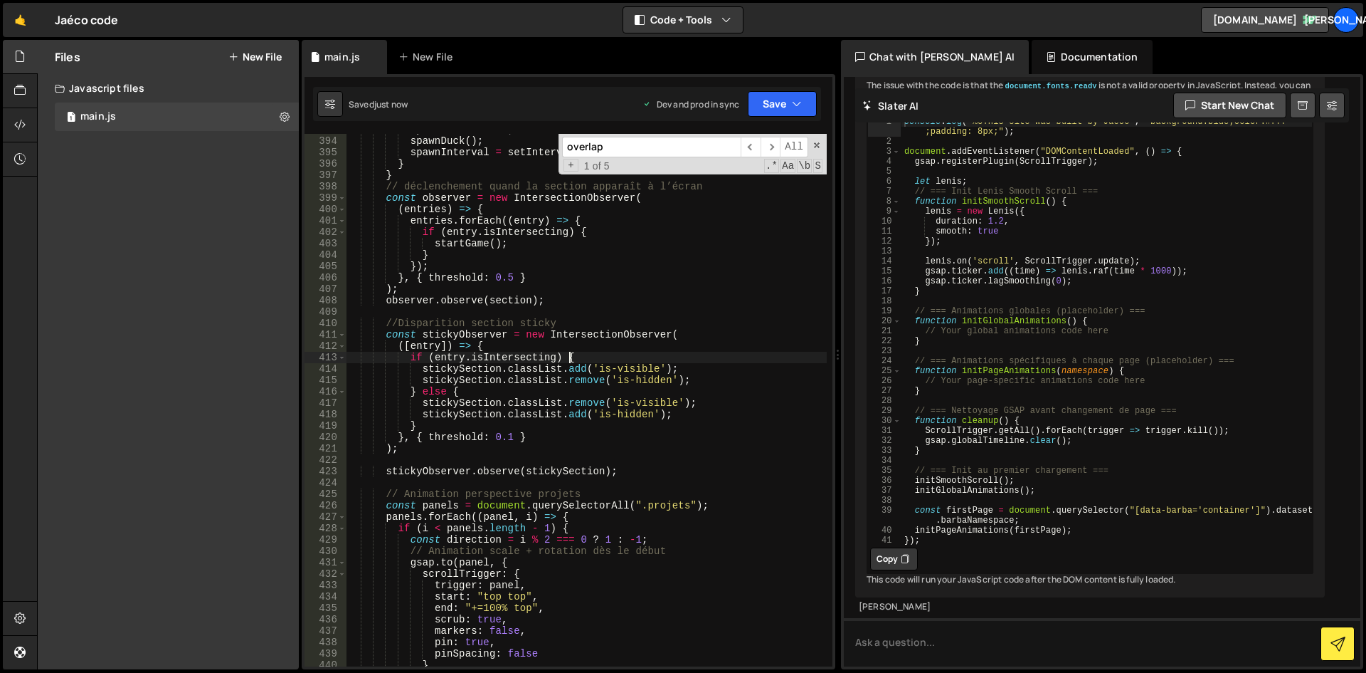
click at [621, 356] on div "spawnRate = 2000 ; spawnDuck ( ) ; spawnInterval = setInterval ( spawnDuck , sp…" at bounding box center [587, 401] width 480 height 555
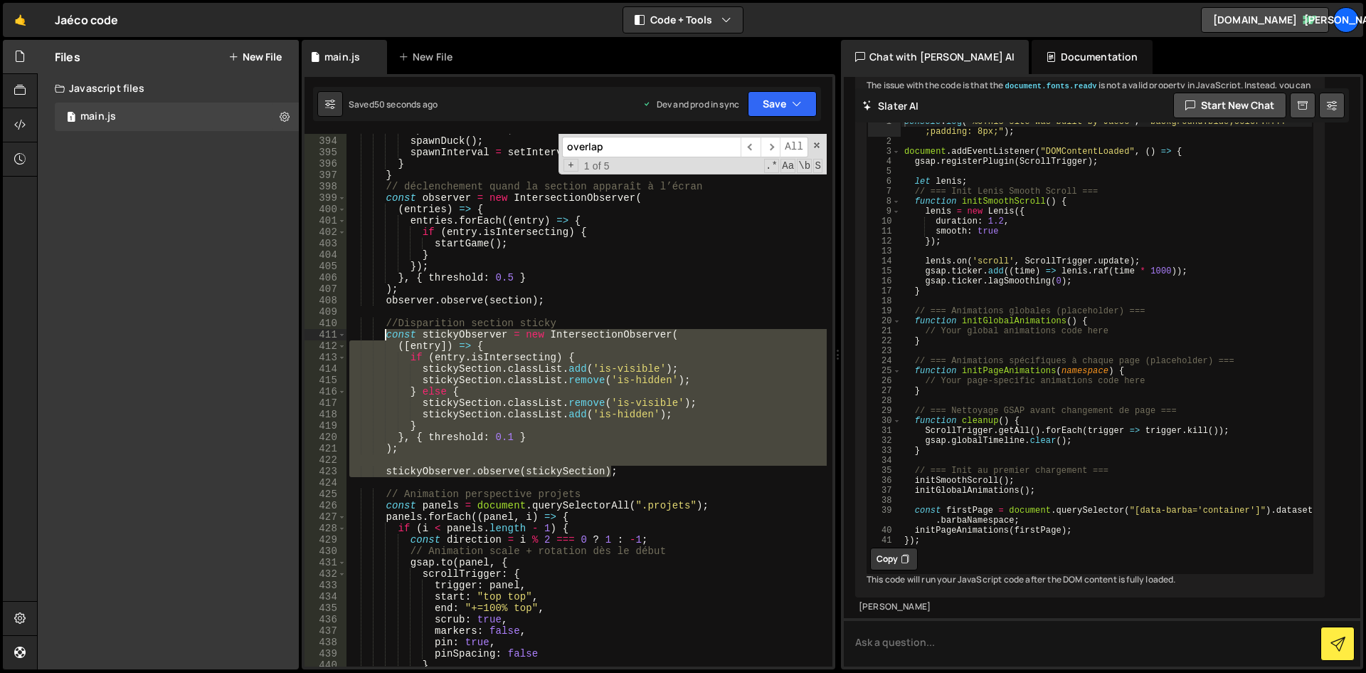
drag, startPoint x: 623, startPoint y: 474, endPoint x: 383, endPoint y: 335, distance: 277.1
click at [383, 335] on div "spawnRate = 2000 ; spawnDuck ( ) ; spawnInterval = setInterval ( spawnDuck , sp…" at bounding box center [587, 401] width 480 height 555
type textarea "const stickyObserver = new IntersectionObserver( ([entry]) => {"
paste textarea
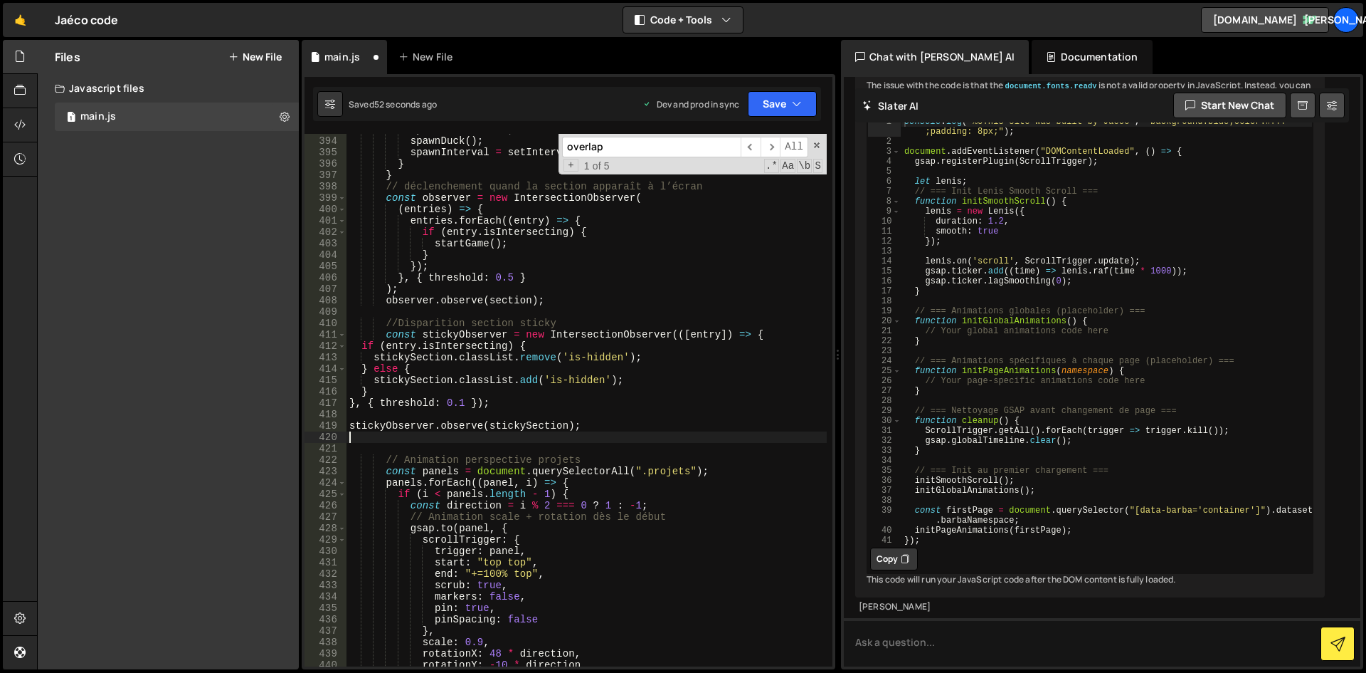
click at [591, 424] on div "spawnRate = 2000 ; spawnDuck ( ) ; spawnInterval = setInterval ( spawnDuck , sp…" at bounding box center [587, 401] width 480 height 555
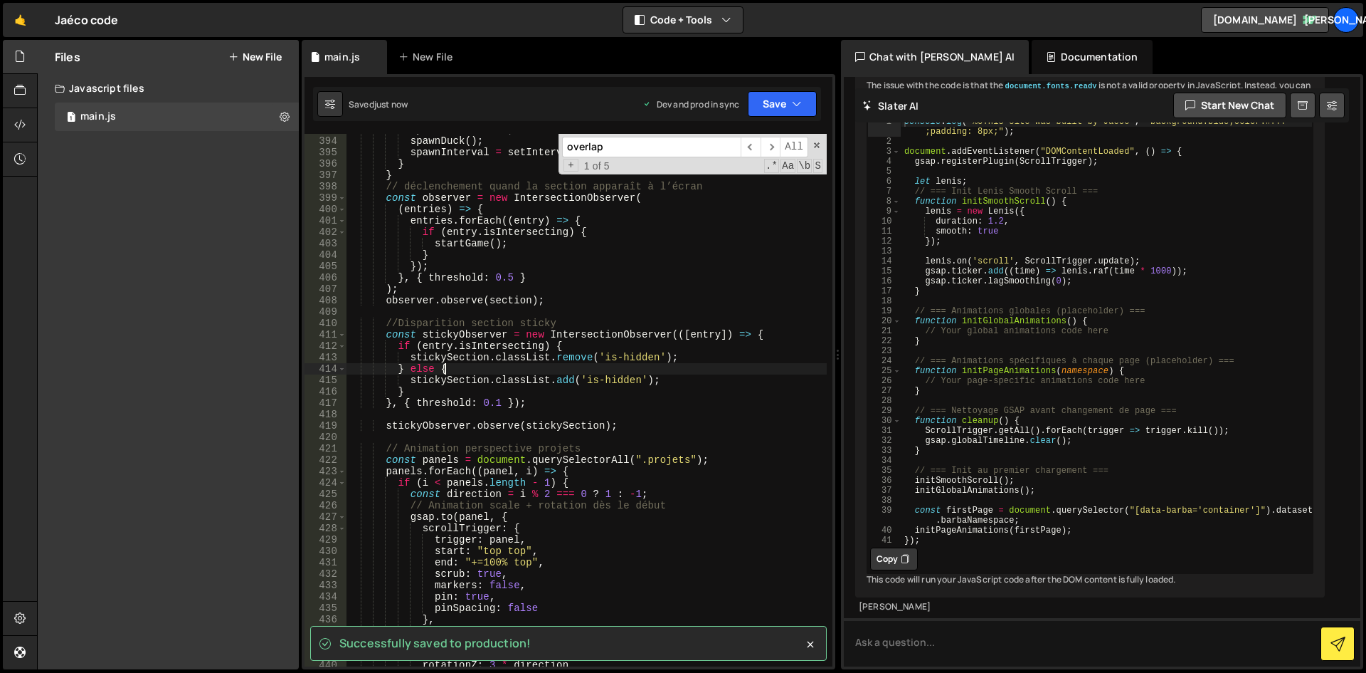
click at [657, 364] on div "spawnRate = 2000 ; spawnDuck ( ) ; spawnInterval = setInterval ( spawnDuck , sp…" at bounding box center [587, 401] width 480 height 555
click at [668, 402] on div "spawnRate = 2000 ; spawnDuck ( ) ; spawnInterval = setInterval ( spawnDuck , sp…" at bounding box center [587, 401] width 480 height 555
click at [667, 377] on div "spawnRate = 2000 ; spawnDuck ( ) ; spawnInterval = setInterval ( spawnDuck , sp…" at bounding box center [587, 401] width 480 height 555
click at [678, 362] on div "spawnRate = 2000 ; spawnDuck ( ) ; spawnInterval = setInterval ( spawnDuck , sp…" at bounding box center [587, 401] width 480 height 555
drag, startPoint x: 675, startPoint y: 369, endPoint x: 680, endPoint y: 395, distance: 26.8
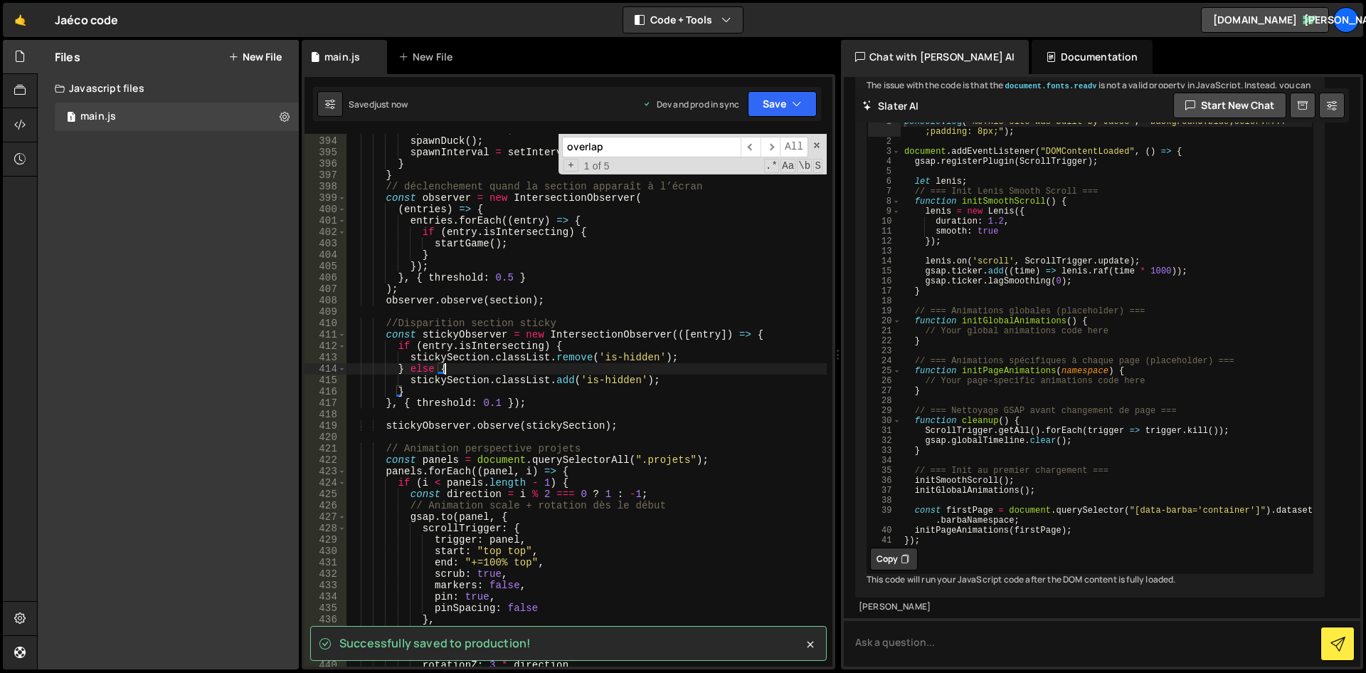
click at [675, 370] on div "spawnRate = 2000 ; spawnDuck ( ) ; spawnInterval = setInterval ( spawnDuck , sp…" at bounding box center [587, 401] width 480 height 555
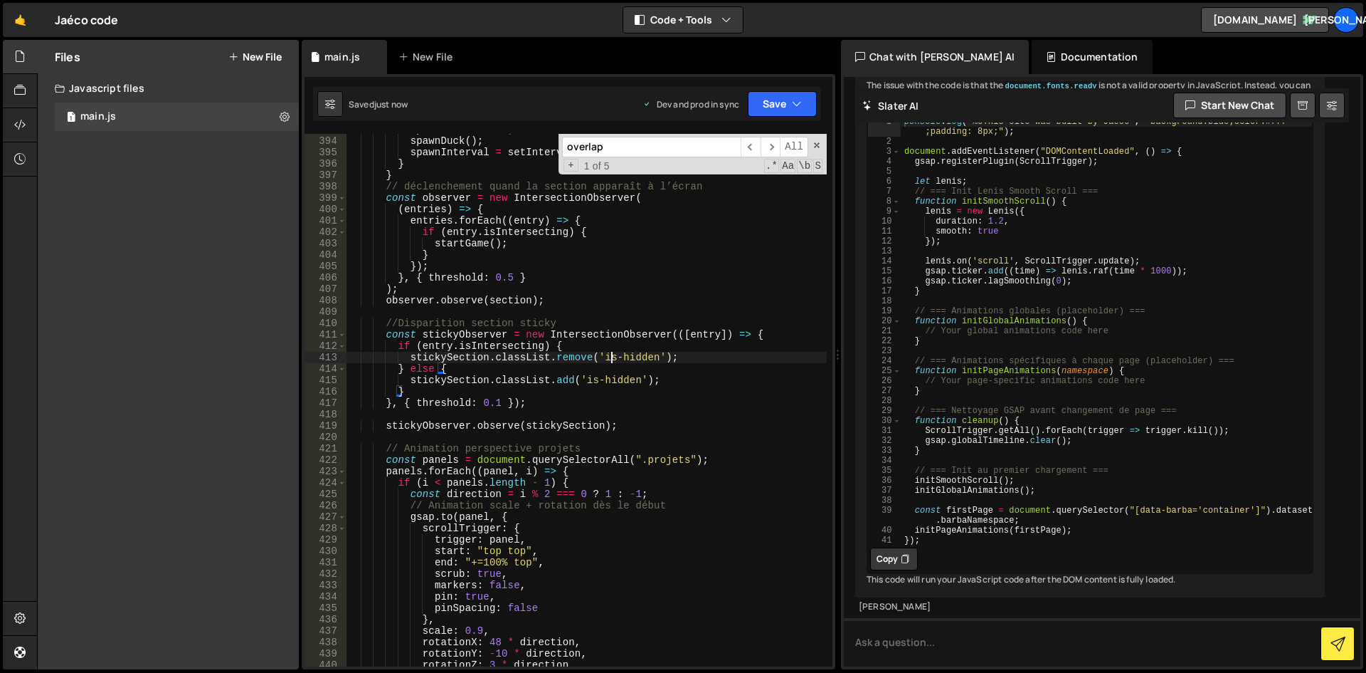
click at [613, 357] on div "spawnRate = 2000 ; spawnDuck ( ) ; spawnInterval = setInterval ( spawnDuck , sp…" at bounding box center [587, 401] width 480 height 555
click at [591, 380] on div "spawnRate = 2000 ; spawnDuck ( ) ; spawnInterval = setInterval ( spawnDuck , sp…" at bounding box center [587, 401] width 480 height 555
click at [672, 396] on div "is-sticky -hidden local" at bounding box center [685, 408] width 212 height 42
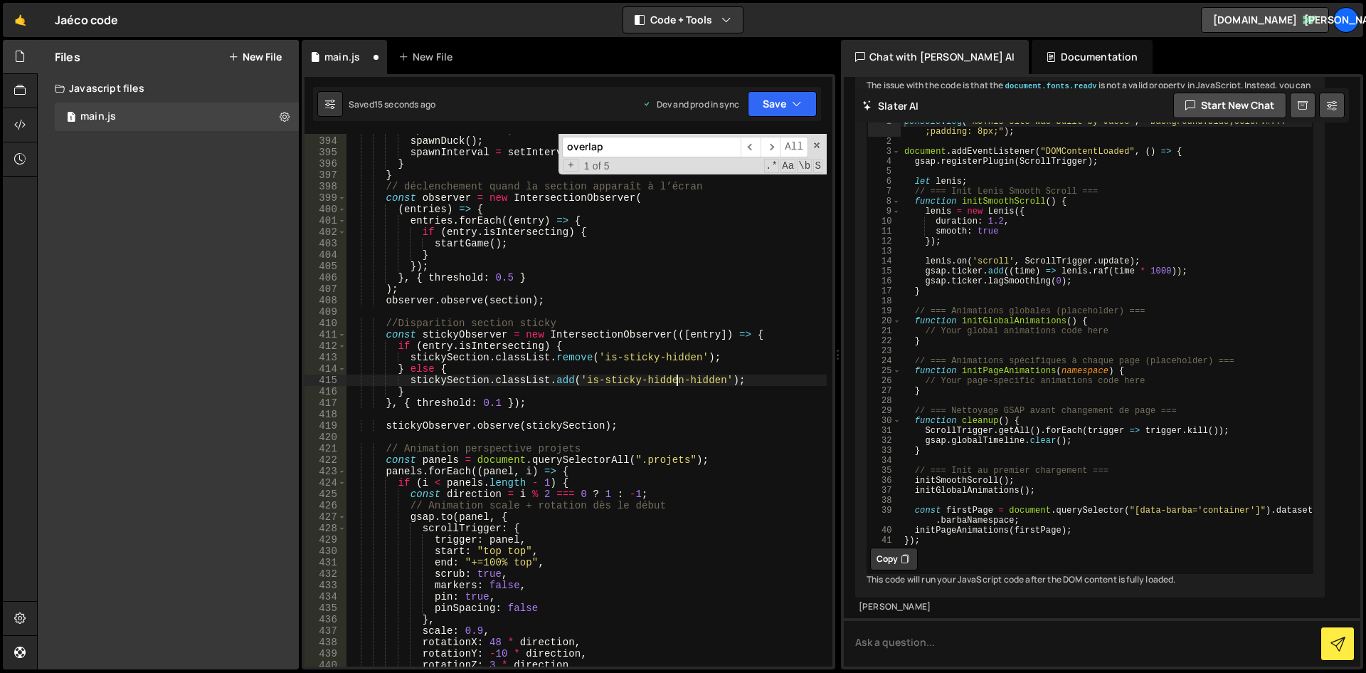
click at [705, 406] on div "spawnRate = 2000 ; spawnDuck ( ) ; spawnInterval = setInterval ( spawnDuck , sp…" at bounding box center [587, 401] width 480 height 555
click at [566, 324] on div "spawnRate = 2000 ; spawnDuck ( ) ; spawnInterval = setInterval ( spawnDuck , sp…" at bounding box center [587, 401] width 480 height 555
type textarea "//Disparition section sticky"
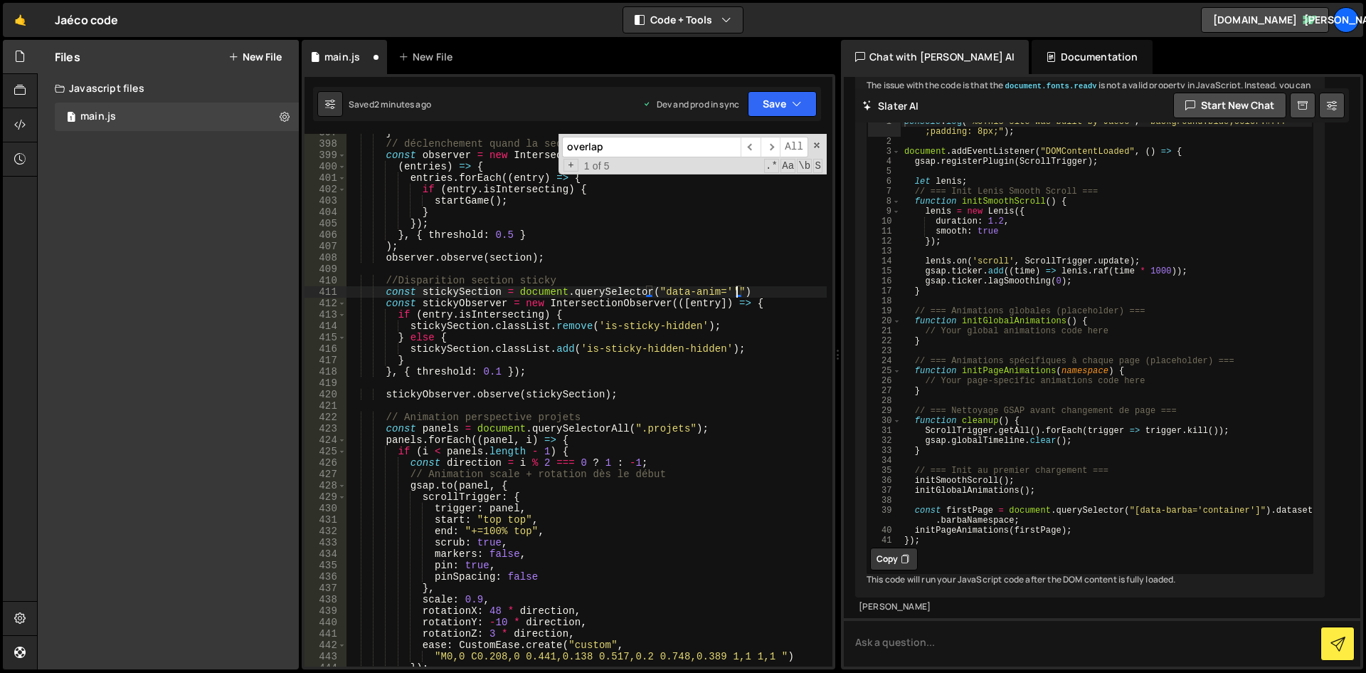
scroll to position [4721, 0]
click at [724, 290] on div "} // déclenchement quand la section apparaît à l’écran const observer = new Int…" at bounding box center [587, 404] width 480 height 555
click at [723, 291] on div "} // déclenchement quand la section apparaît à l’écran const observer = new Int…" at bounding box center [587, 404] width 480 height 555
click at [777, 300] on div "is- sticky-hidden local is- sticky-hidden -hidden local" at bounding box center [828, 327] width 212 height 56
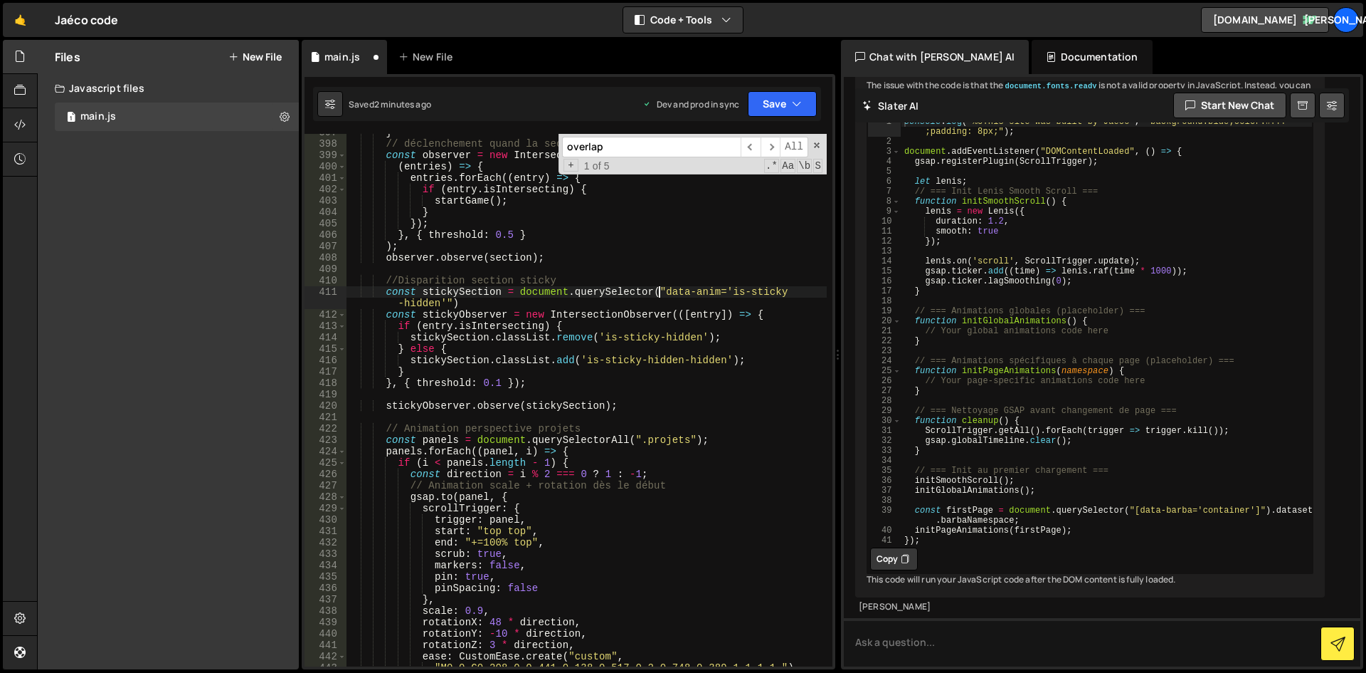
click at [659, 292] on div "} // déclenchement quand la section apparaît à l’écran const observer = new Int…" at bounding box center [587, 404] width 480 height 555
click at [448, 305] on div "} // déclenchement quand la section apparaît à l’écran const observer = new Int…" at bounding box center [587, 404] width 480 height 555
click at [817, 139] on div "overlap ​ ​ All Replace All + 1 of 5 .* Aa \b S" at bounding box center [693, 154] width 268 height 41
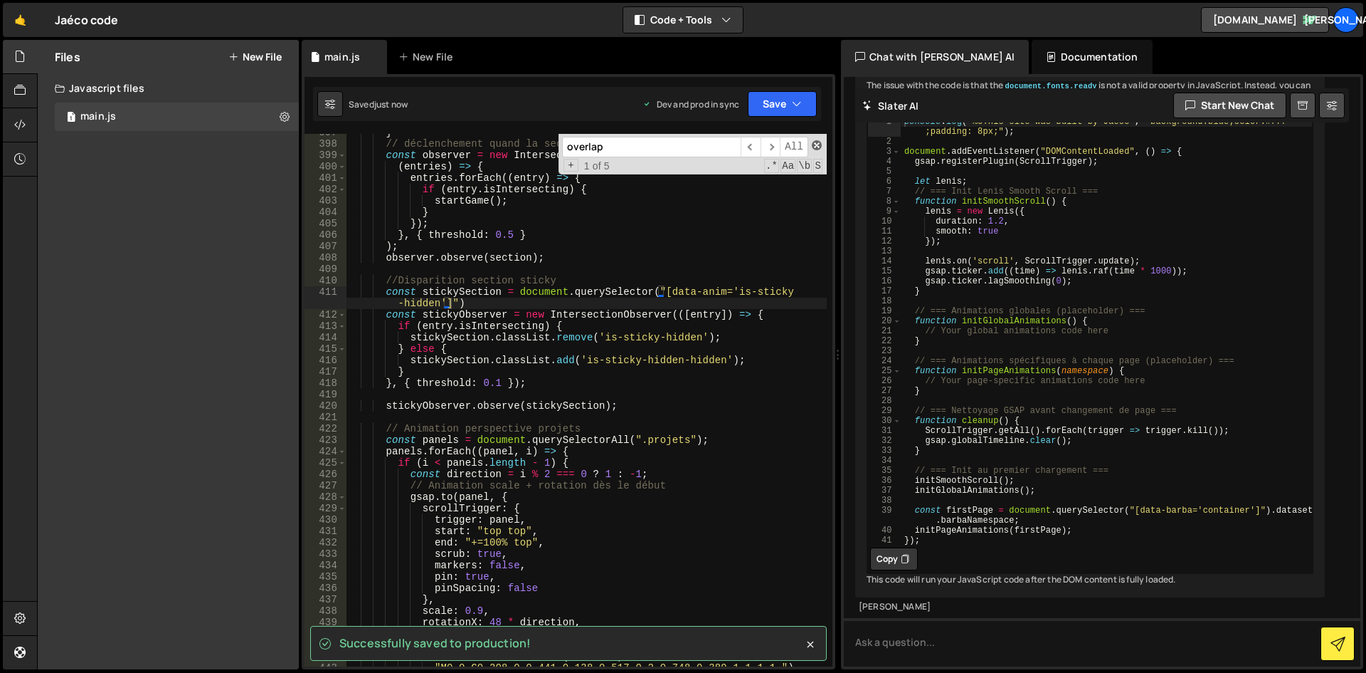
click at [818, 142] on span at bounding box center [817, 145] width 10 height 10
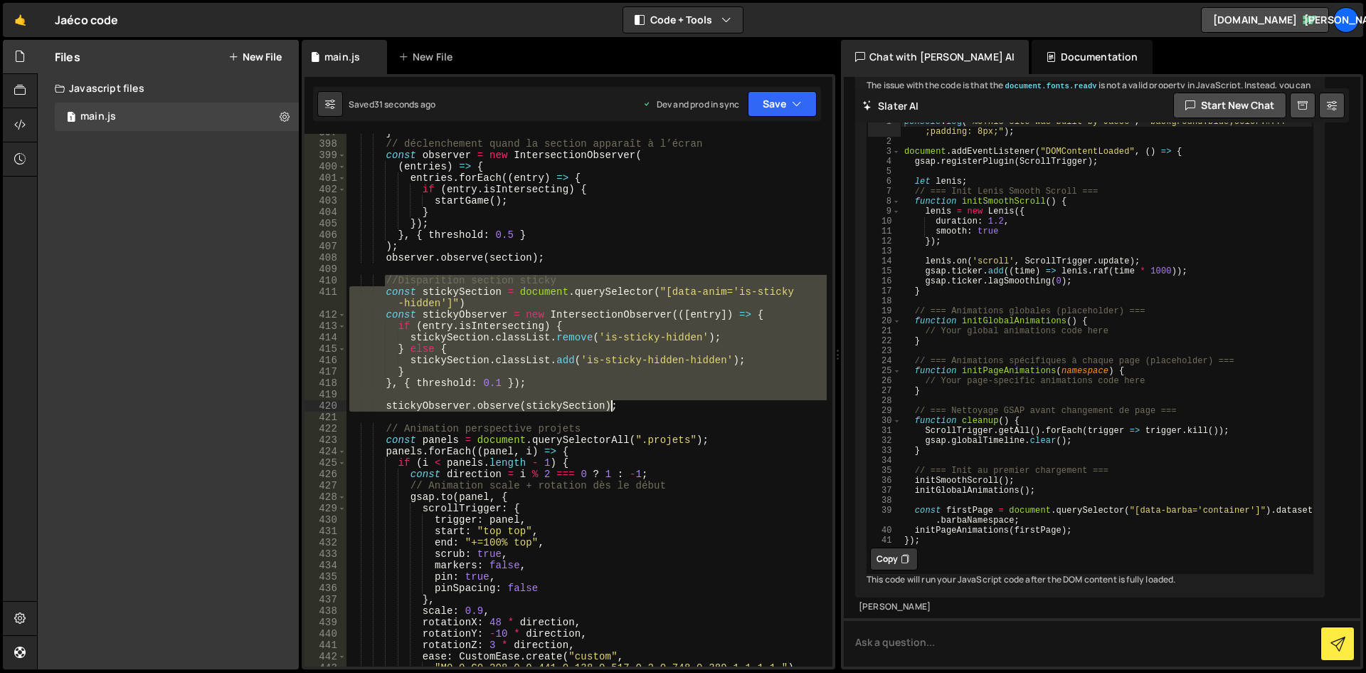
drag, startPoint x: 384, startPoint y: 279, endPoint x: 638, endPoint y: 403, distance: 282.6
click at [638, 403] on div "} // déclenchement quand la section apparaît à l’écran const observer = new Int…" at bounding box center [587, 404] width 480 height 555
type textarea "stickyObserver.observe(stickySection);"
click at [1068, 638] on textarea at bounding box center [1102, 642] width 517 height 48
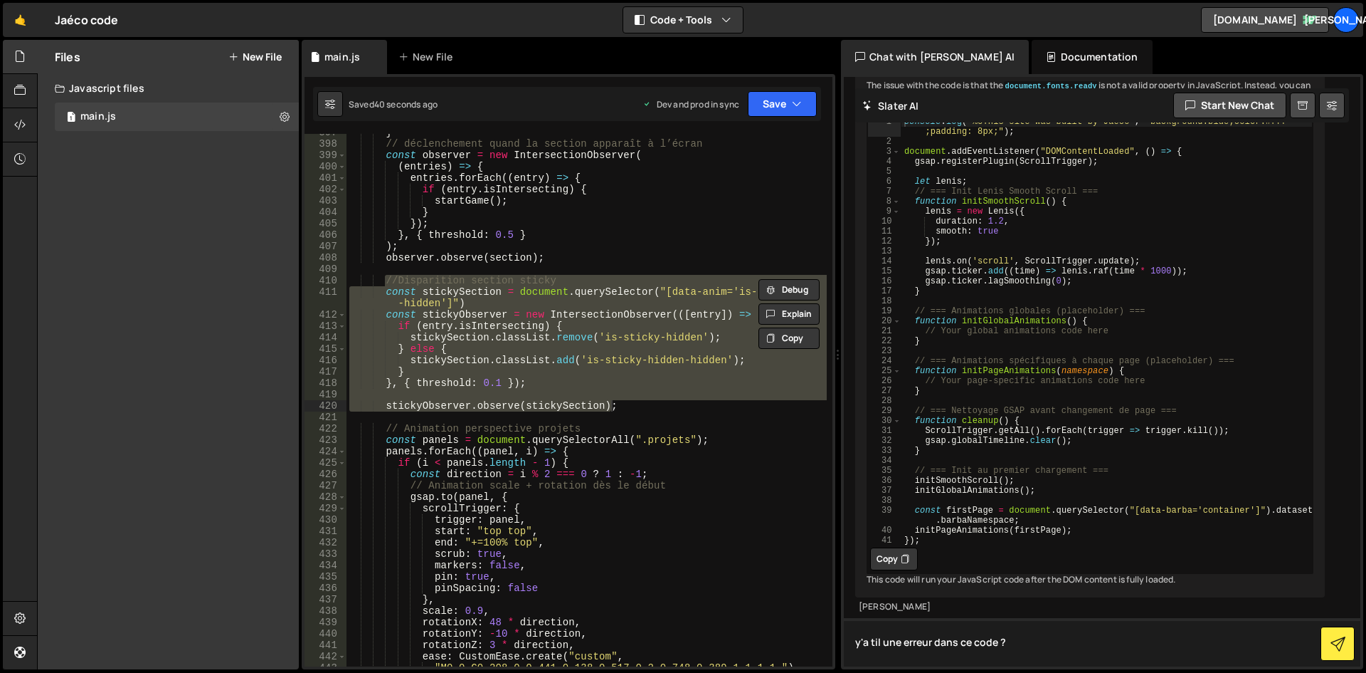
paste textarea "//Disparition section sticky const stickySection = document.querySelector("[dat…"
type textarea "y'a til une erreur dans ce code ?//Disparition section sticky const stickySecti…"
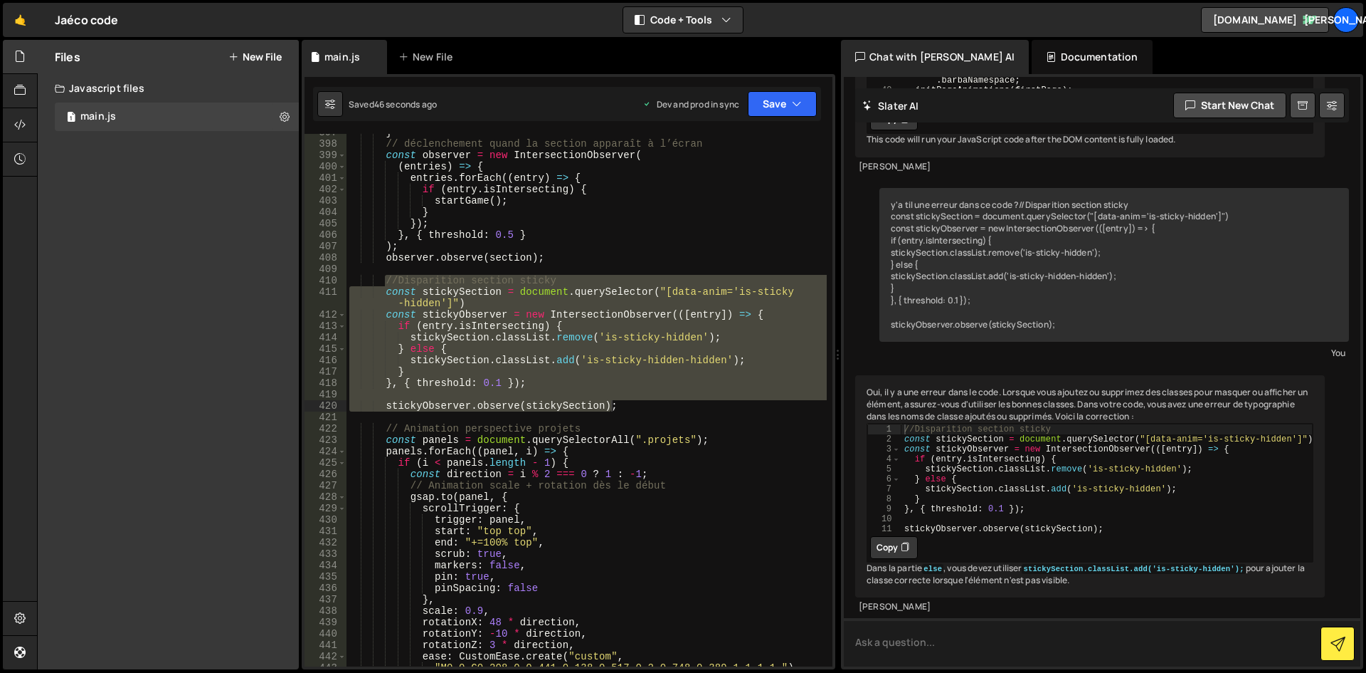
scroll to position [18002, 0]
click at [913, 536] on button "Copy" at bounding box center [894, 547] width 48 height 23
click at [648, 413] on div "} // déclenchement quand la section apparaît à l’écran const observer = new Int…" at bounding box center [587, 404] width 480 height 555
drag, startPoint x: 631, startPoint y: 407, endPoint x: 347, endPoint y: 285, distance: 309.6
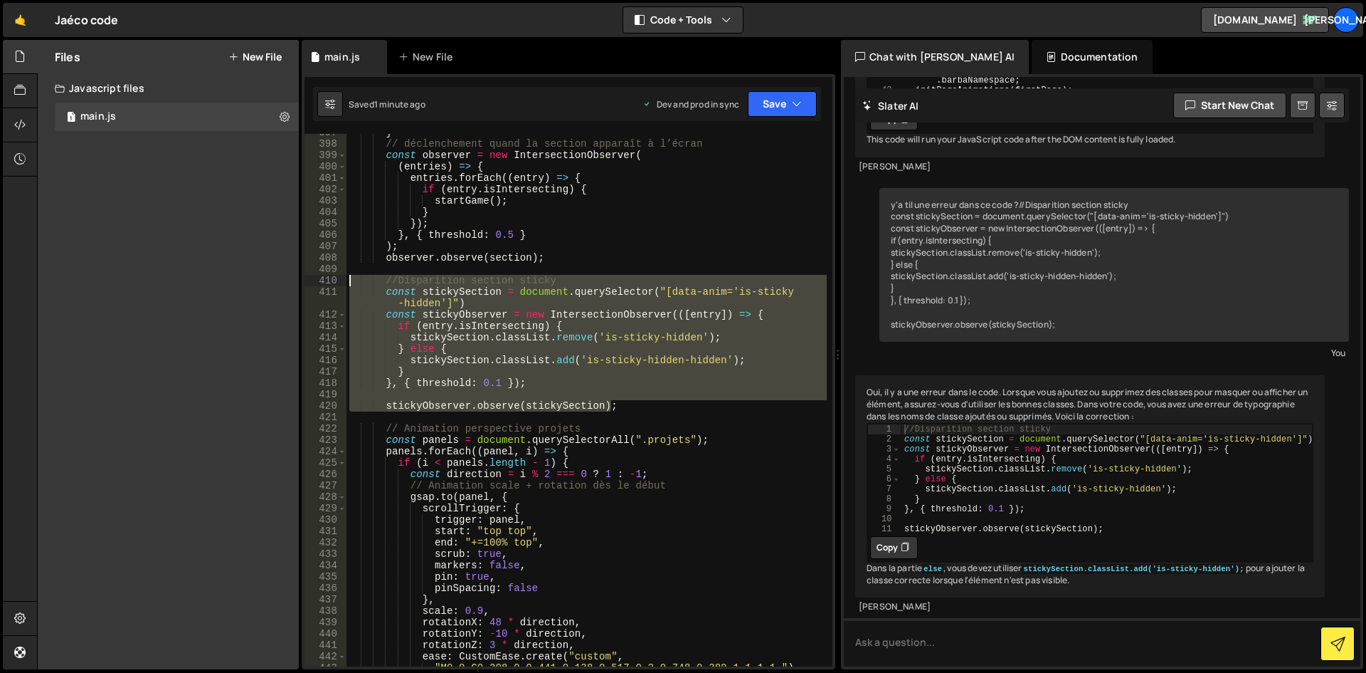
click at [347, 285] on div "} // déclenchement quand la section apparaît à l’écran const observer = new Int…" at bounding box center [587, 404] width 480 height 555
paste textarea "stickyObserver.observe(stickySection);"
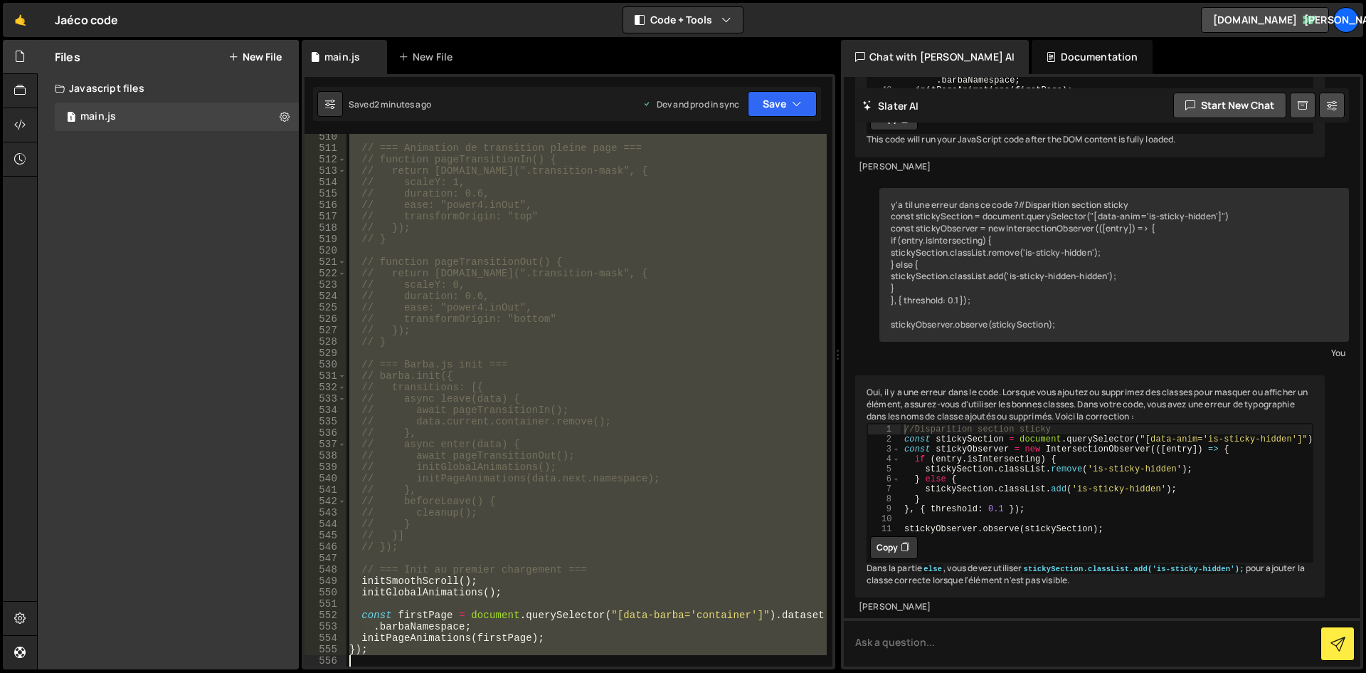
scroll to position [6038, 0]
drag, startPoint x: 348, startPoint y: 171, endPoint x: 783, endPoint y: 706, distance: 689.6
click at [783, 672] on html "Projects Community Library Blog Ja Projects Your Teams Account Upgrade Logout" at bounding box center [683, 336] width 1366 height 673
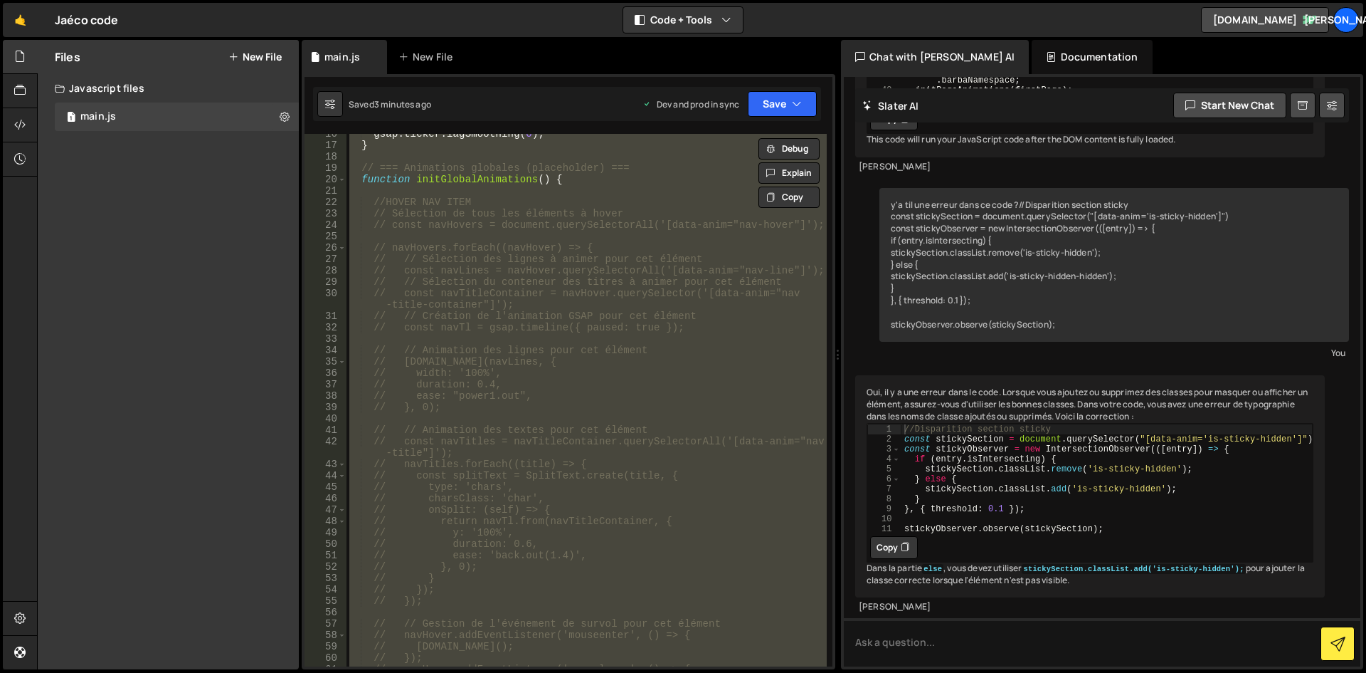
click at [666, 375] on div "gsap . ticker . lagSmoothing ( 0 ) ; } // === Animations globales (placeholder)…" at bounding box center [587, 400] width 480 height 532
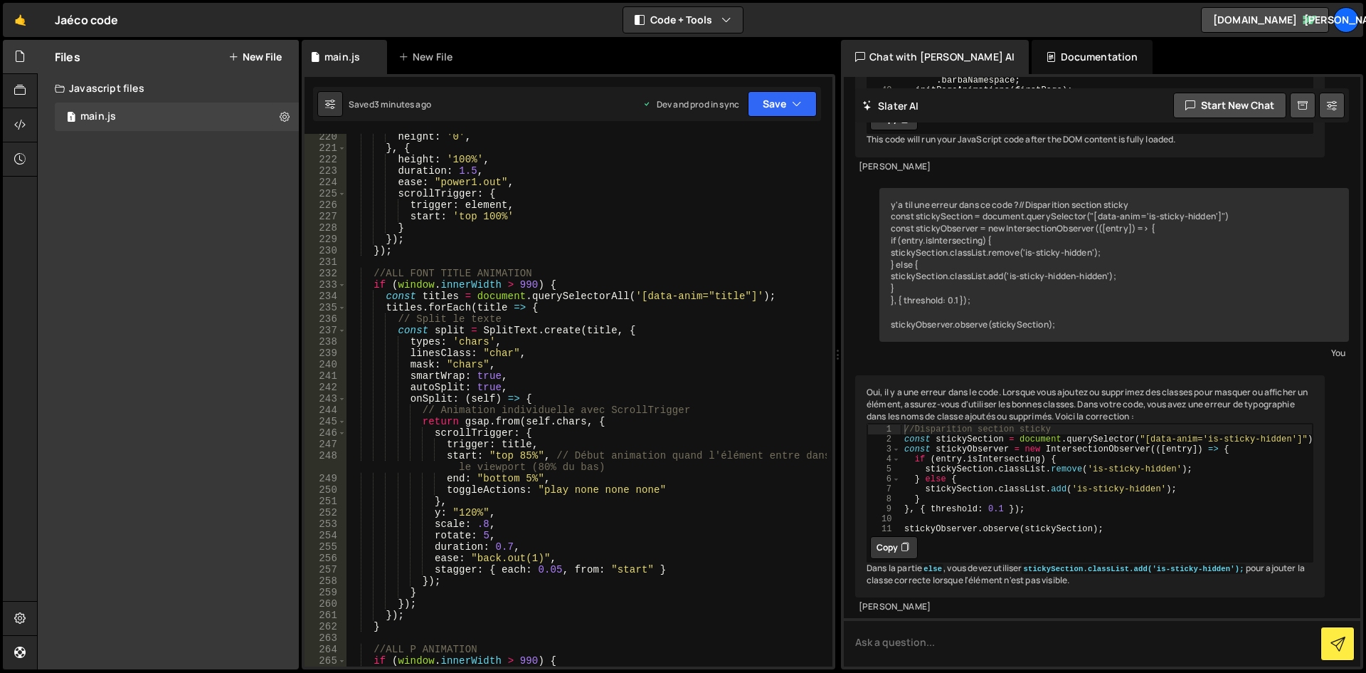
scroll to position [2622, 0]
click at [521, 293] on div "height : '0' , } , { height : '100%' , duration : 1.5 , ease : "power1.out" , s…" at bounding box center [587, 408] width 480 height 555
click at [655, 297] on div "height : '0' , } , { height : '100%' , duration : 1.5 , ease : "power1.out" , s…" at bounding box center [587, 408] width 480 height 555
click at [719, 298] on div "height : '0' , } , { height : '100%' , duration : 1.5 , ease : "power1.out" , s…" at bounding box center [587, 408] width 480 height 555
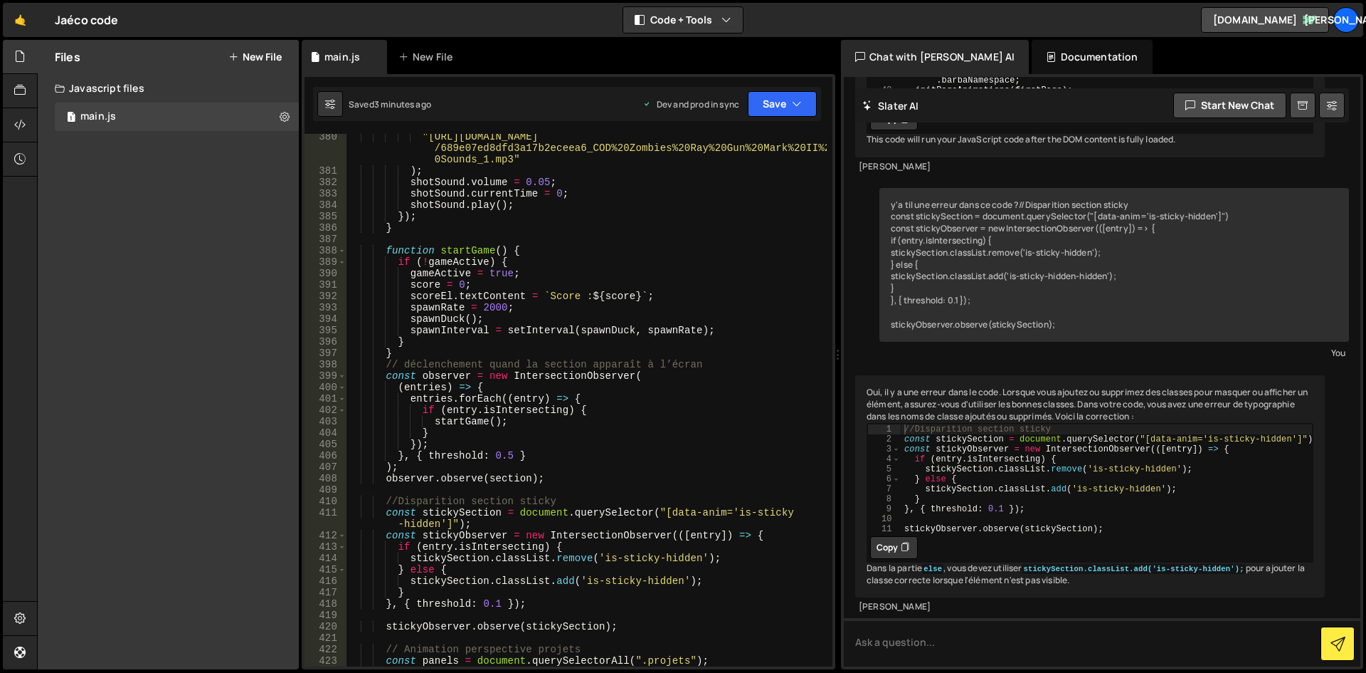
scroll to position [4671, 0]
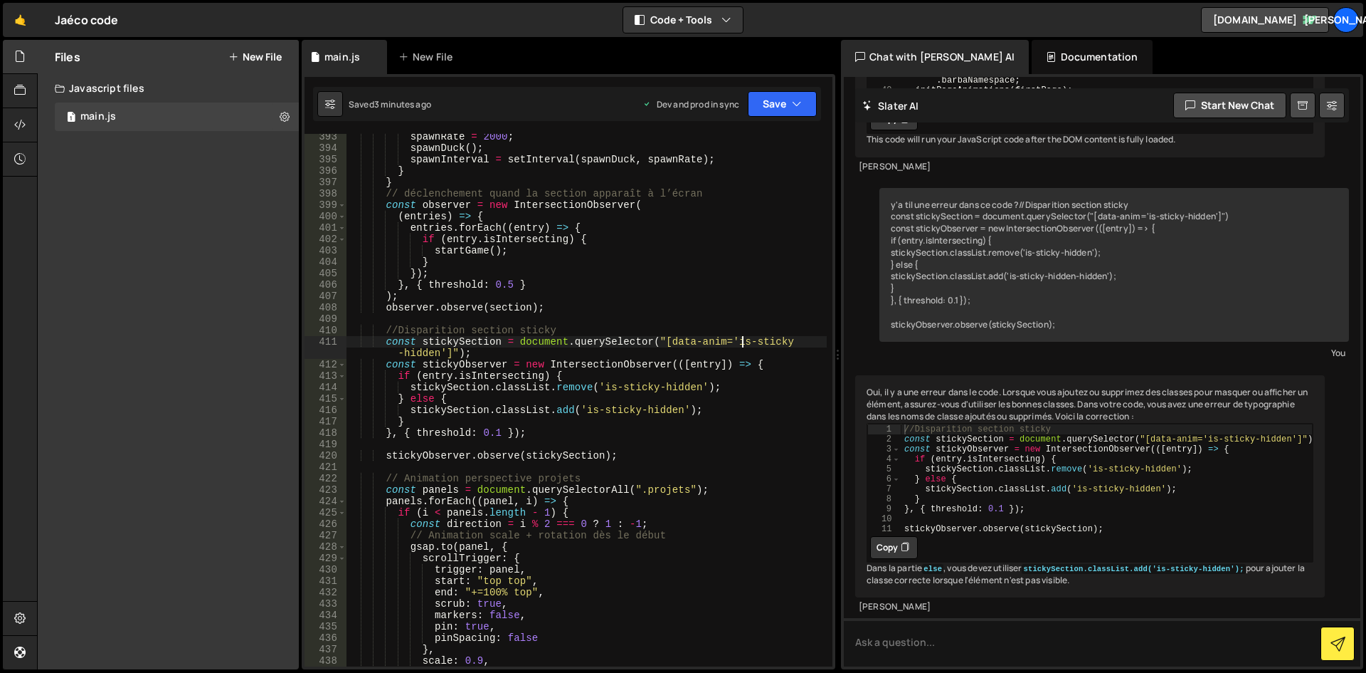
click at [743, 344] on div "spawnRate = 2000 ; spawnDuck ( ) ; spawnInterval = setInterval ( spawnDuck , sp…" at bounding box center [587, 408] width 480 height 555
drag, startPoint x: 1369, startPoint y: 80, endPoint x: 1379, endPoint y: 83, distance: 11.0
click at [1366, 83] on html "Projects Community Library Blog Ja Projects Your Teams Account Upgrade Logout" at bounding box center [683, 336] width 1366 height 673
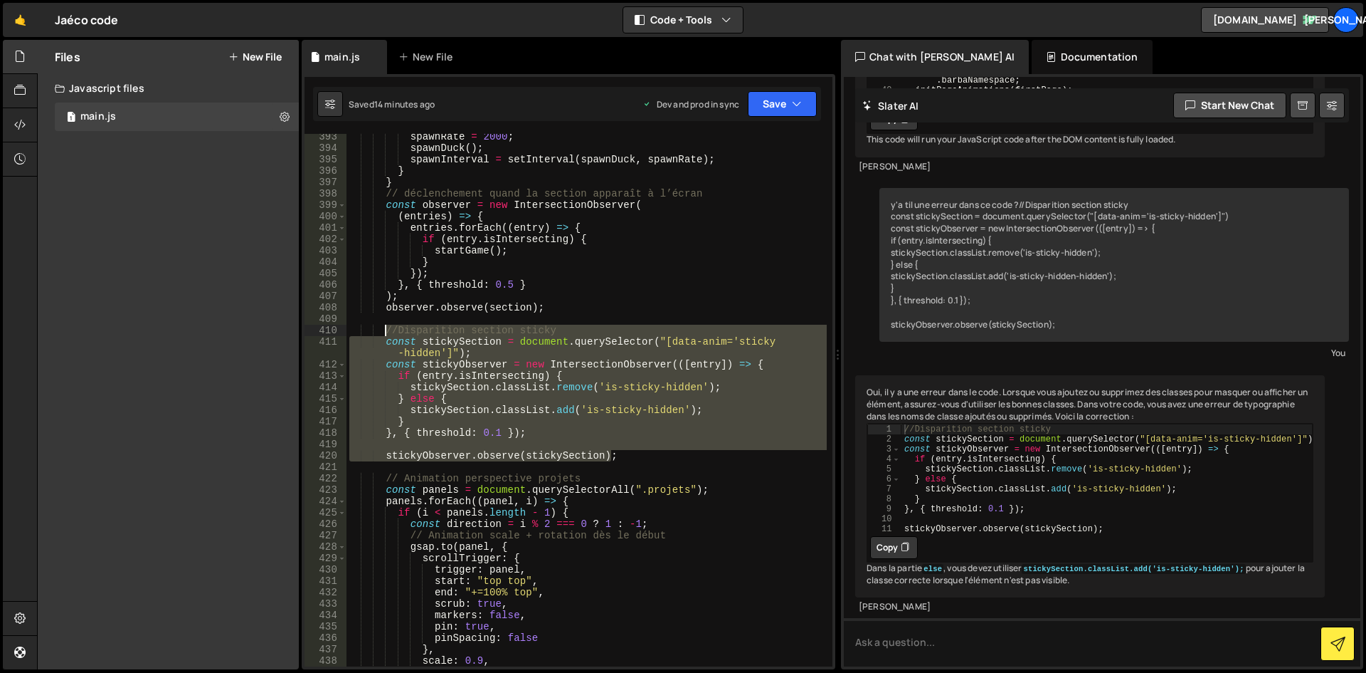
drag, startPoint x: 628, startPoint y: 455, endPoint x: 386, endPoint y: 327, distance: 273.5
click at [386, 327] on div "spawnRate = 2000 ; spawnDuck ( ) ; spawnInterval = setInterval ( spawnDuck , sp…" at bounding box center [587, 408] width 480 height 555
type textarea "//Disparition section sticky const stickySection = document.querySelector("[dat…"
paste textarea
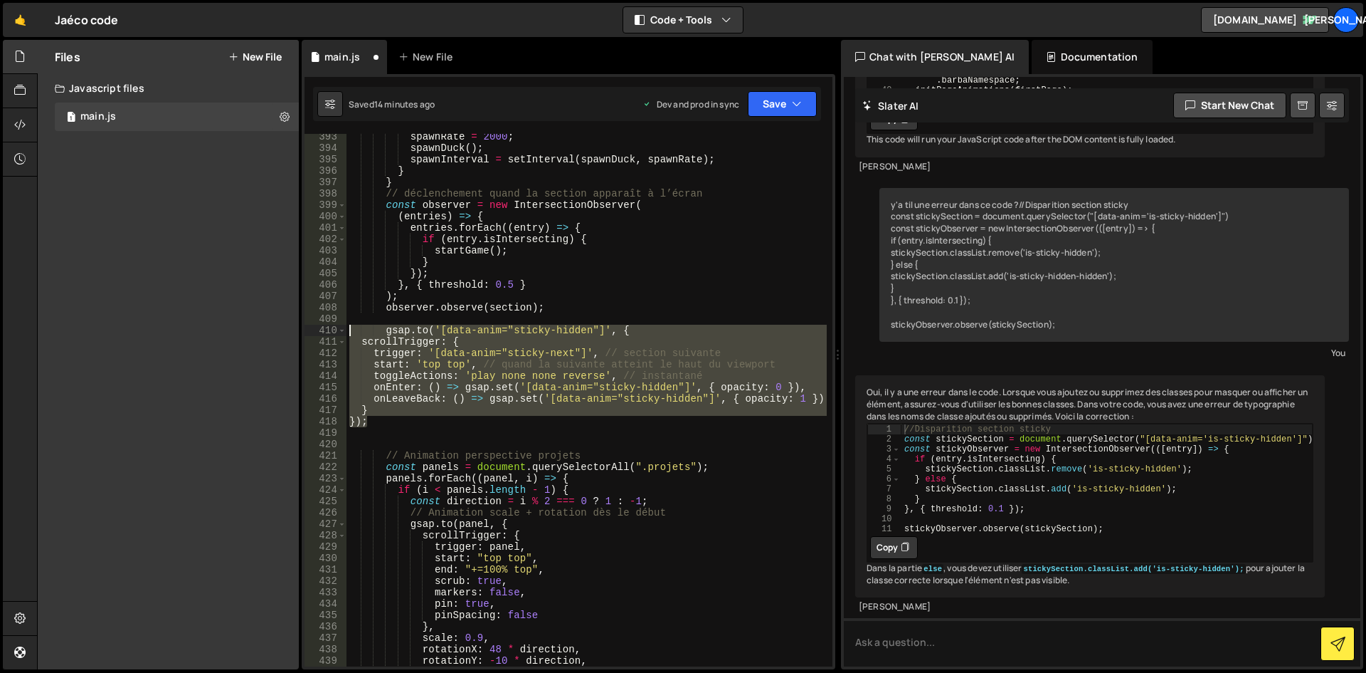
drag, startPoint x: 394, startPoint y: 423, endPoint x: 337, endPoint y: 334, distance: 105.2
click at [337, 334] on div "393 394 395 396 397 398 399 400 401 402 403 404 405 406 407 408 409 410 411 412…" at bounding box center [569, 400] width 528 height 532
type textarea "gsap.to('[data-anim="sticky-hidden"]', { scrollTrigger: {"
click at [436, 317] on div "spawnRate = 2000 ; spawnDuck ( ) ; spawnInterval = setInterval ( spawnDuck , sp…" at bounding box center [587, 408] width 480 height 555
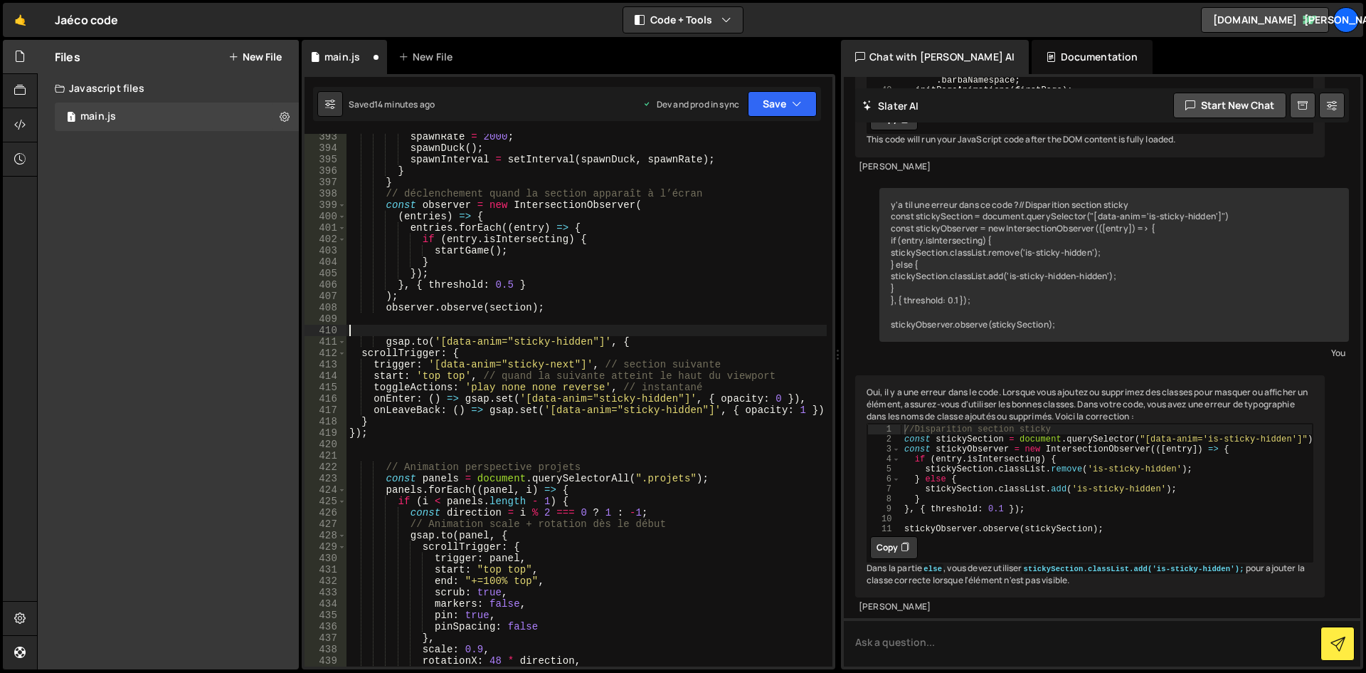
type textarea "gsap.to('[data-anim="sticky-hidden"]', {"
type textarea "//Sticky qui disparait une fois recouvert"
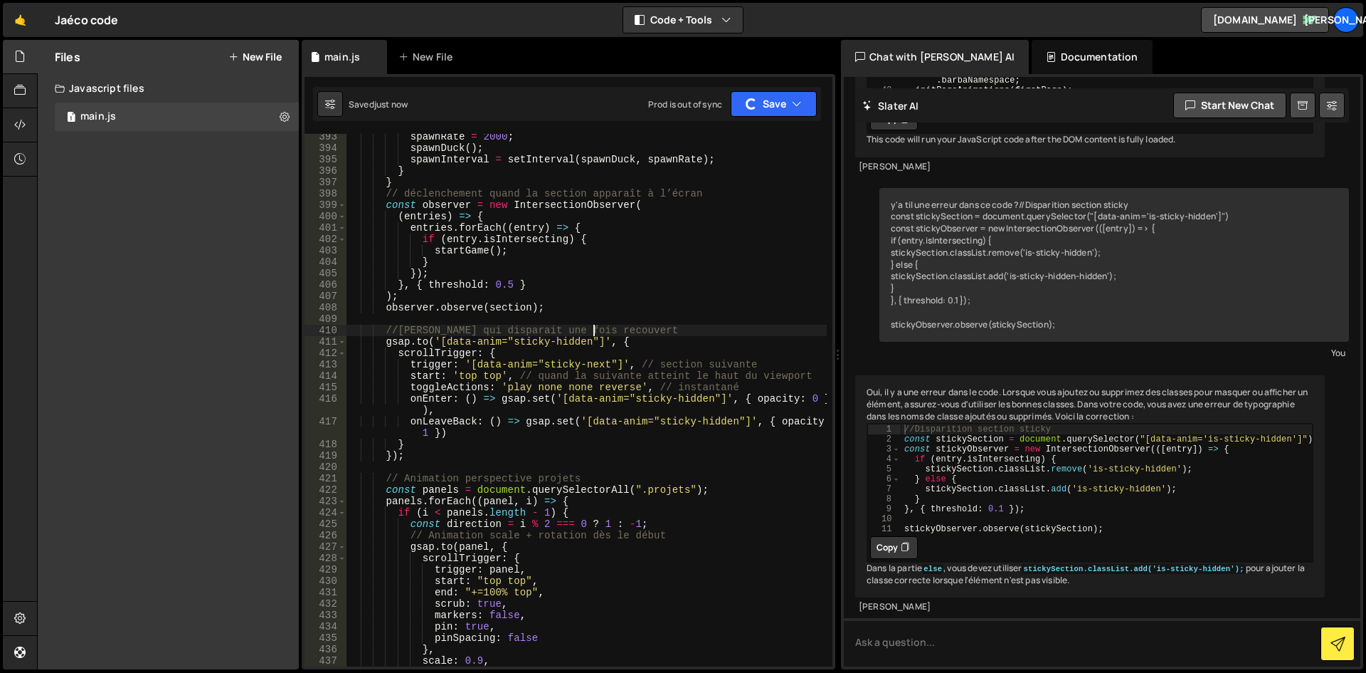
click at [653, 315] on div "spawnRate = 2000 ; spawnDuck ( ) ; spawnInterval = setInterval ( spawnDuck , sp…" at bounding box center [587, 408] width 480 height 555
drag, startPoint x: 513, startPoint y: 371, endPoint x: 520, endPoint y: 376, distance: 8.3
click at [513, 371] on div "spawnRate = 2000 ; spawnDuck ( ) ; spawnInterval = setInterval ( spawnDuck , sp…" at bounding box center [587, 408] width 480 height 555
click at [491, 399] on div "spawnRate = 2000 ; spawnDuck ( ) ; spawnInterval = setInterval ( spawnDuck , sp…" at bounding box center [587, 408] width 480 height 555
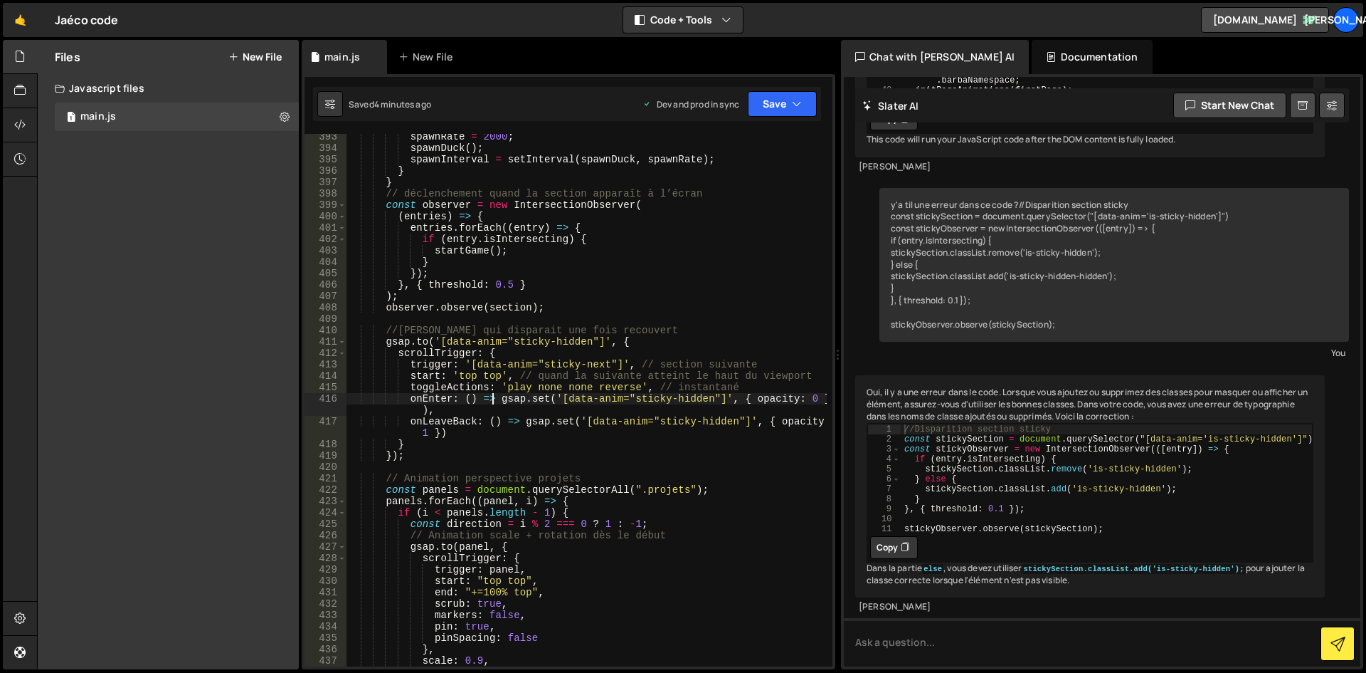
click at [564, 406] on div "spawnRate = 2000 ; spawnDuck ( ) ; spawnInterval = setInterval ( spawnDuck , sp…" at bounding box center [587, 408] width 480 height 555
click at [557, 401] on div "spawnRate = 2000 ; spawnDuck ( ) ; spawnInterval = setInterval ( spawnDuck , sp…" at bounding box center [587, 408] width 480 height 555
click at [766, 400] on div "spawnRate = 2000 ; spawnDuck ( ) ; spawnInterval = setInterval ( spawnDuck , sp…" at bounding box center [587, 408] width 480 height 555
click at [798, 398] on div "spawnRate = 2000 ; spawnDuck ( ) ; spawnInterval = setInterval ( spawnDuck , sp…" at bounding box center [587, 408] width 480 height 555
click at [813, 398] on div "spawnRate = 2000 ; spawnDuck ( ) ; spawnInterval = setInterval ( spawnDuck , sp…" at bounding box center [587, 408] width 480 height 555
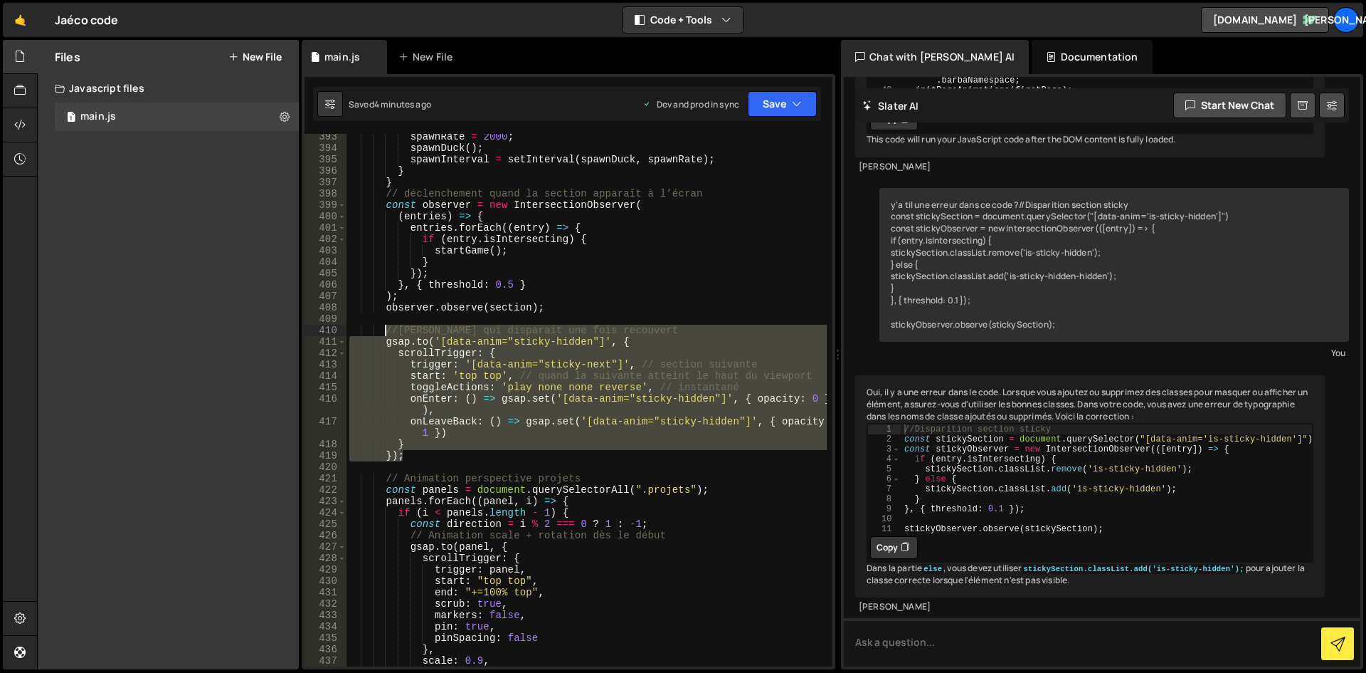
drag, startPoint x: 429, startPoint y: 455, endPoint x: 386, endPoint y: 327, distance: 135.3
click at [386, 327] on div "spawnRate = 2000 ; spawnDuck ( ) ; spawnInterval = setInterval ( spawnDuck , sp…" at bounding box center [587, 408] width 480 height 555
click at [650, 236] on div "spawnRate = 2000 ; spawnDuck ( ) ; spawnInterval = setInterval ( spawnDuck , sp…" at bounding box center [587, 408] width 480 height 555
type textarea "if (entry.isIntersecting) {"
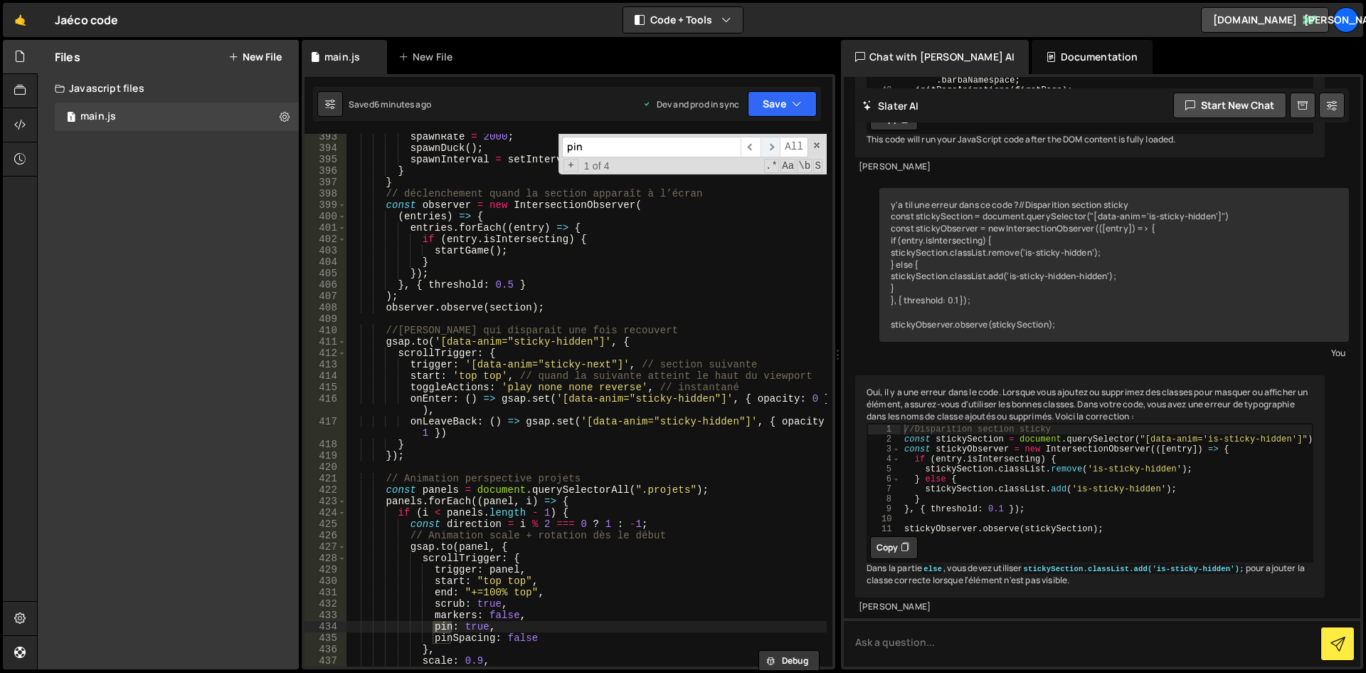
type input "pin"
click at [766, 144] on span "​" at bounding box center [771, 147] width 20 height 21
click at [769, 146] on span "​" at bounding box center [771, 147] width 20 height 21
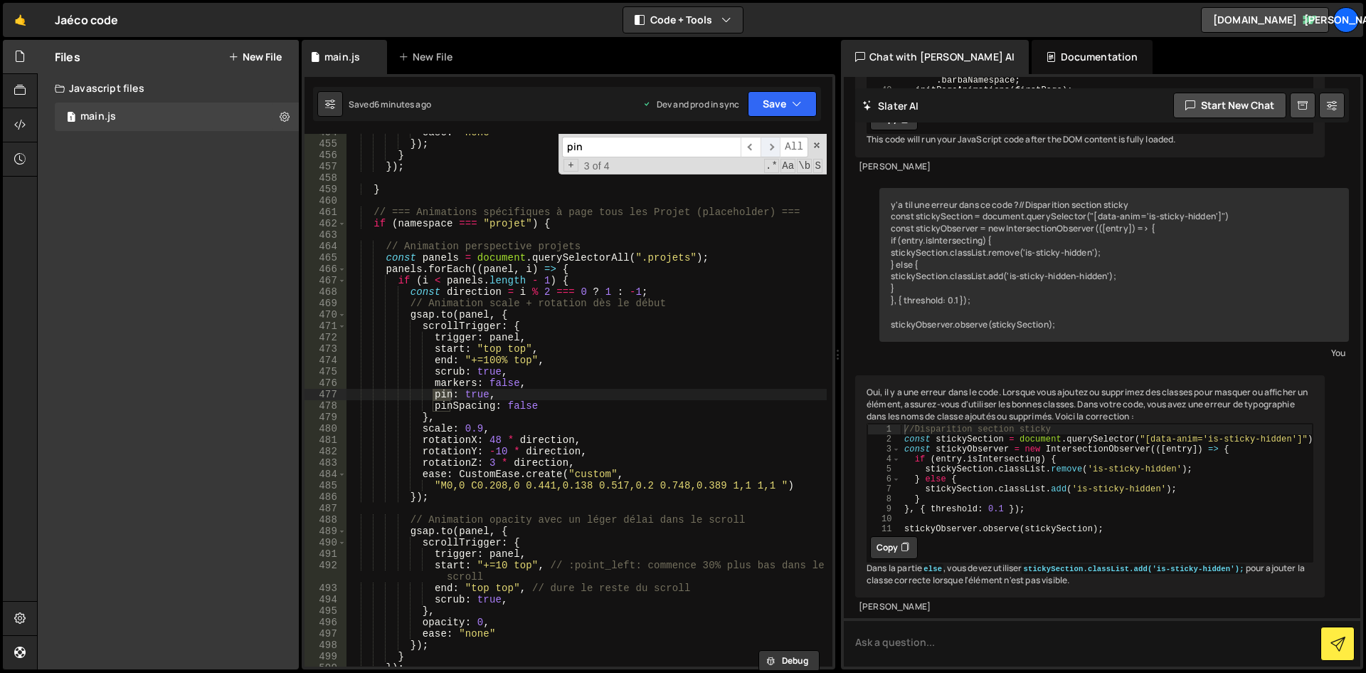
click at [769, 146] on span "​" at bounding box center [771, 147] width 20 height 21
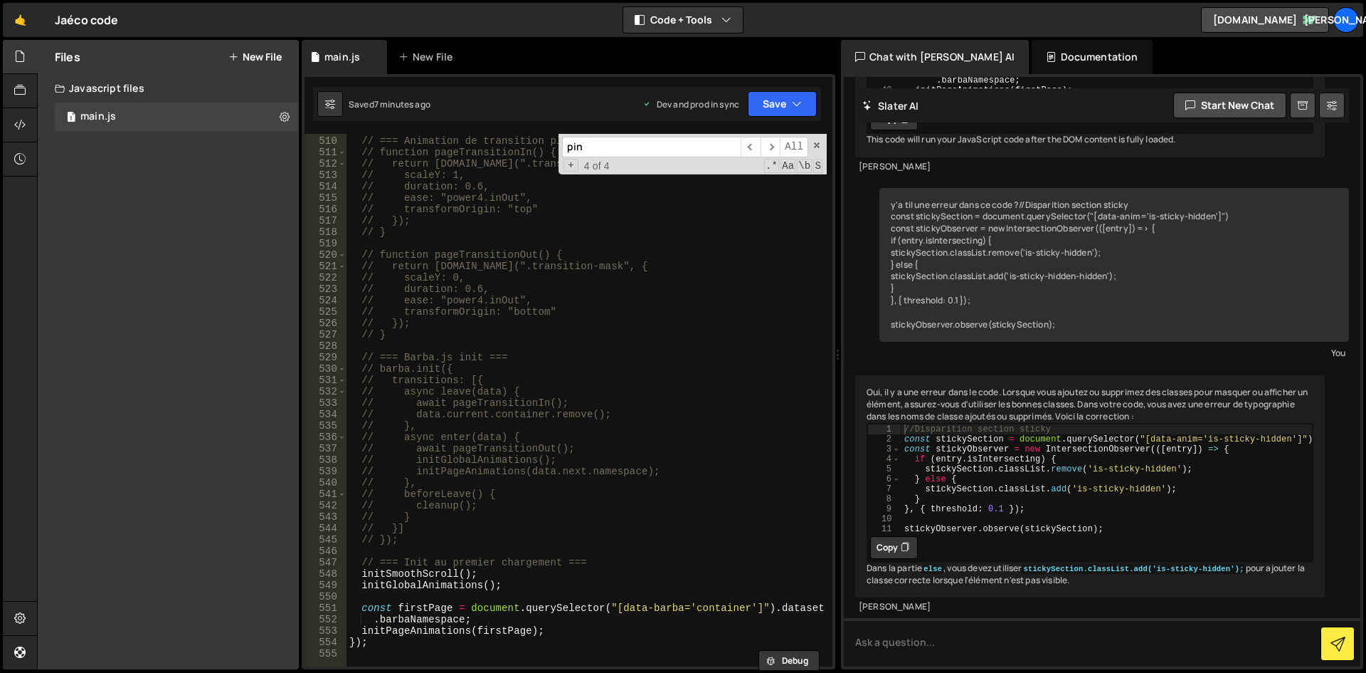
scroll to position [6298, 0]
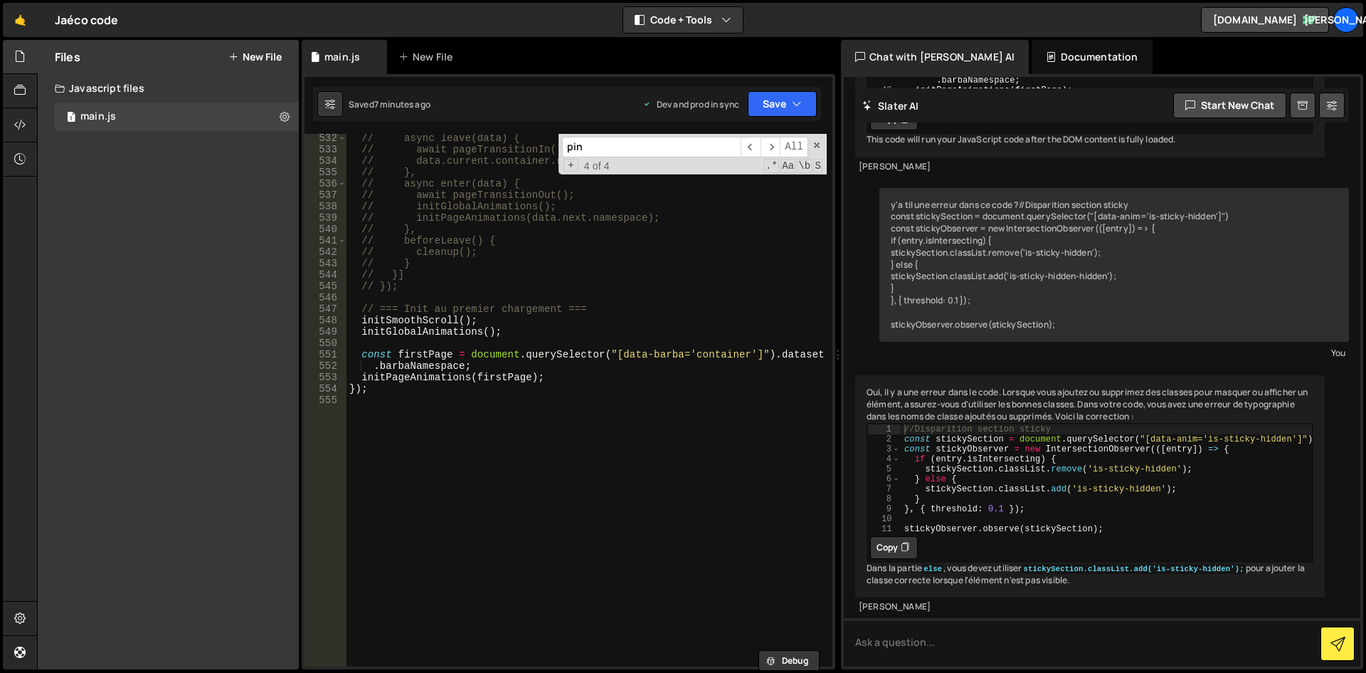
type textarea "initPageAnimations(firstPage);"
click at [587, 374] on div "// async leave(data) { // await pageTransitionIn(); // data.current.container.r…" at bounding box center [587, 409] width 480 height 555
paste textarea "ScrollTrigger.refresh();"
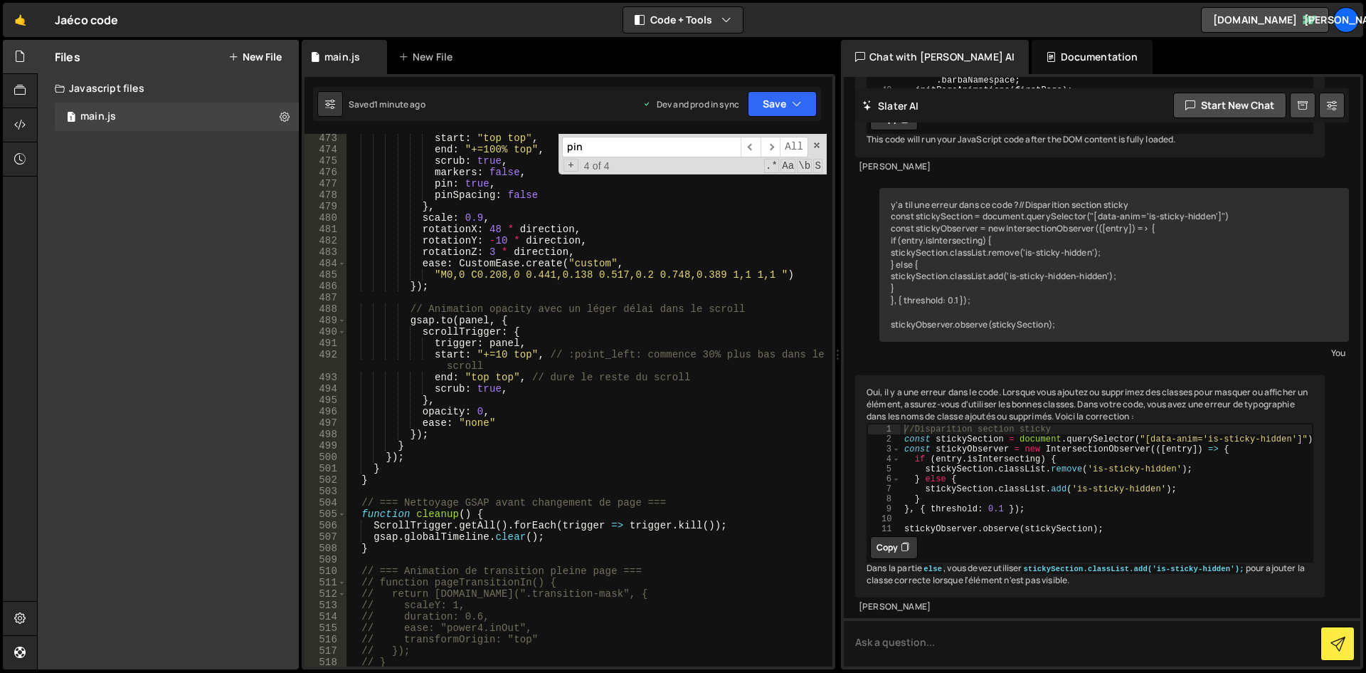
scroll to position [5572, 0]
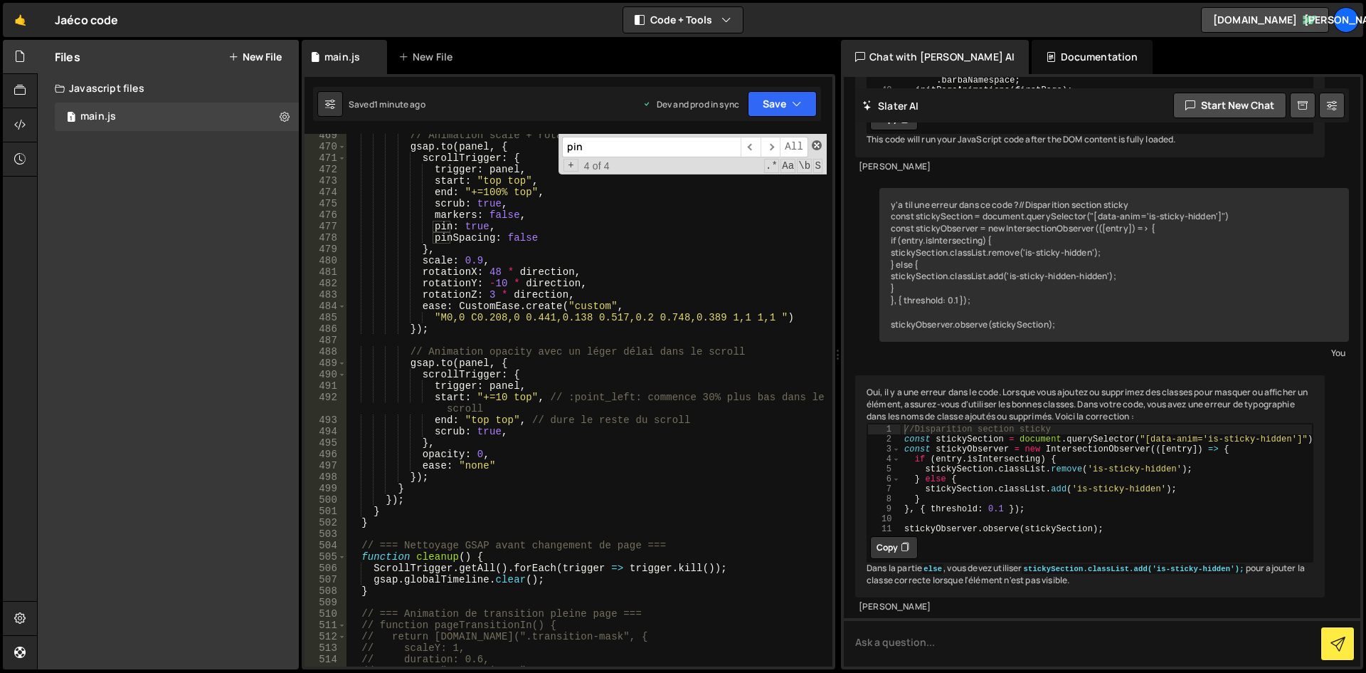
click at [817, 142] on span at bounding box center [817, 145] width 10 height 10
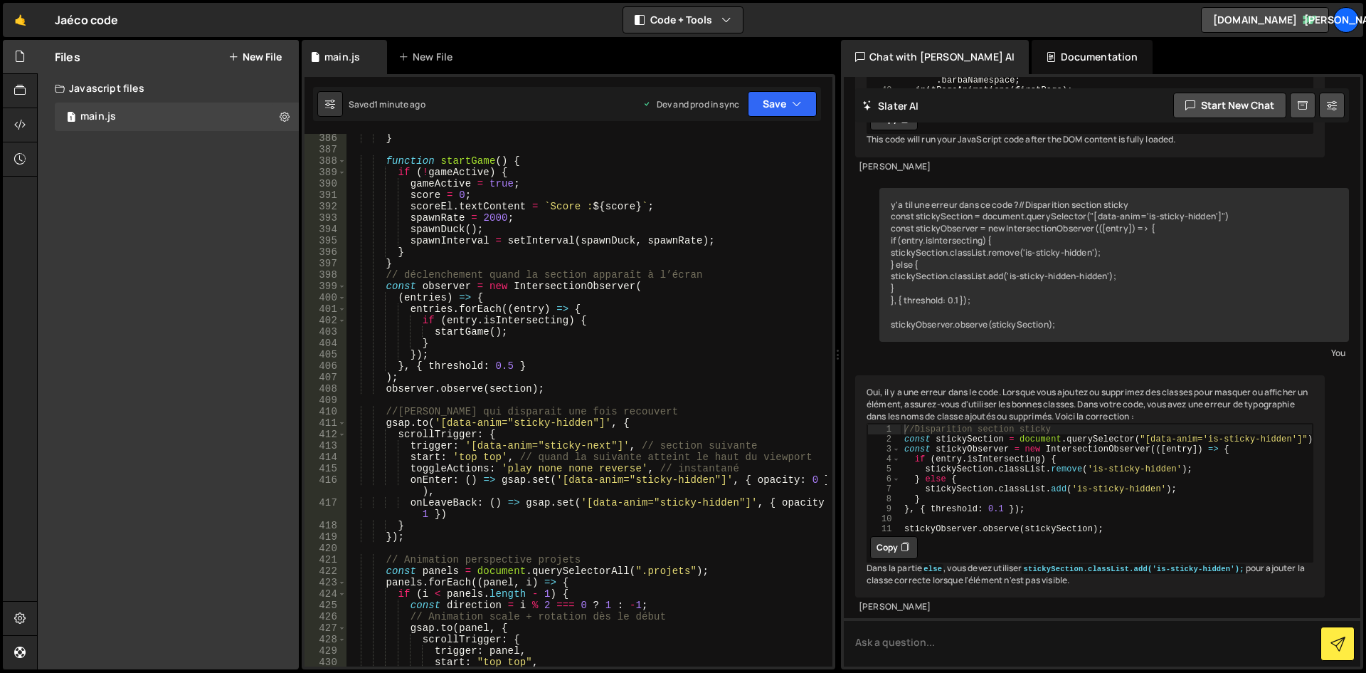
scroll to position [4804, 0]
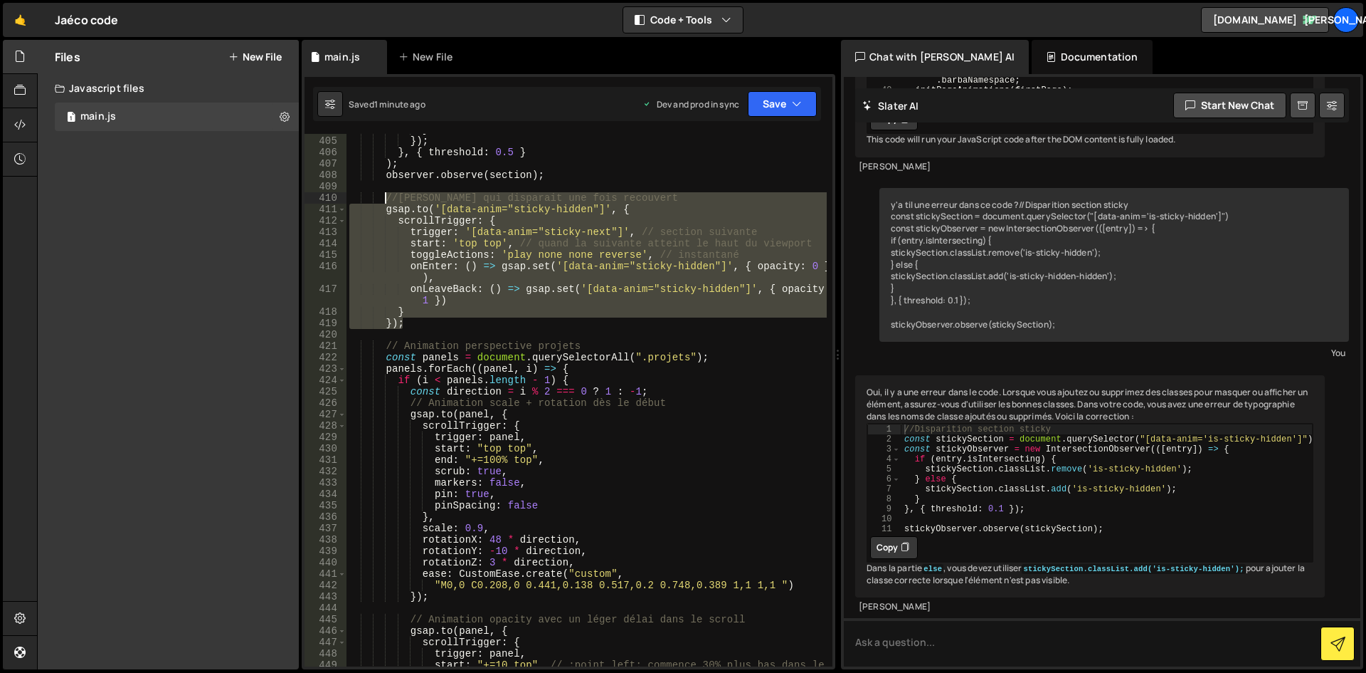
drag, startPoint x: 415, startPoint y: 322, endPoint x: 388, endPoint y: 194, distance: 131.6
click at [388, 194] on div "} }) ; } , { threshold : 0.5 } ) ; observer . observe ( section ) ; //Sticky qu…" at bounding box center [587, 407] width 480 height 566
click at [413, 327] on div "} }) ; } , { threshold : 0.5 } ) ; observer . observe ( section ) ; //Sticky qu…" at bounding box center [587, 400] width 480 height 532
drag, startPoint x: 423, startPoint y: 325, endPoint x: 352, endPoint y: 200, distance: 143.1
click at [352, 200] on div "} }) ; } , { threshold : 0.5 } ) ; observer . observe ( section ) ; //Sticky qu…" at bounding box center [587, 407] width 480 height 566
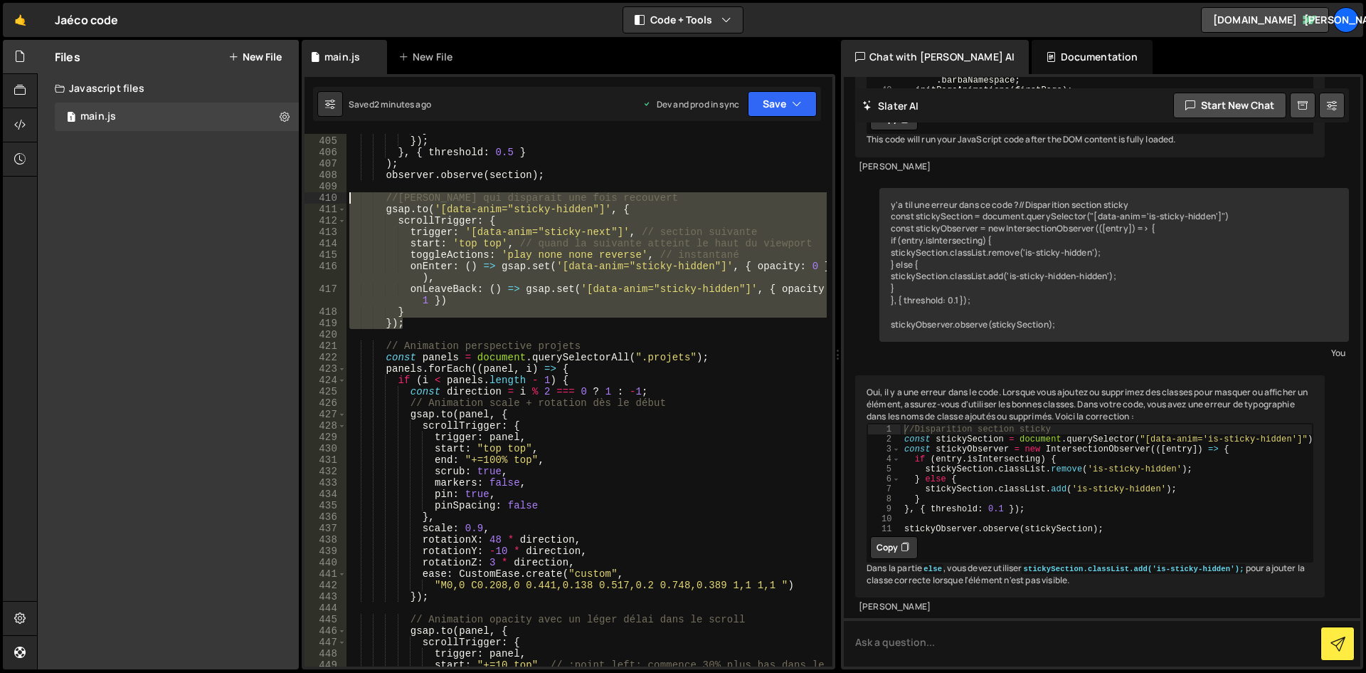
paste textarea "});"
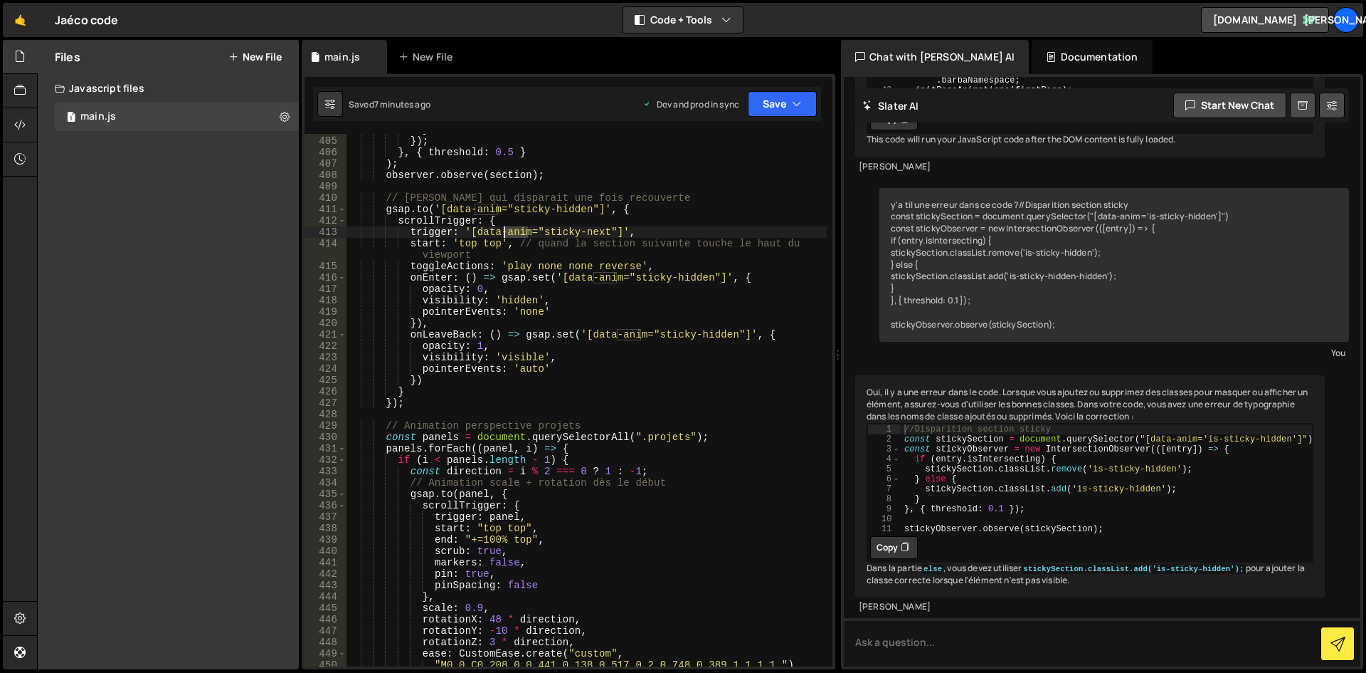
drag, startPoint x: 529, startPoint y: 231, endPoint x: 505, endPoint y: 228, distance: 25.1
click at [505, 228] on div "} }) ; } , { threshold : 0.5 } ) ; observer . observe ( section ) ; // Sticky q…" at bounding box center [587, 401] width 480 height 555
type textarea "trigger: '[data-sticky="sticky-next"]',"
